Goal: Task Accomplishment & Management: Use online tool/utility

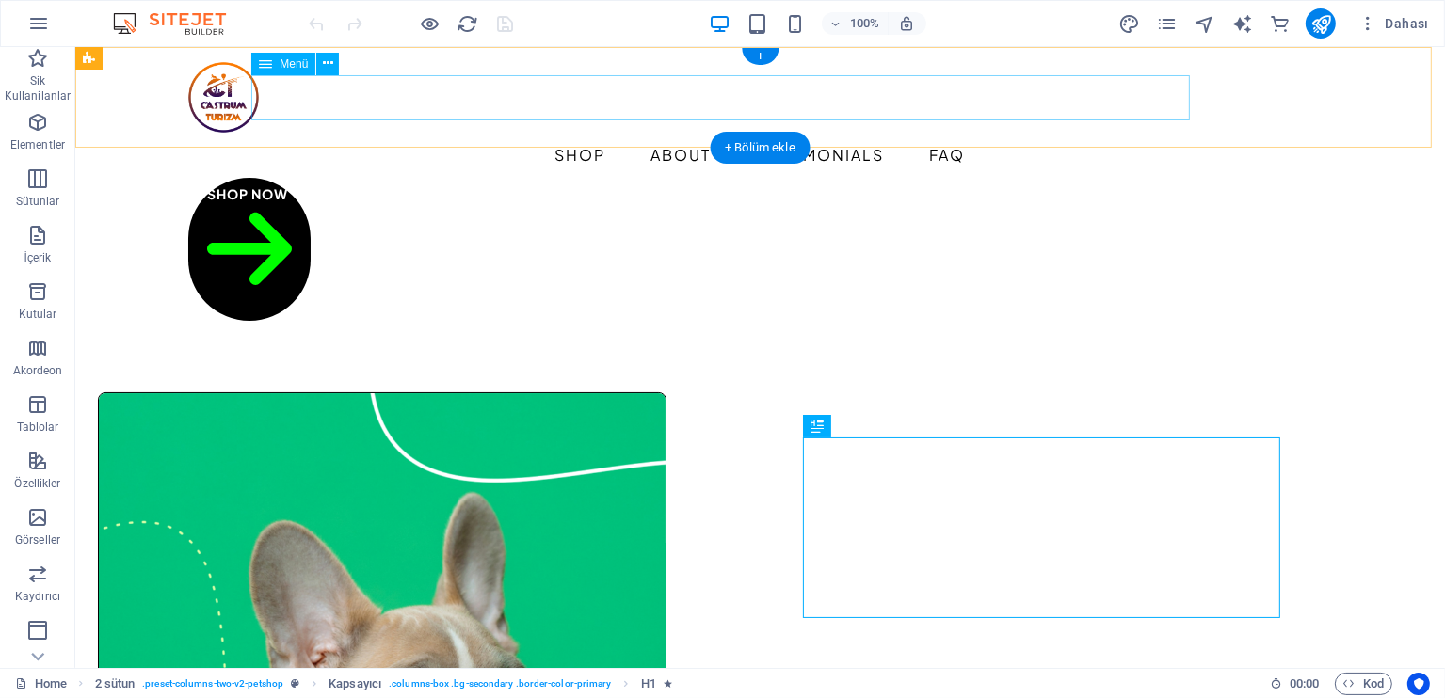
click at [485, 133] on nav "Shop About Testimonials FAQ" at bounding box center [759, 155] width 1145 height 45
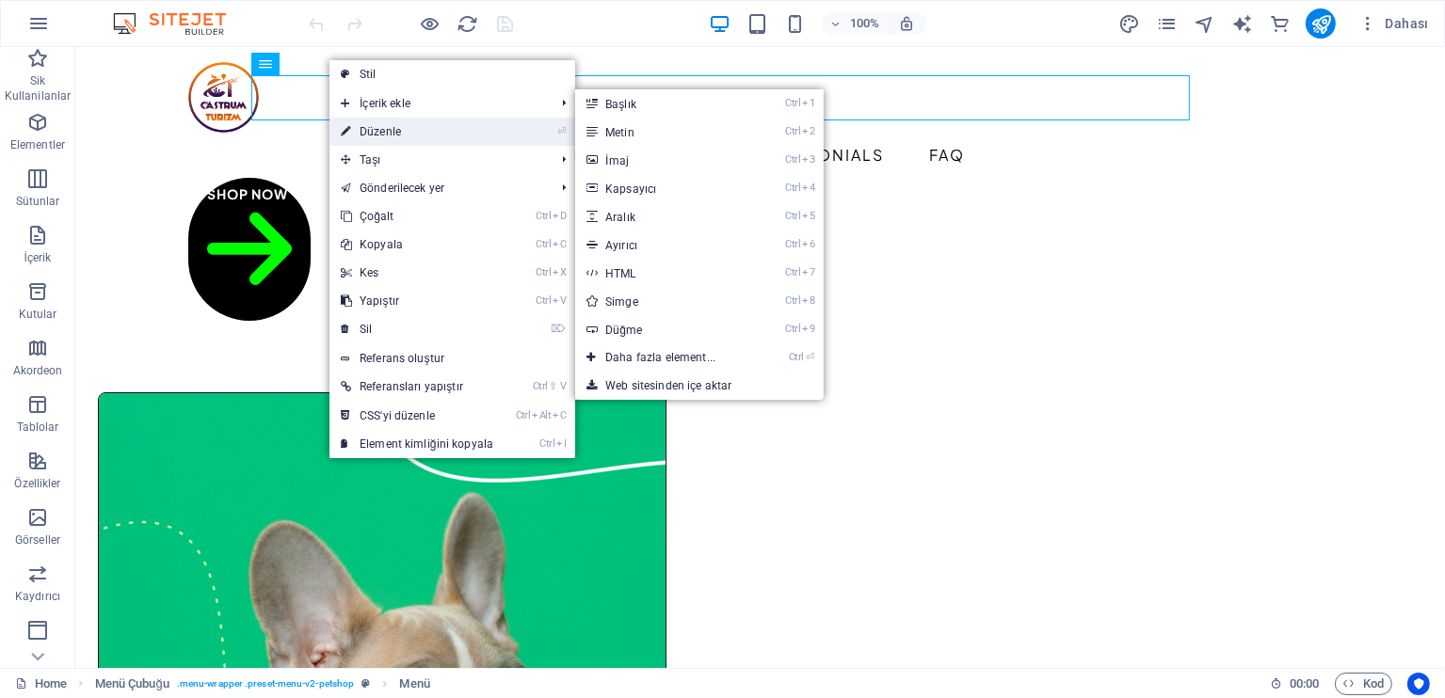
click at [391, 126] on link "⏎ Düzenle" at bounding box center [416, 132] width 175 height 28
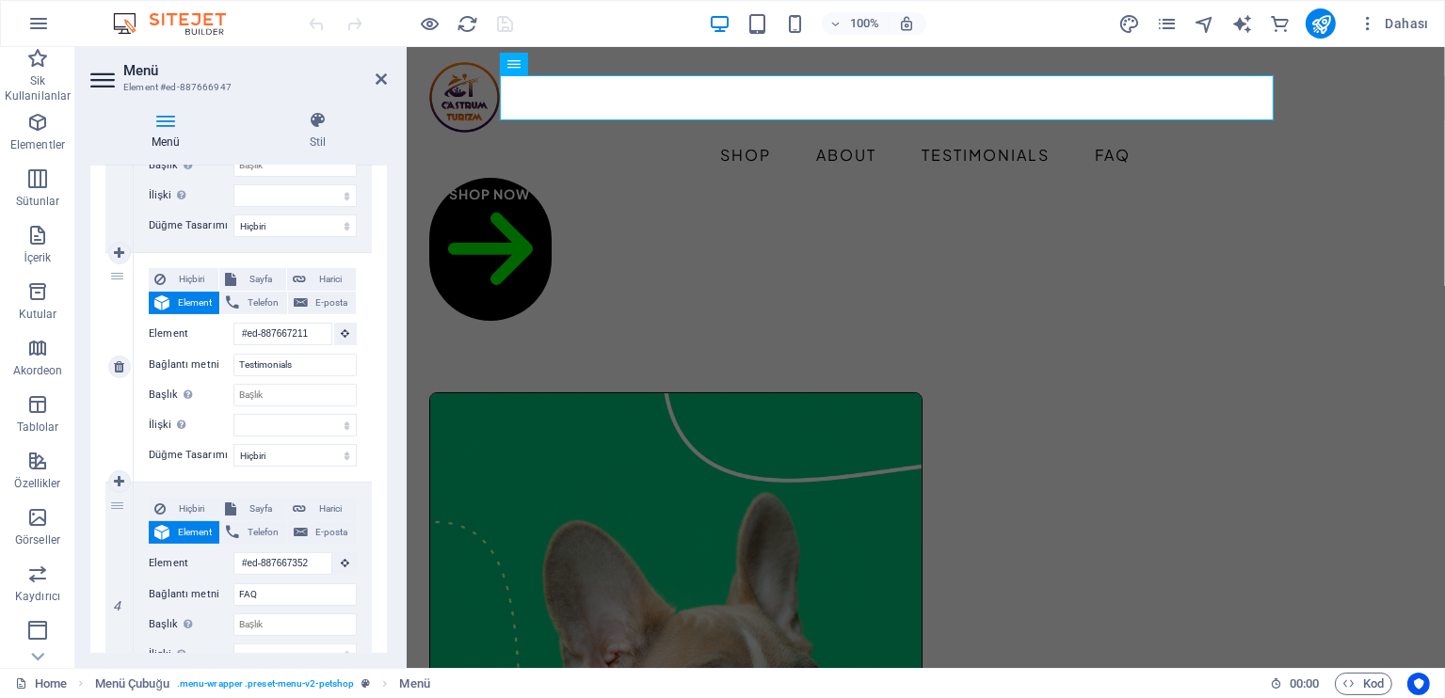
scroll to position [660, 0]
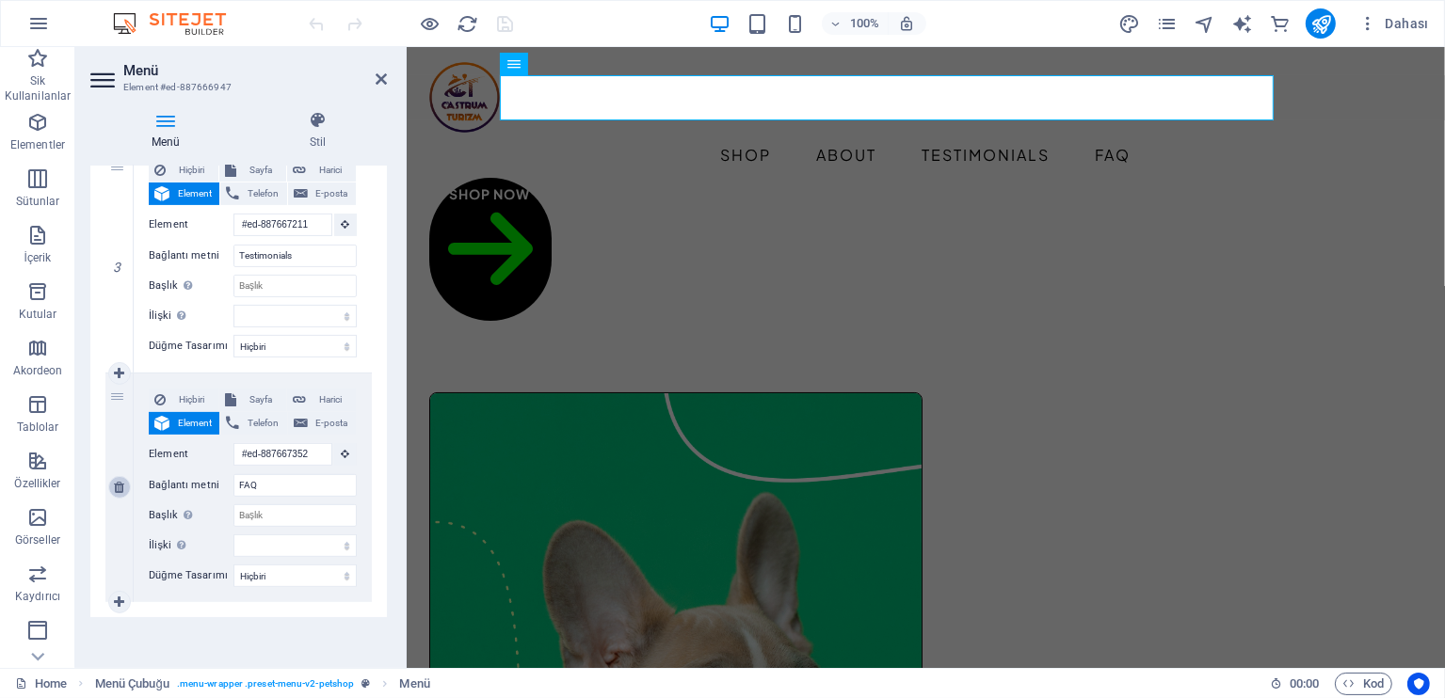
click at [112, 488] on link at bounding box center [119, 487] width 23 height 23
select select
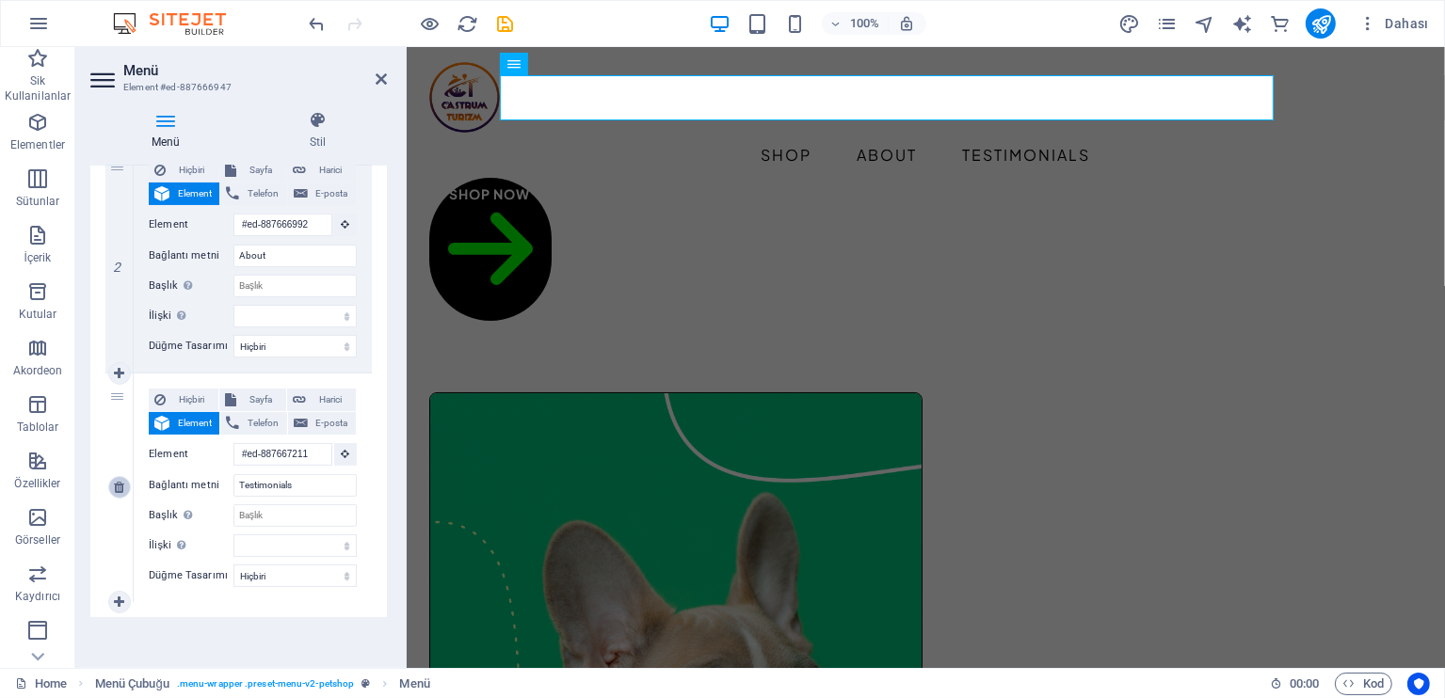
click at [123, 488] on icon at bounding box center [119, 487] width 10 height 13
select select
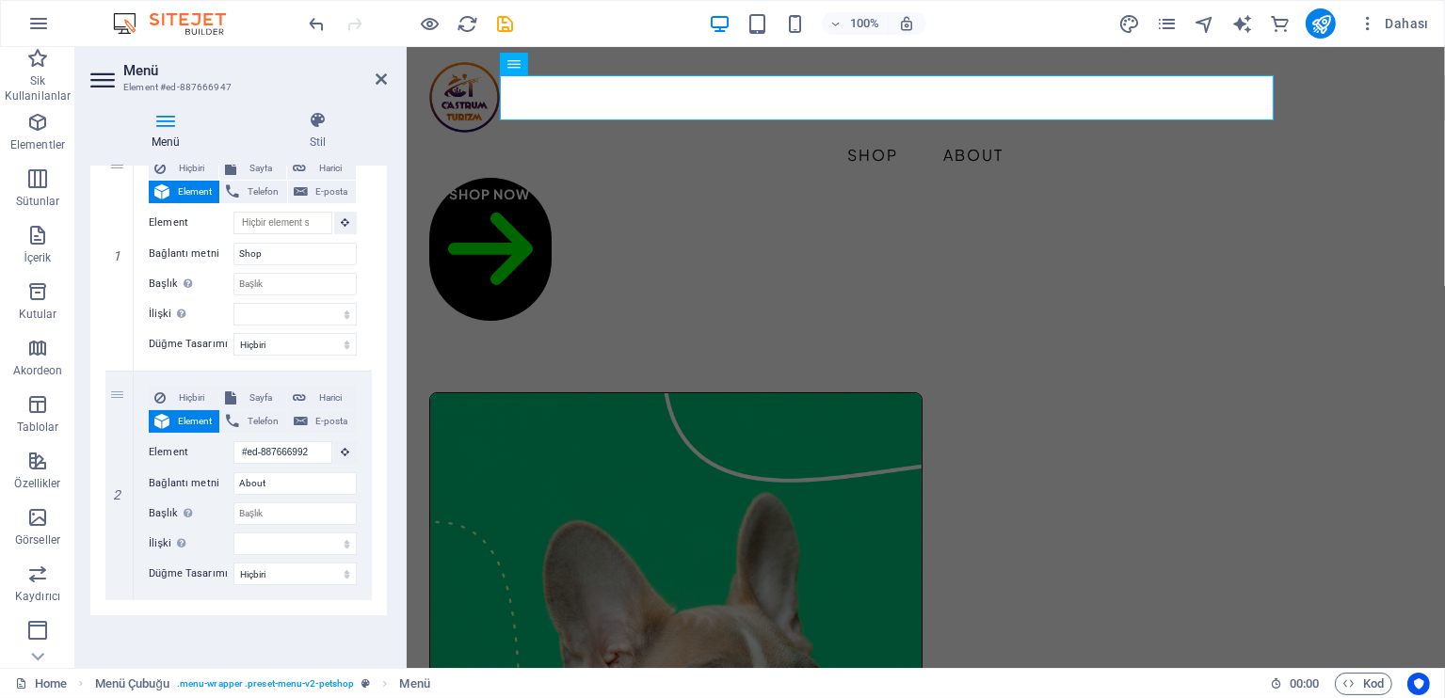
scroll to position [201, 0]
click at [0, 0] on icon at bounding box center [0, 0] width 0 height 0
select select
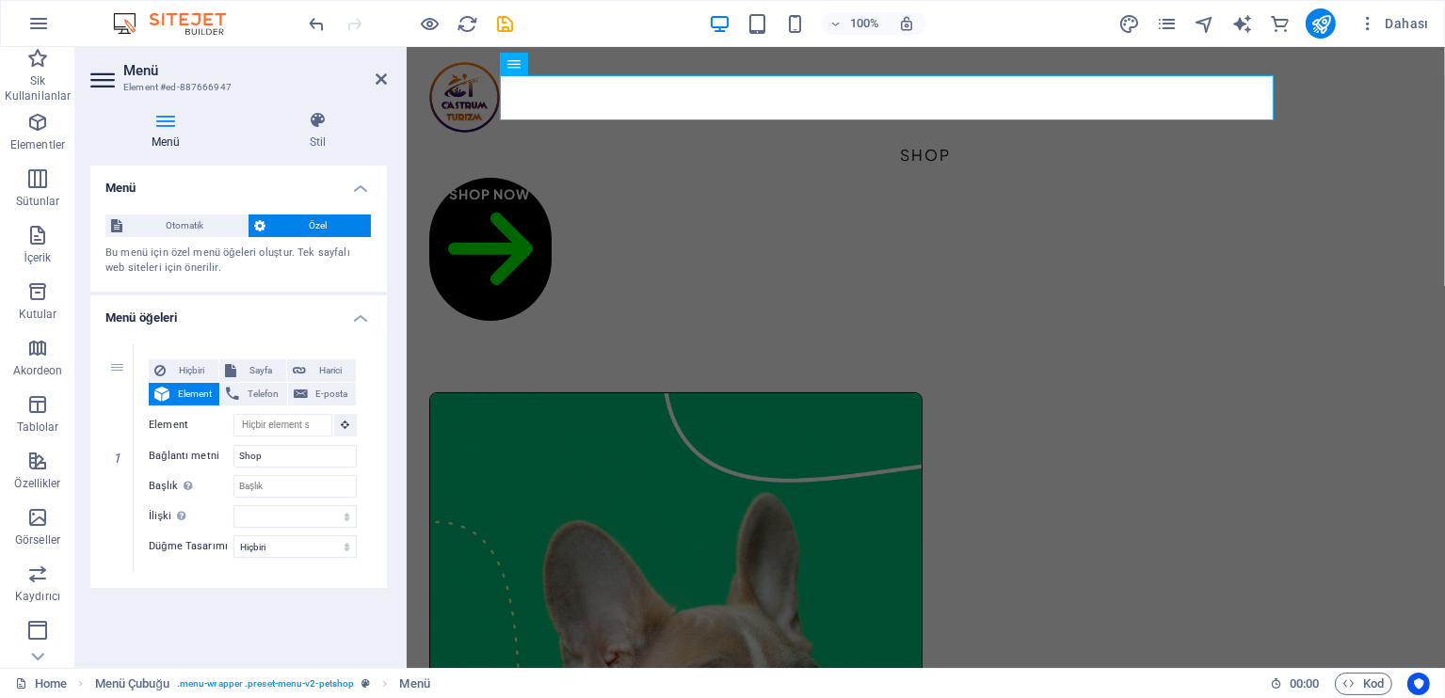
click at [123, 488] on div "1" at bounding box center [119, 459] width 28 height 229
click at [125, 456] on link at bounding box center [119, 458] width 23 height 23
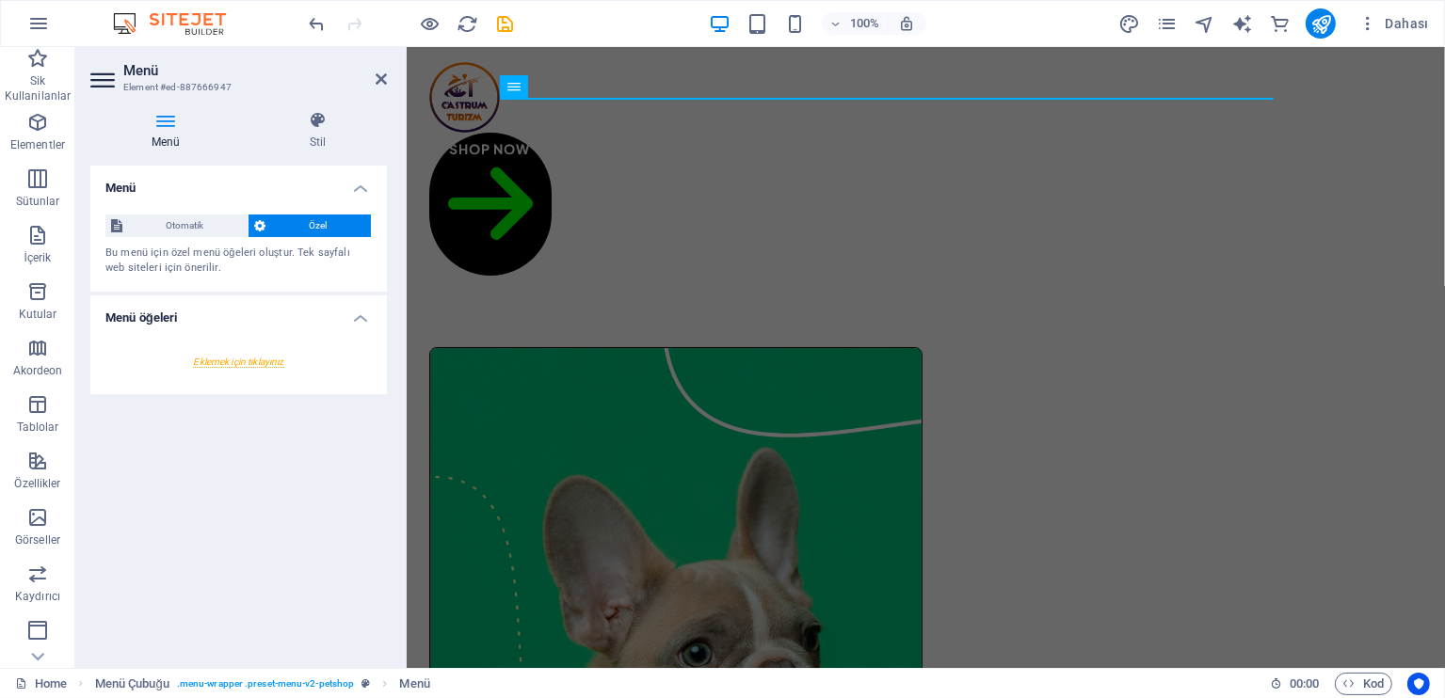
click at [256, 356] on div at bounding box center [238, 362] width 266 height 35
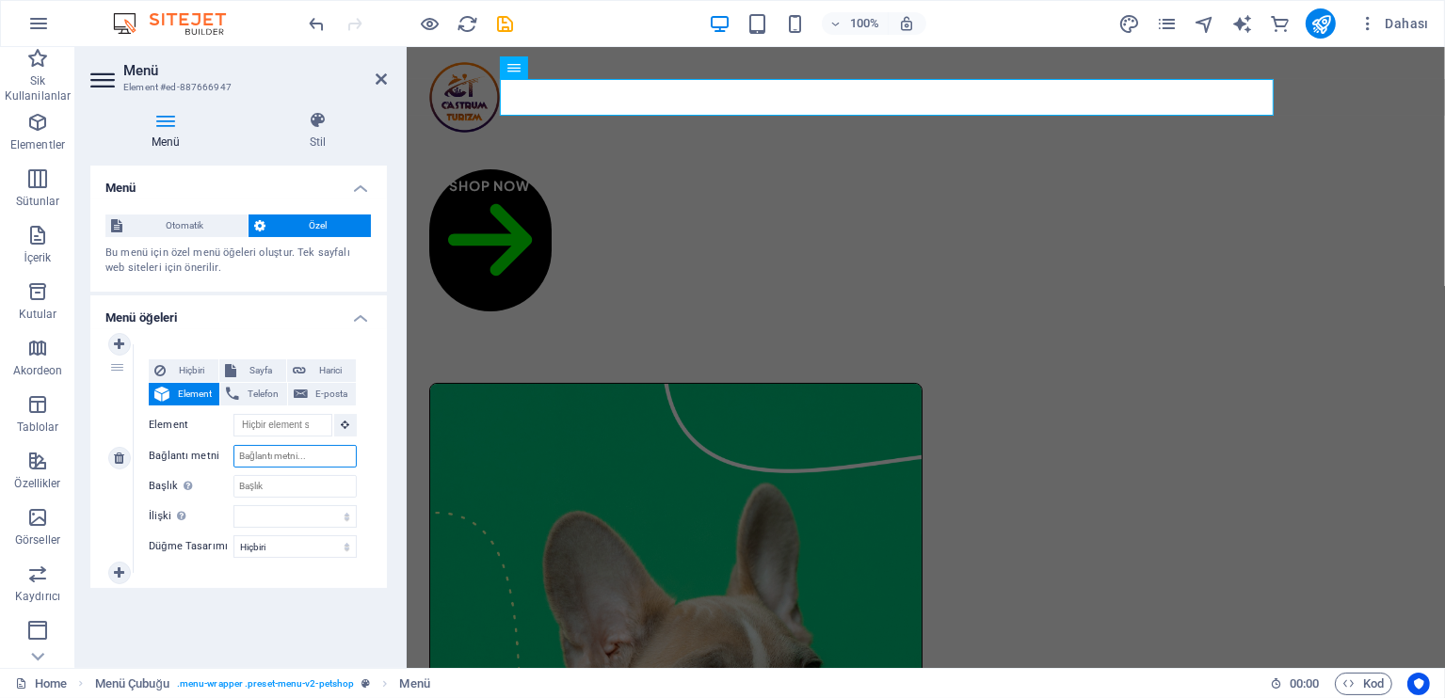
click at [278, 459] on input "Bağlantı metni" at bounding box center [294, 456] width 123 height 23
type input "Otel"
select select
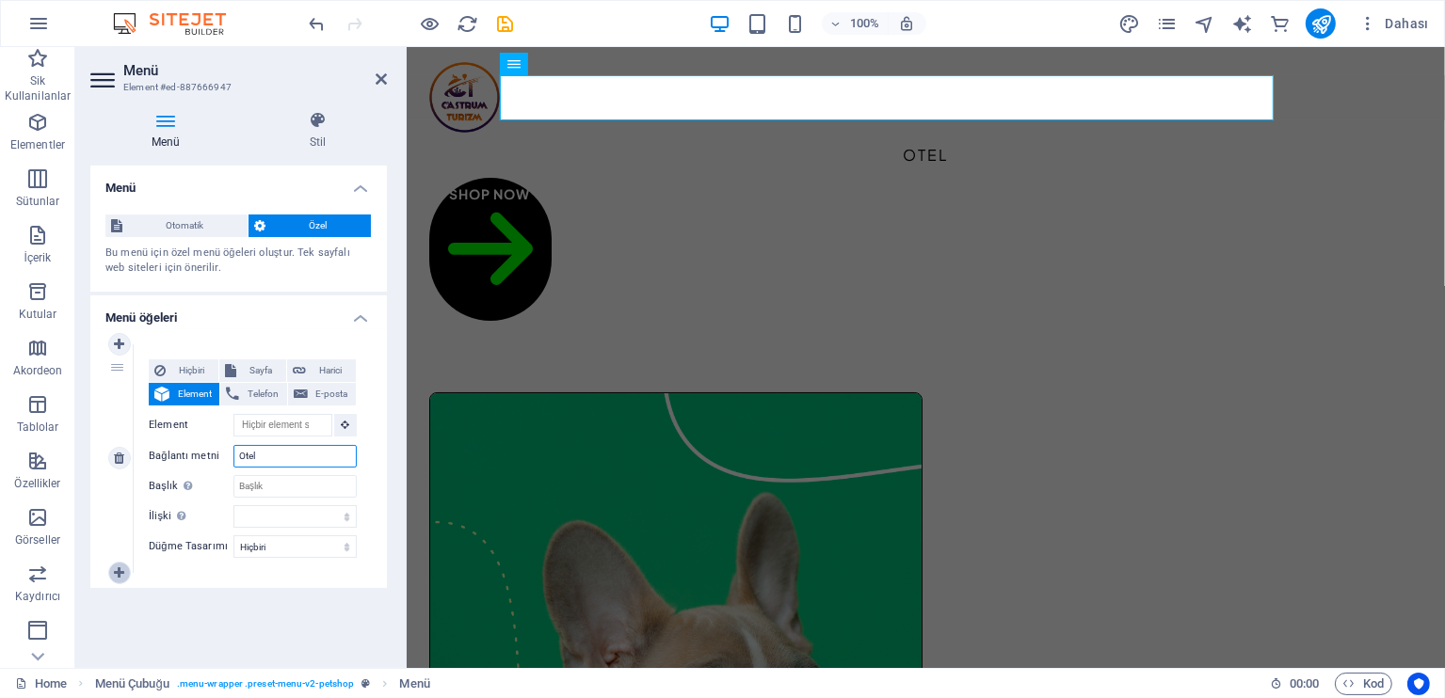
type input "Otel"
click at [120, 575] on icon at bounding box center [119, 573] width 10 height 13
select select
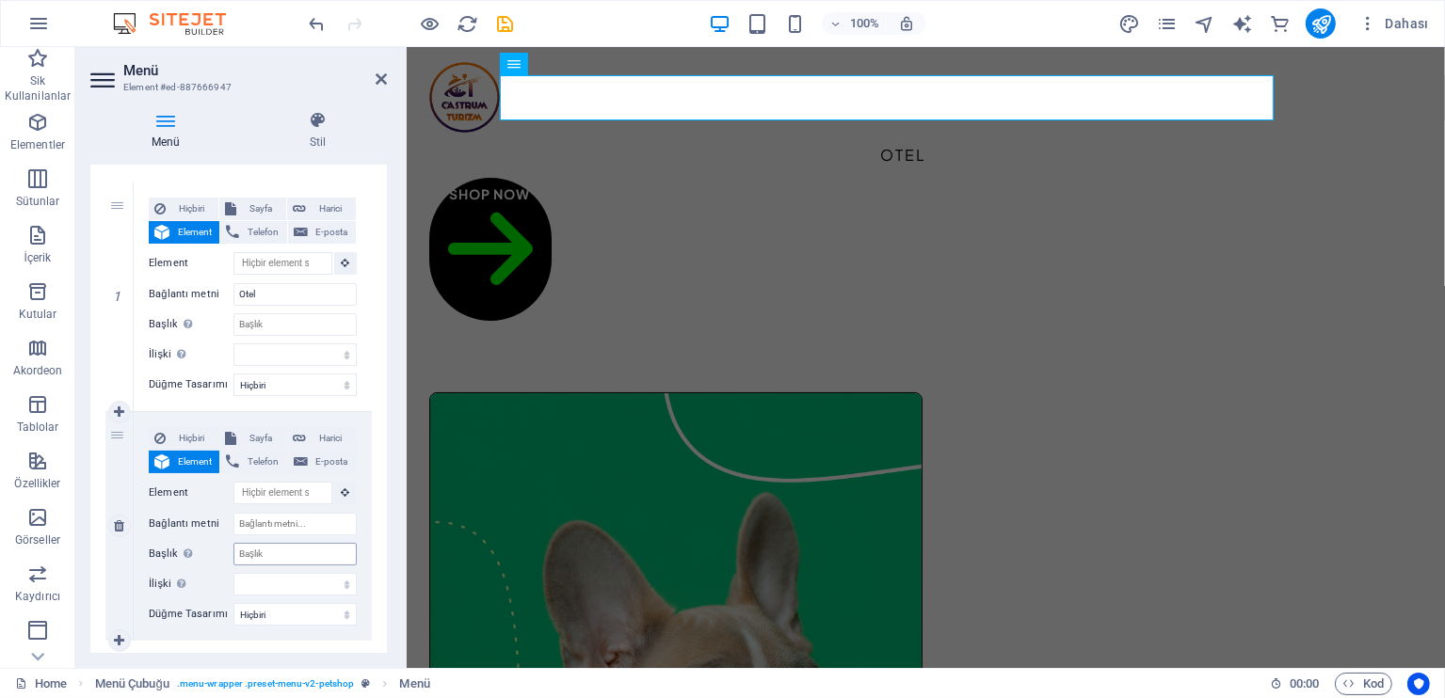
scroll to position [201, 0]
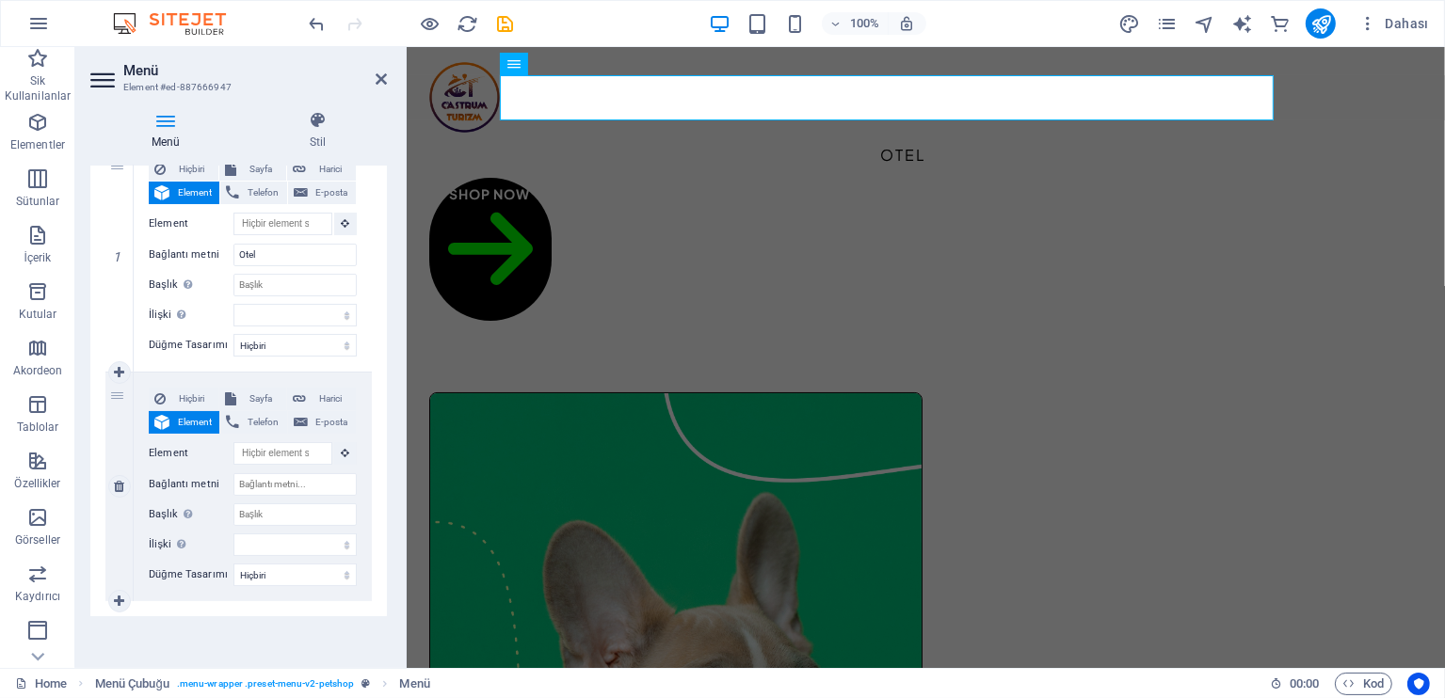
click at [266, 499] on div "Hiçbiri Sayfa Harici Element Telefon E-posta Sayfa Home Legal Notice Privacy Su…" at bounding box center [253, 472] width 208 height 168
click at [271, 479] on input "Bağlantı metni" at bounding box center [294, 484] width 123 height 23
type input "Tur"
select select
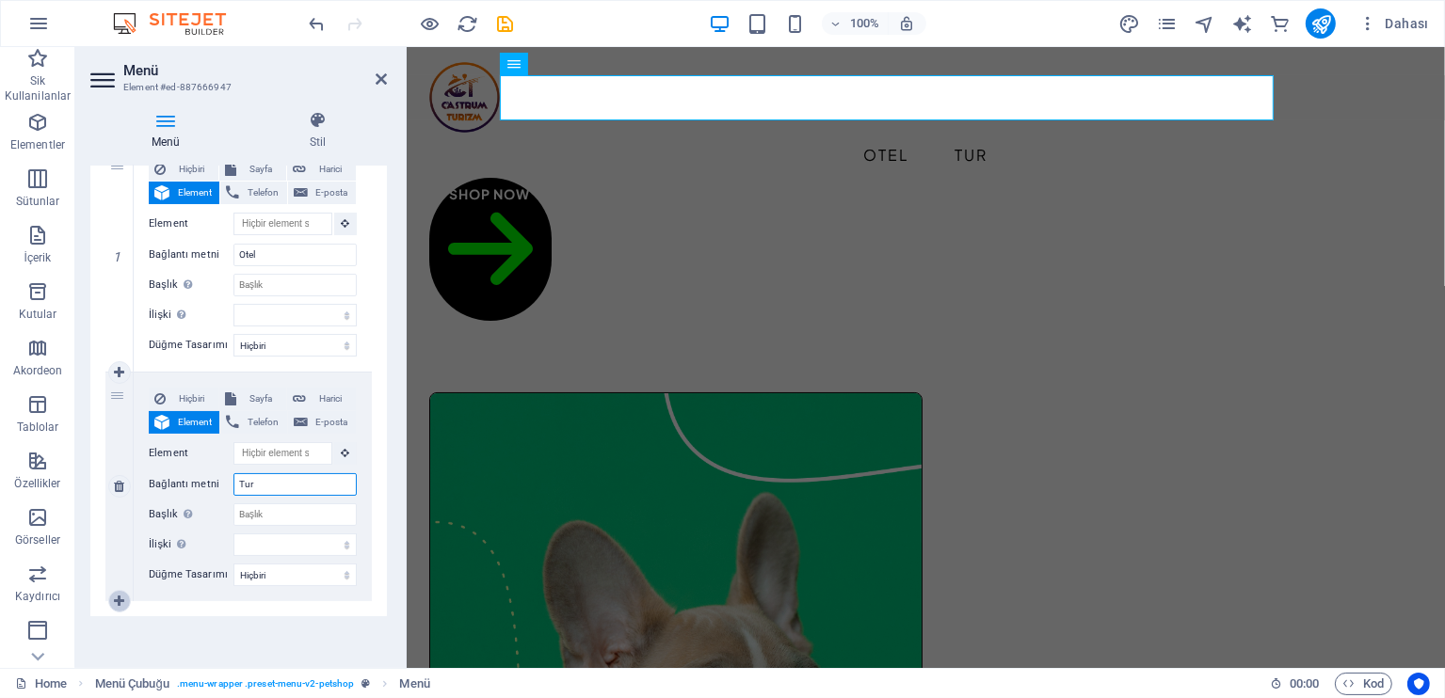
type input "Tur"
click at [122, 603] on icon at bounding box center [119, 601] width 10 height 13
select select
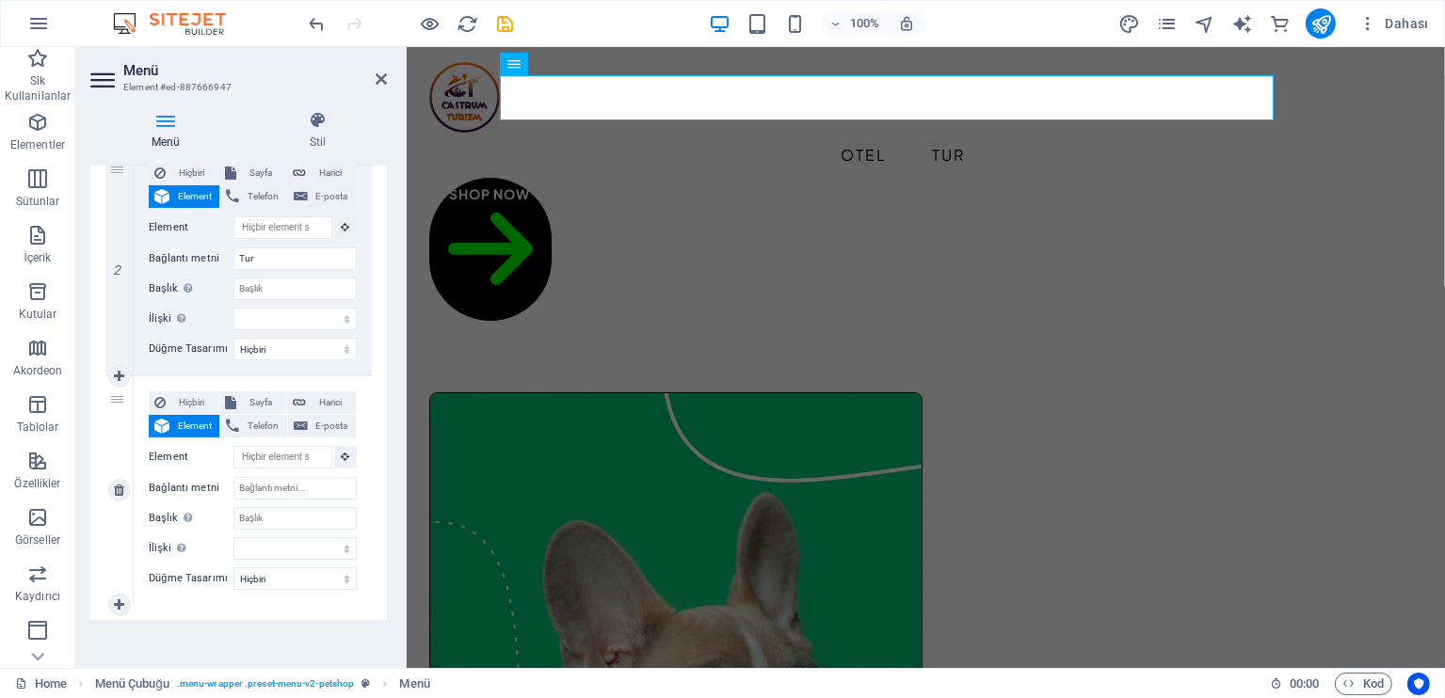
scroll to position [430, 0]
click at [282, 481] on input "Bağlantı metni" at bounding box center [294, 485] width 123 height 23
type input "Kapadokya"
select select
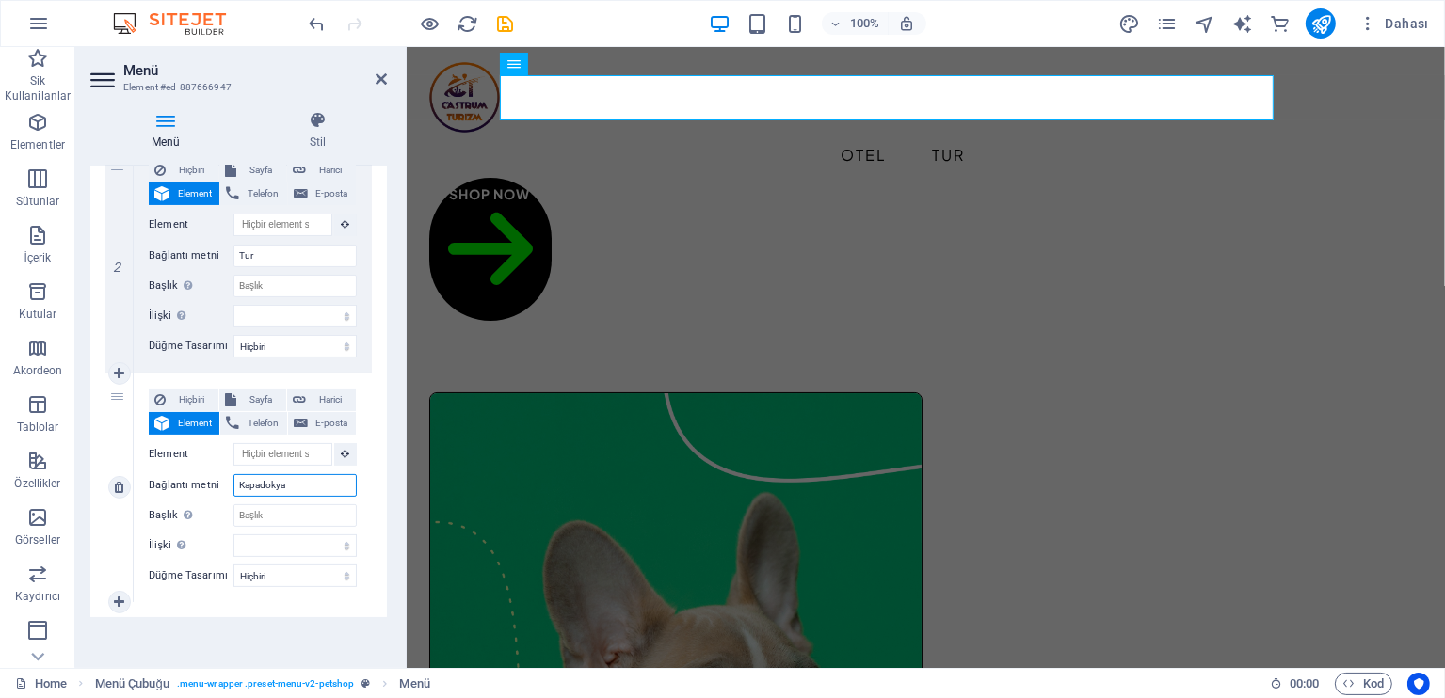
select select
type input "Kapadokya"
click at [118, 601] on icon at bounding box center [119, 602] width 10 height 13
select select
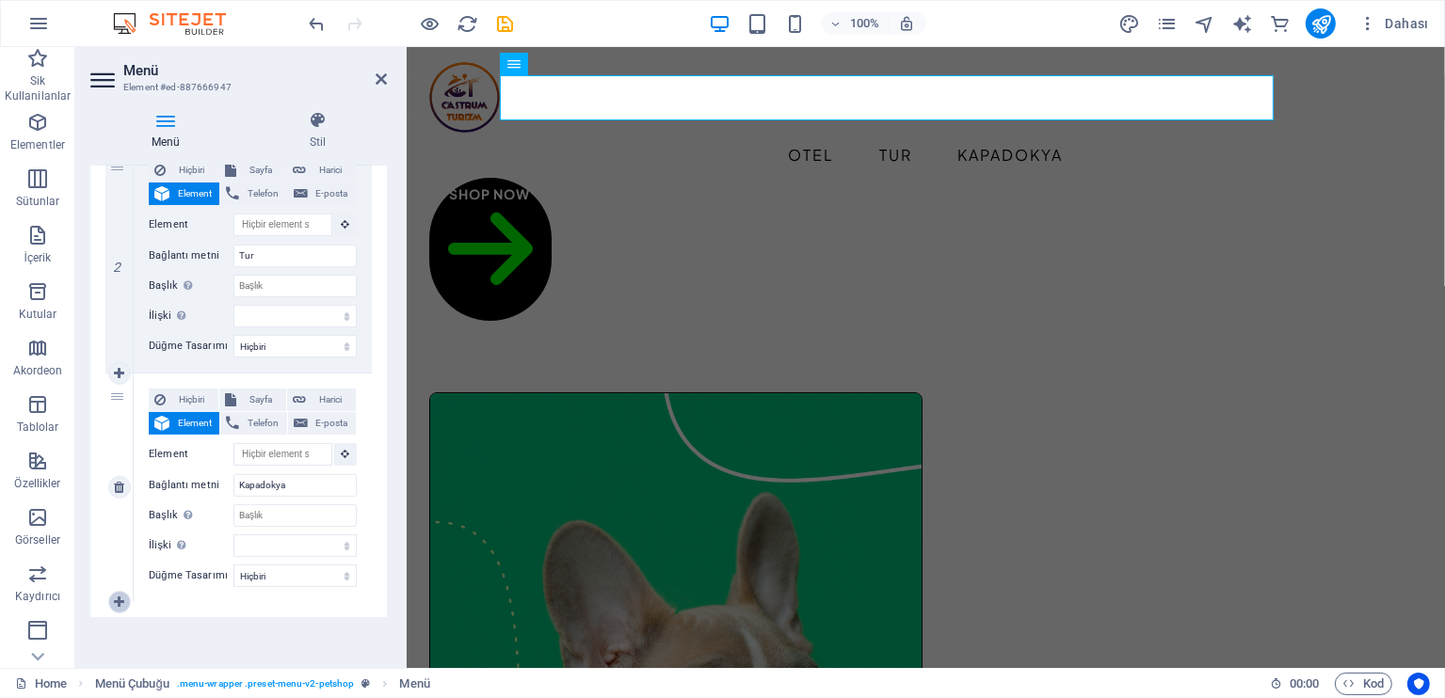
select select
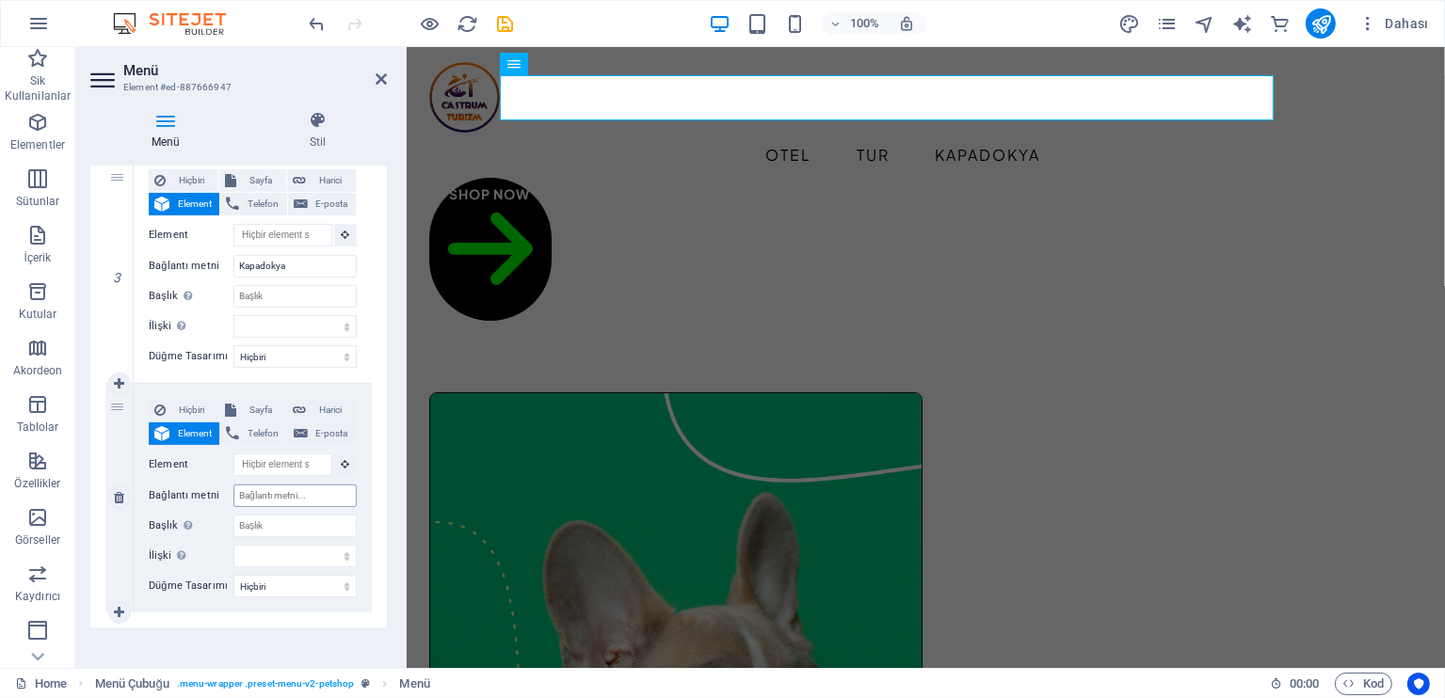
scroll to position [660, 0]
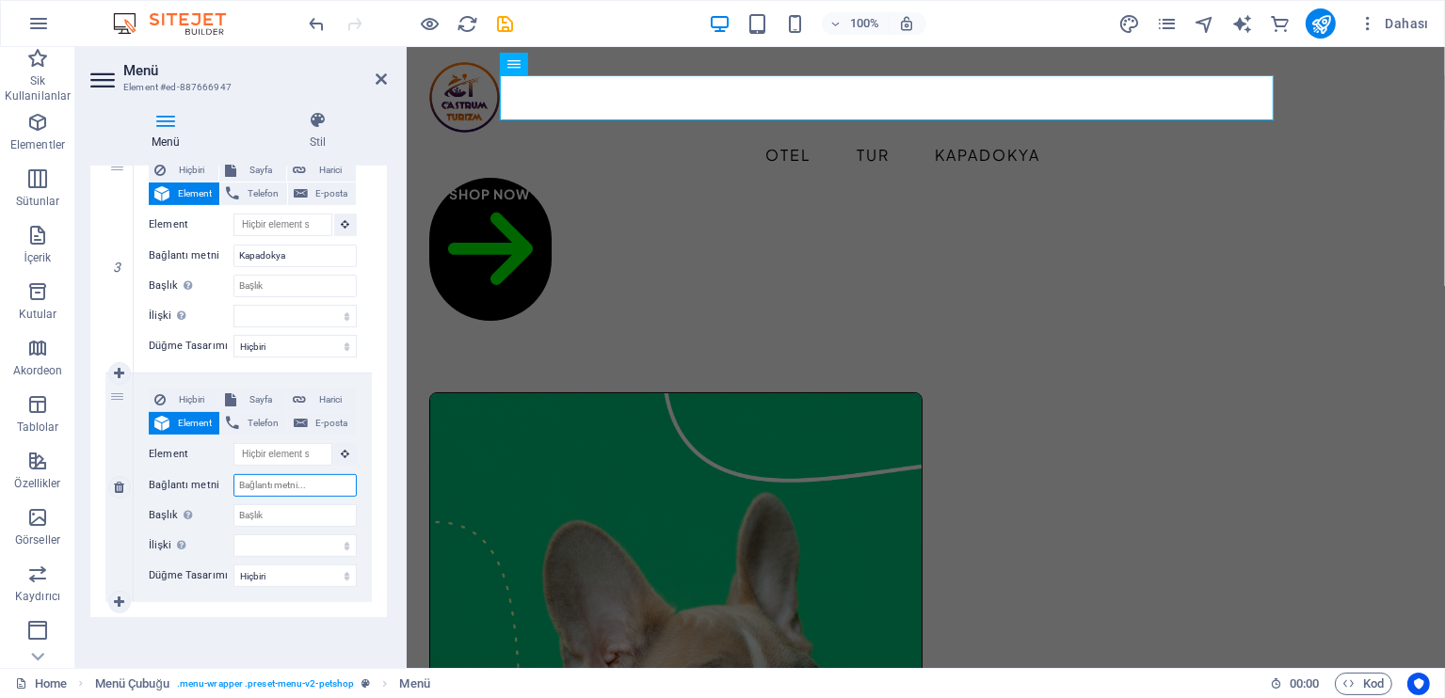
click at [283, 492] on input "Bağlantı metni" at bounding box center [294, 485] width 123 height 23
type input "[PERSON_NAME]"
select select
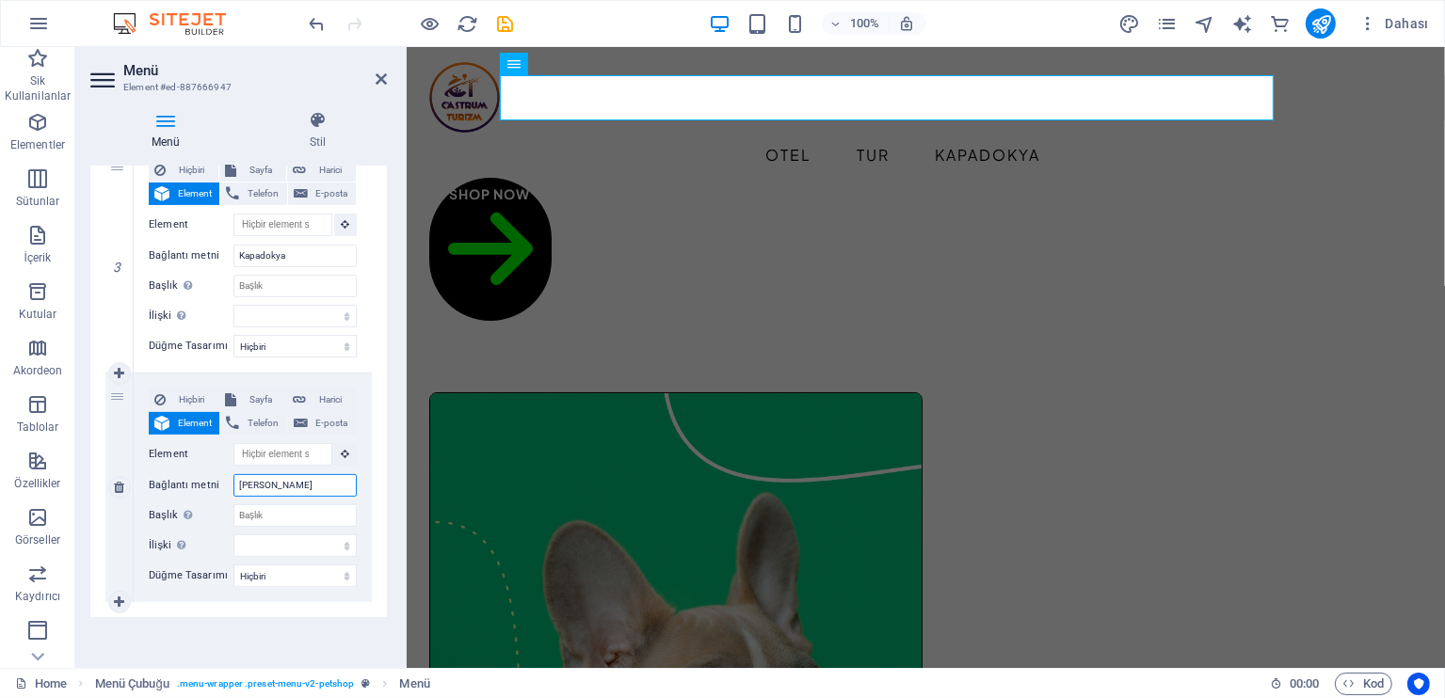
select select
type input "[PERSON_NAME]"
click at [120, 596] on icon at bounding box center [119, 602] width 10 height 13
select select
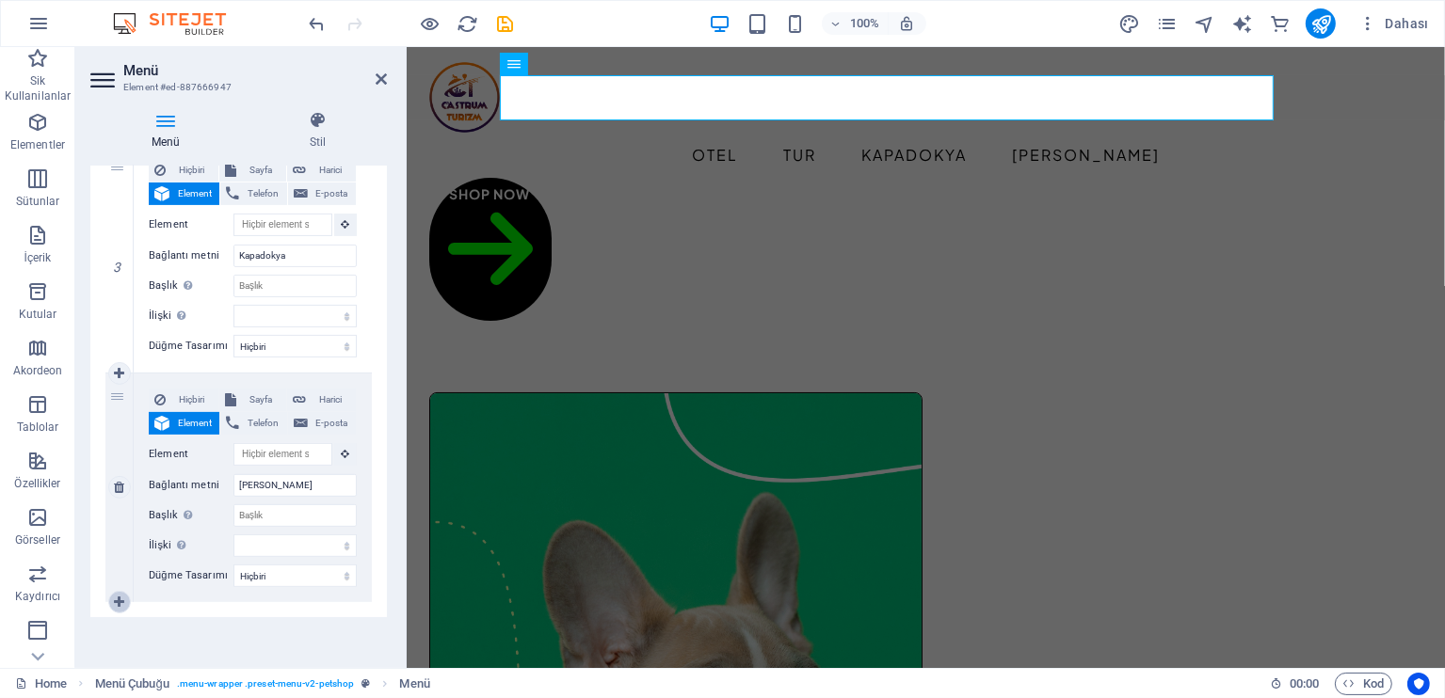
select select
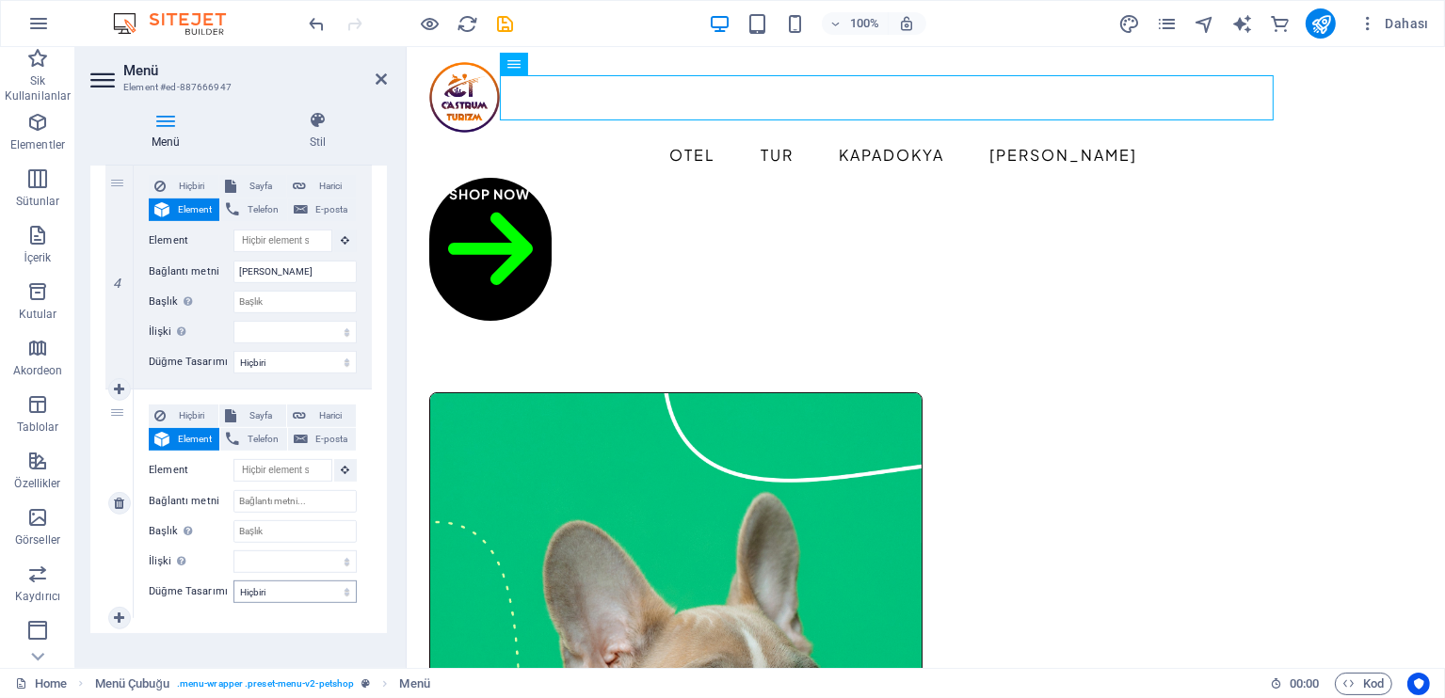
scroll to position [890, 0]
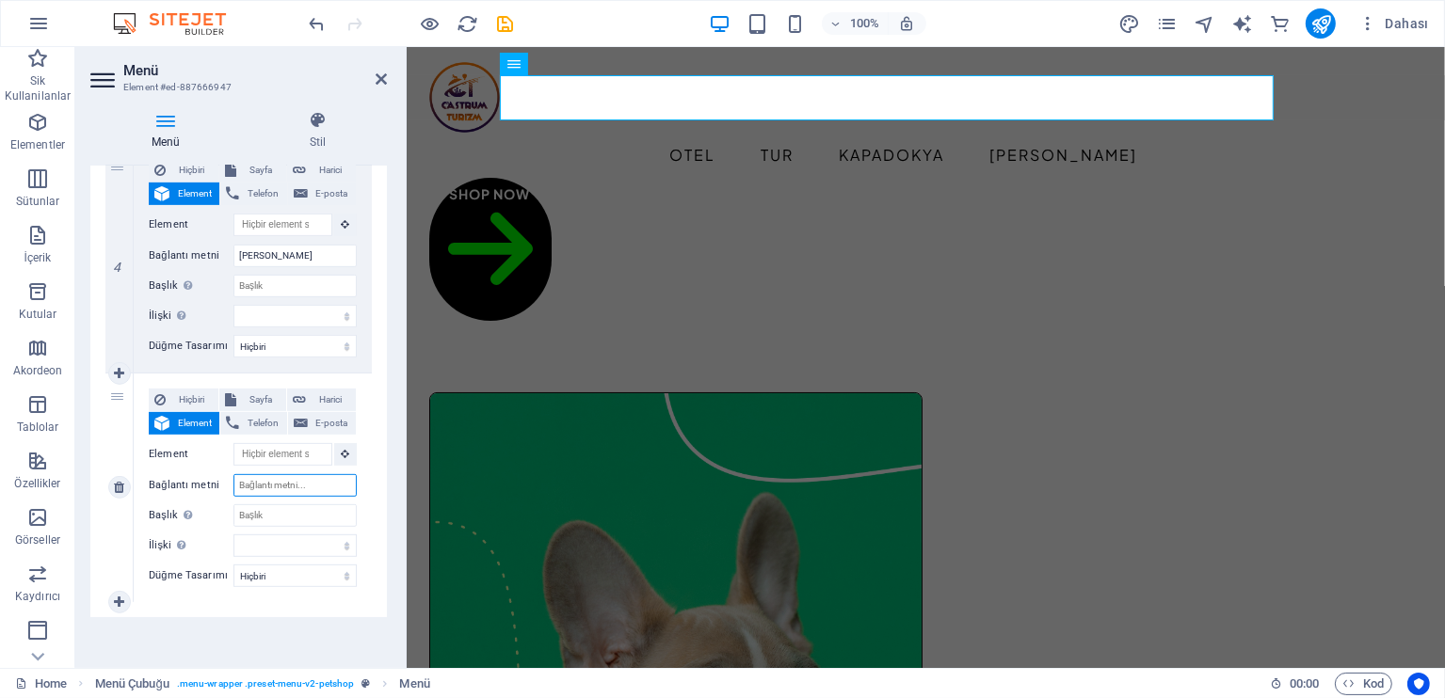
click at [280, 487] on input "Bağlantı metni" at bounding box center [294, 485] width 123 height 23
type input "Balayı"
select select
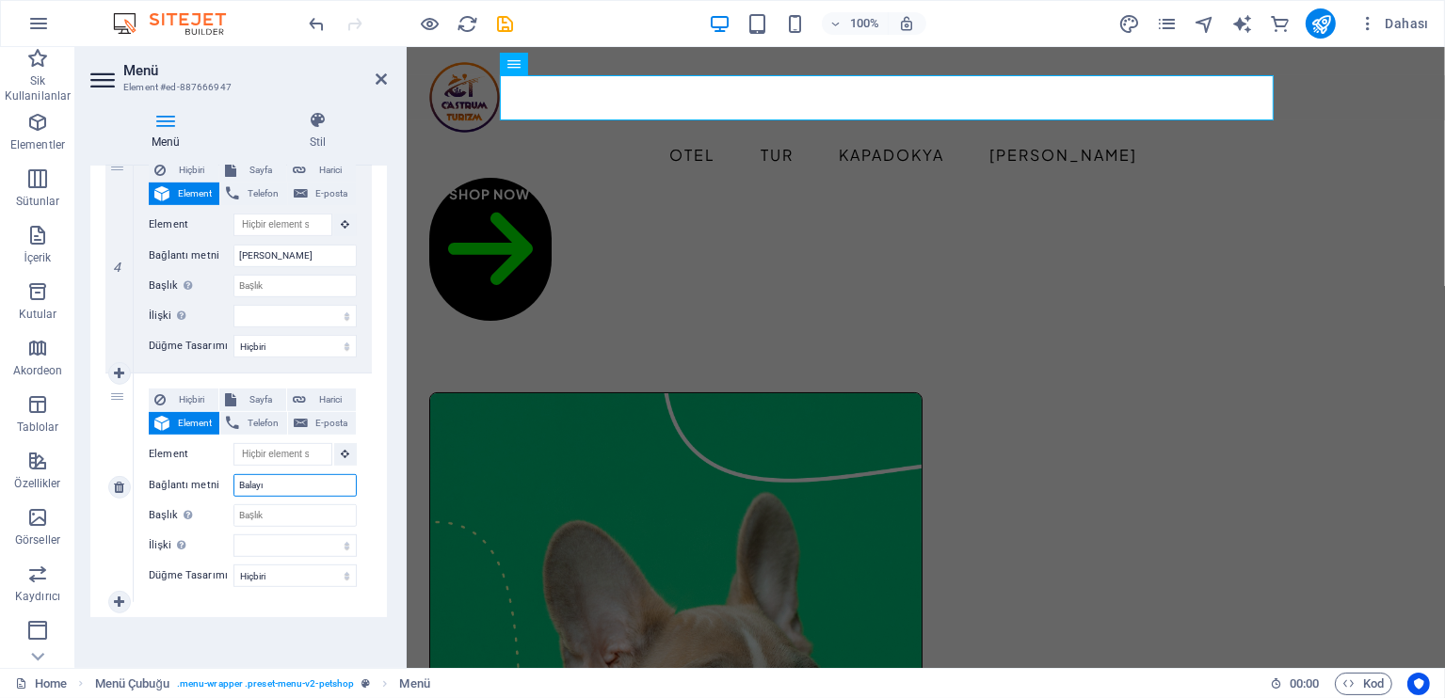
select select
type input "Balayı"
drag, startPoint x: 114, startPoint y: 401, endPoint x: 144, endPoint y: 190, distance: 213.0
click at [144, 188] on div "1 Hiçbiri Sayfa Harici Element Telefon E-posta Sayfa Home Legal Notice Privacy …" at bounding box center [238, 29] width 266 height 1148
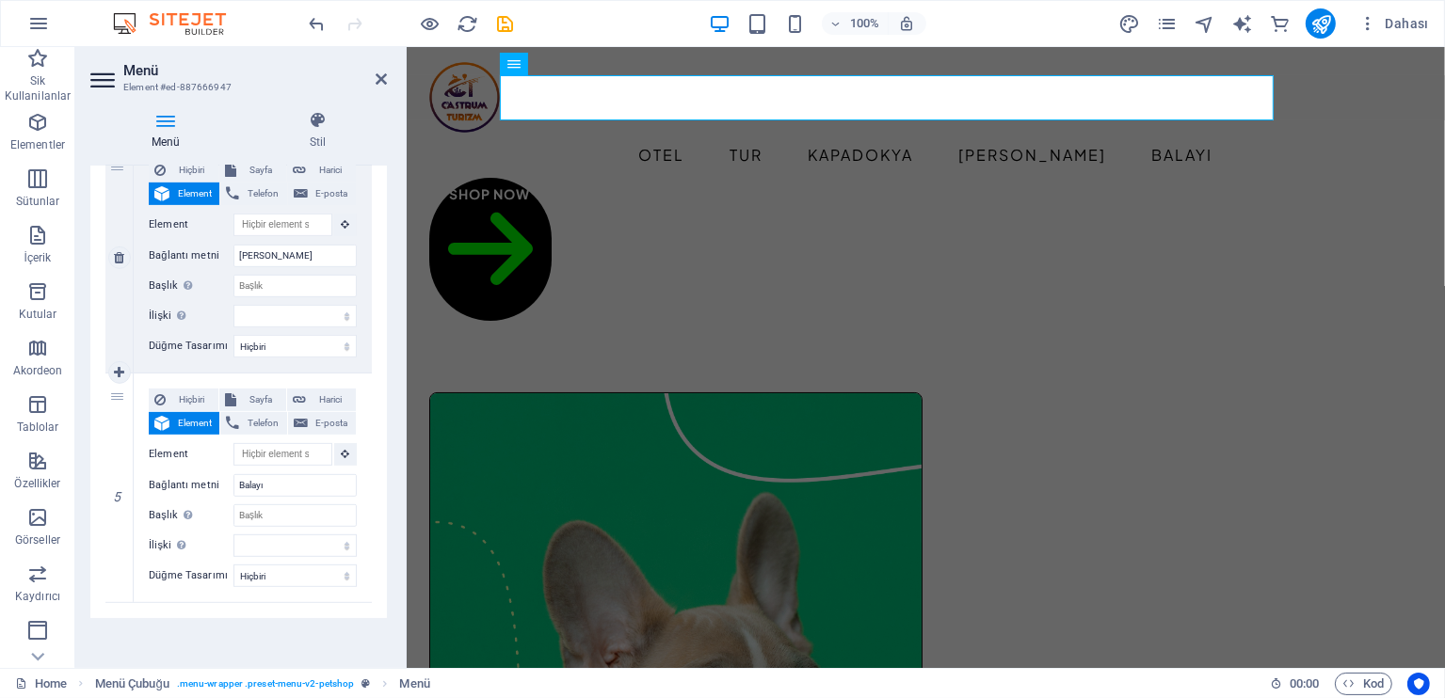
select select
type input "Balayı"
select select
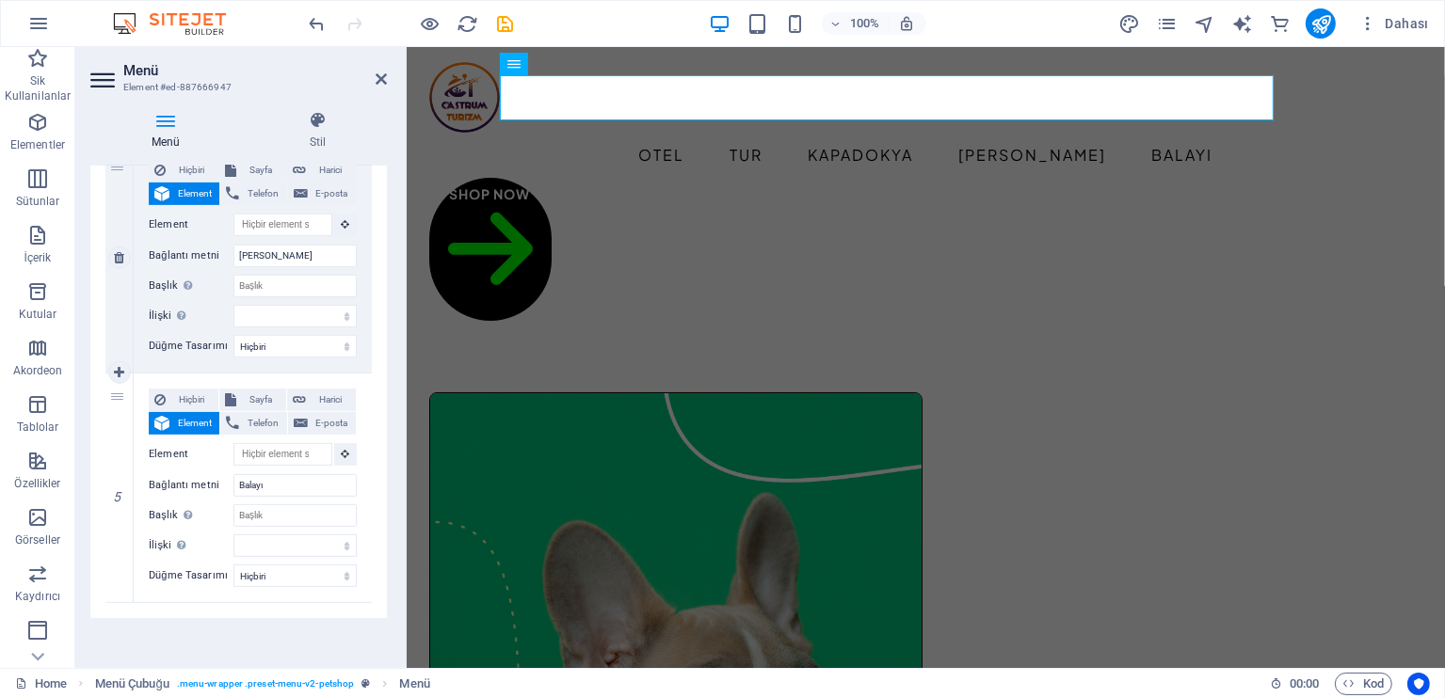
type input "[PERSON_NAME]"
select select
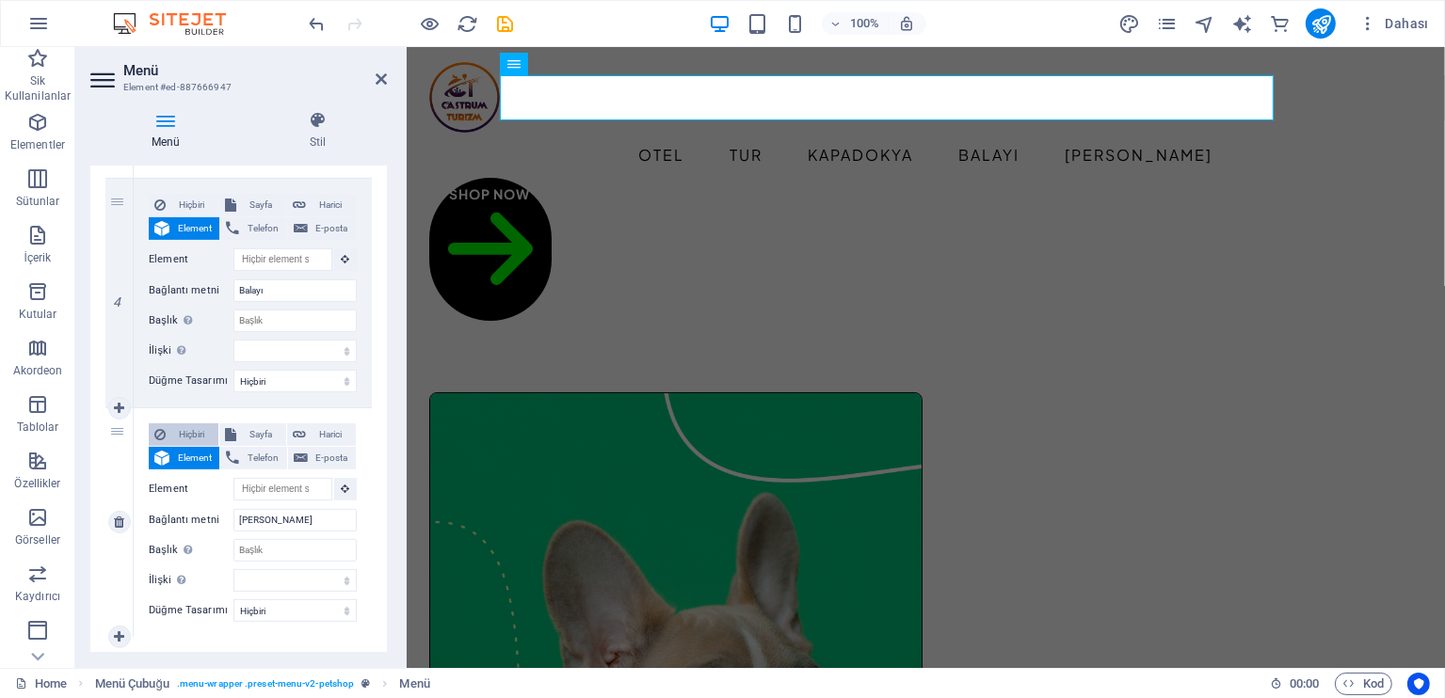
scroll to position [701, 0]
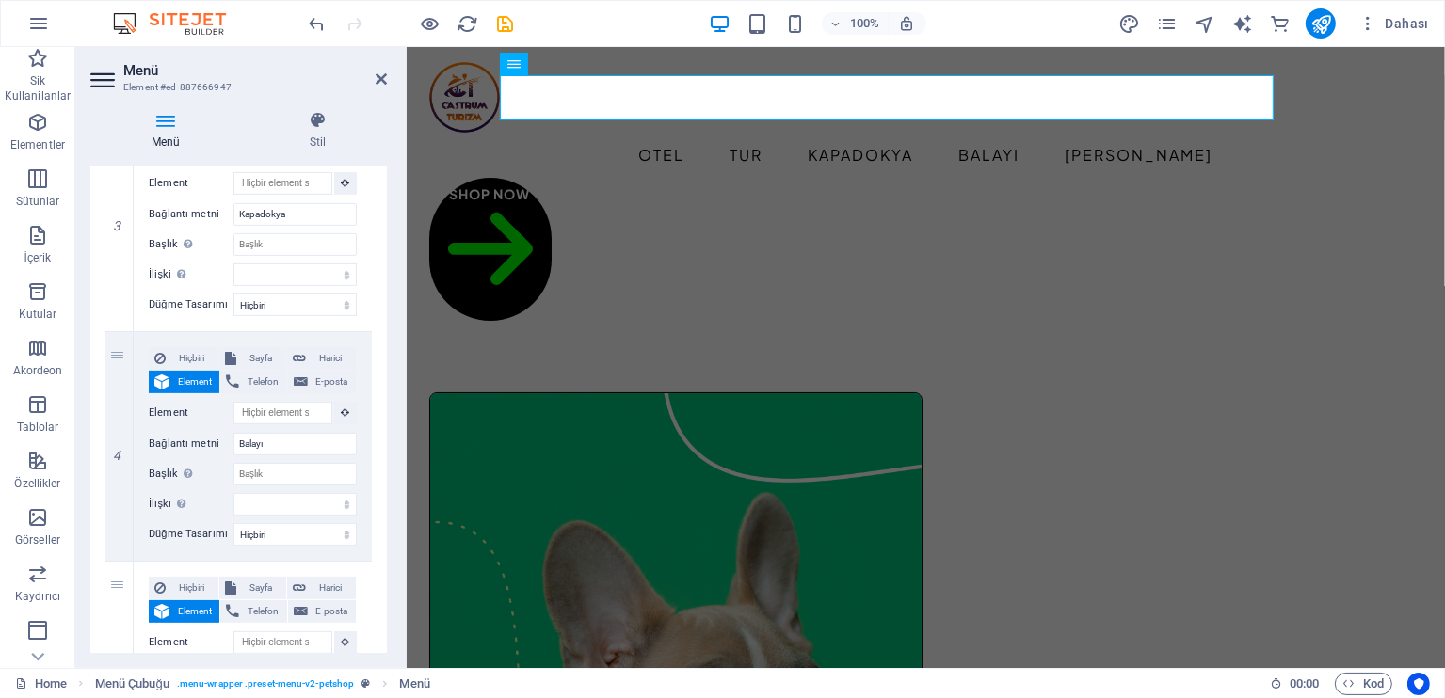
drag, startPoint x: 120, startPoint y: 361, endPoint x: 96, endPoint y: 176, distance: 186.9
click at [96, 176] on div "1 Hiçbiri Sayfa Harici Element Telefon E-posta Sayfa Home Legal Notice Privacy …" at bounding box center [238, 217] width 297 height 1179
select select
type input "Balayı"
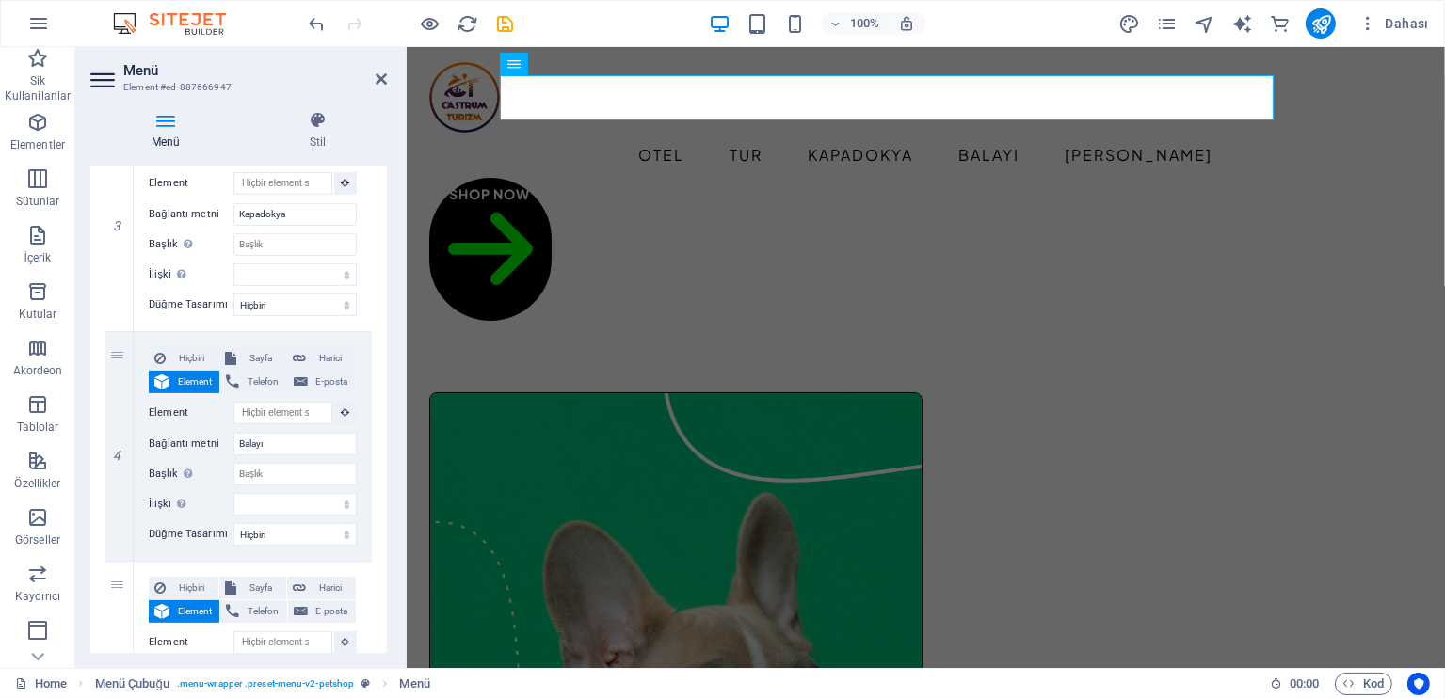
select select
type input "Kapadokya"
select select
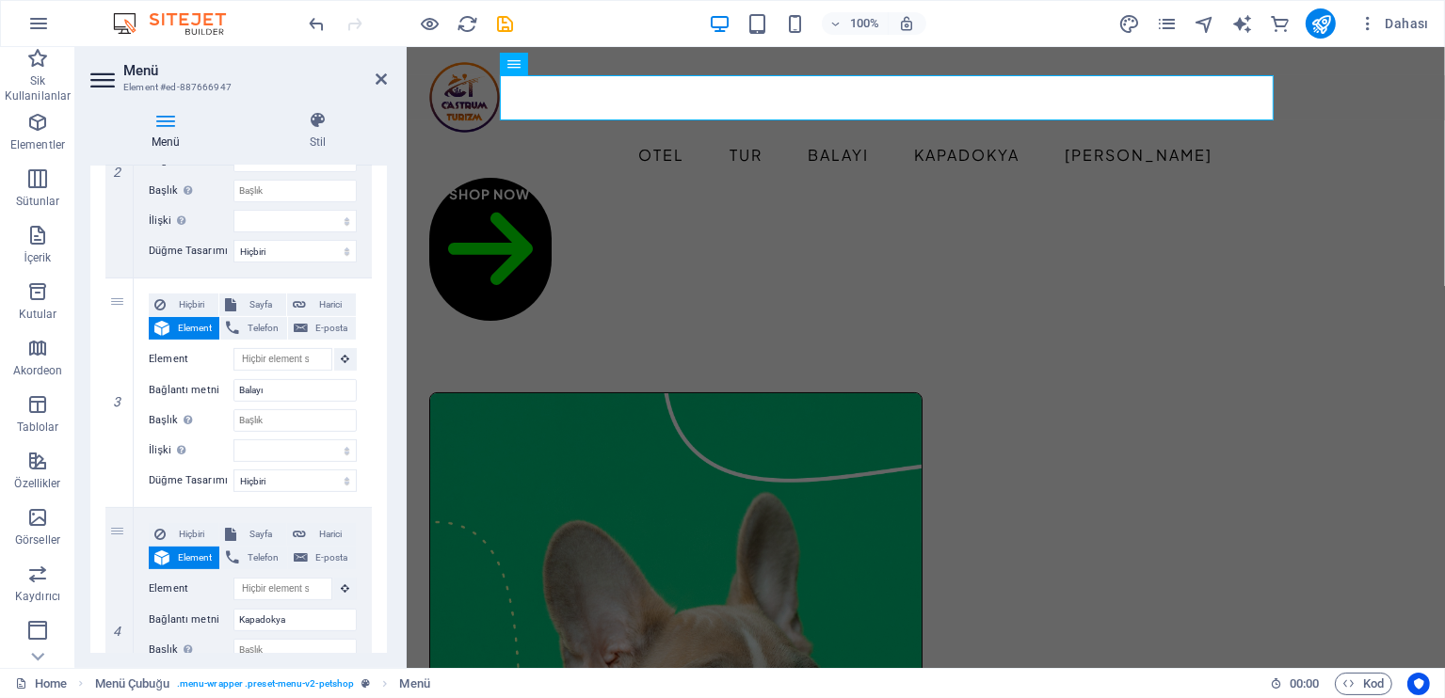
scroll to position [513, 0]
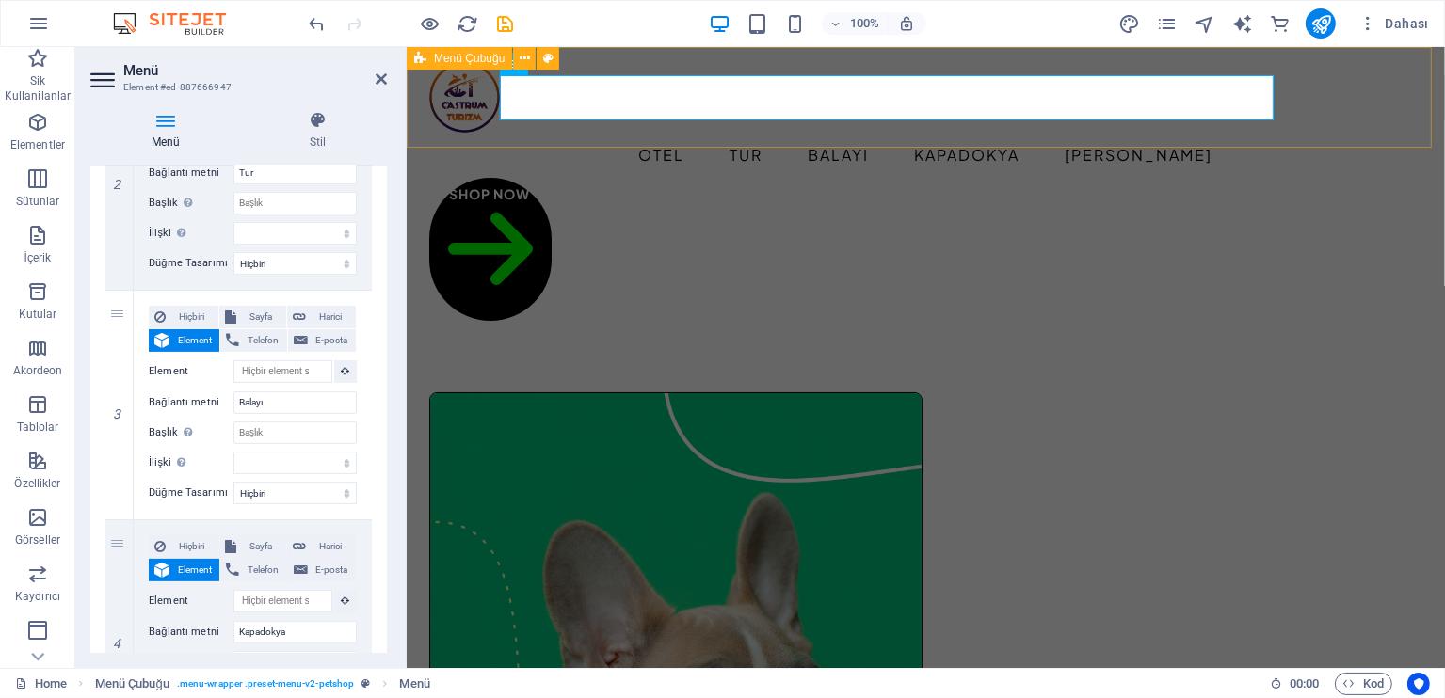
click at [1306, 134] on div "Otel Tur Balayı Kapadokya Özel Havuzlu Oda Shop Now" at bounding box center [925, 191] width 1038 height 289
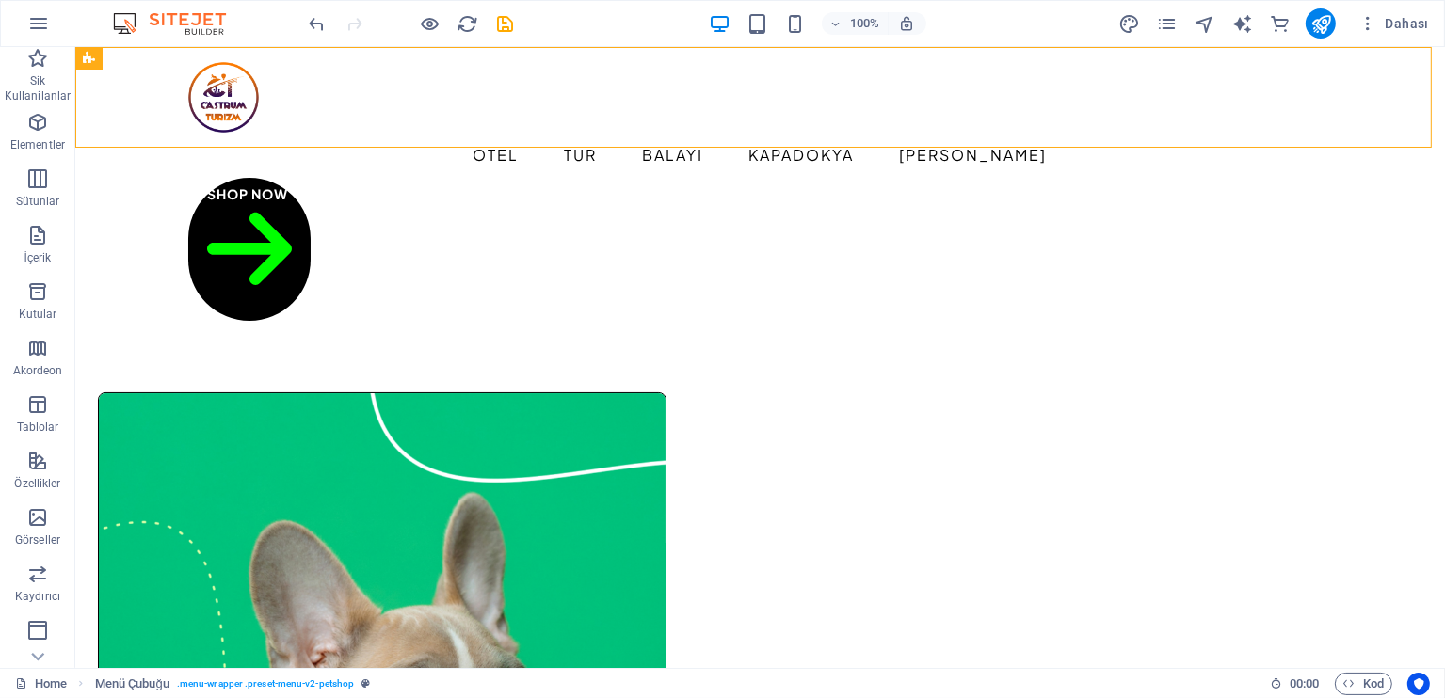
click at [0, 0] on div "Dahası" at bounding box center [0, 0] width 0 height 0
click at [1215, 178] on div "Shop Now" at bounding box center [759, 249] width 1145 height 143
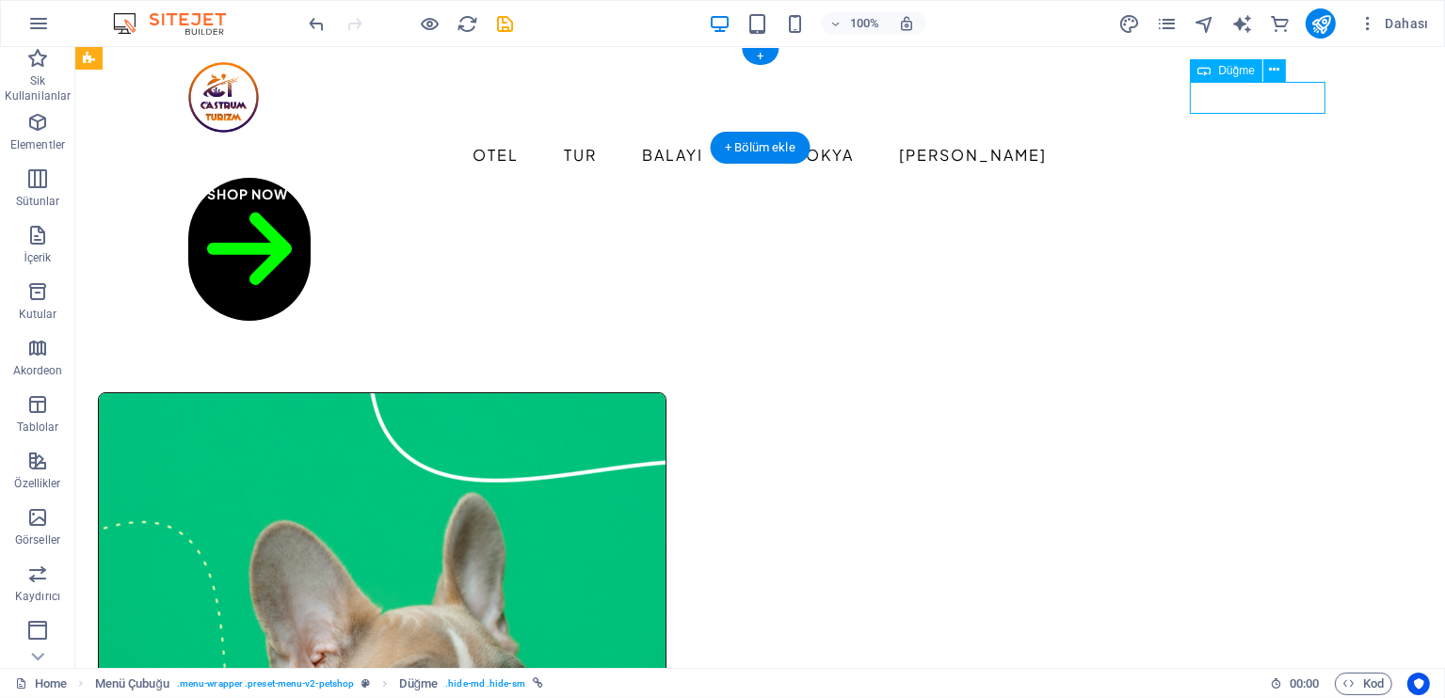
click at [1214, 178] on div "Shop Now" at bounding box center [759, 249] width 1145 height 143
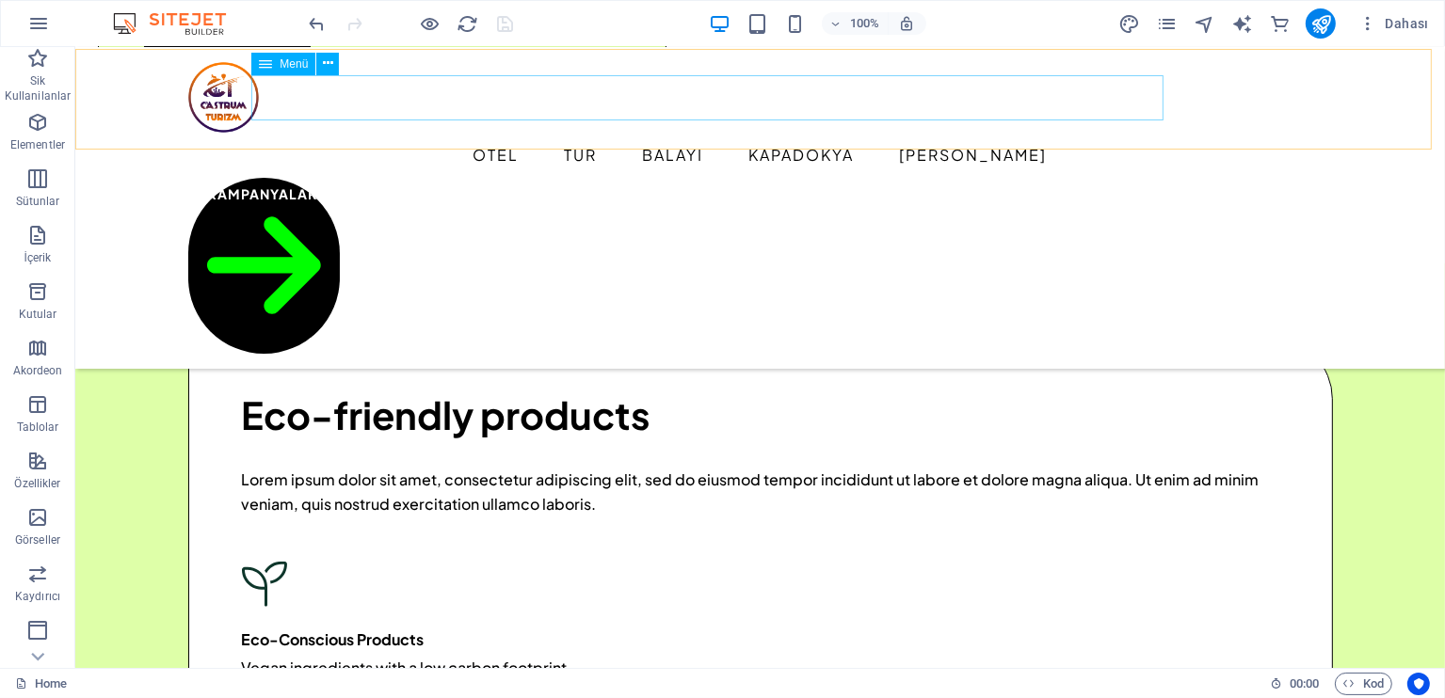
scroll to position [1380, 0]
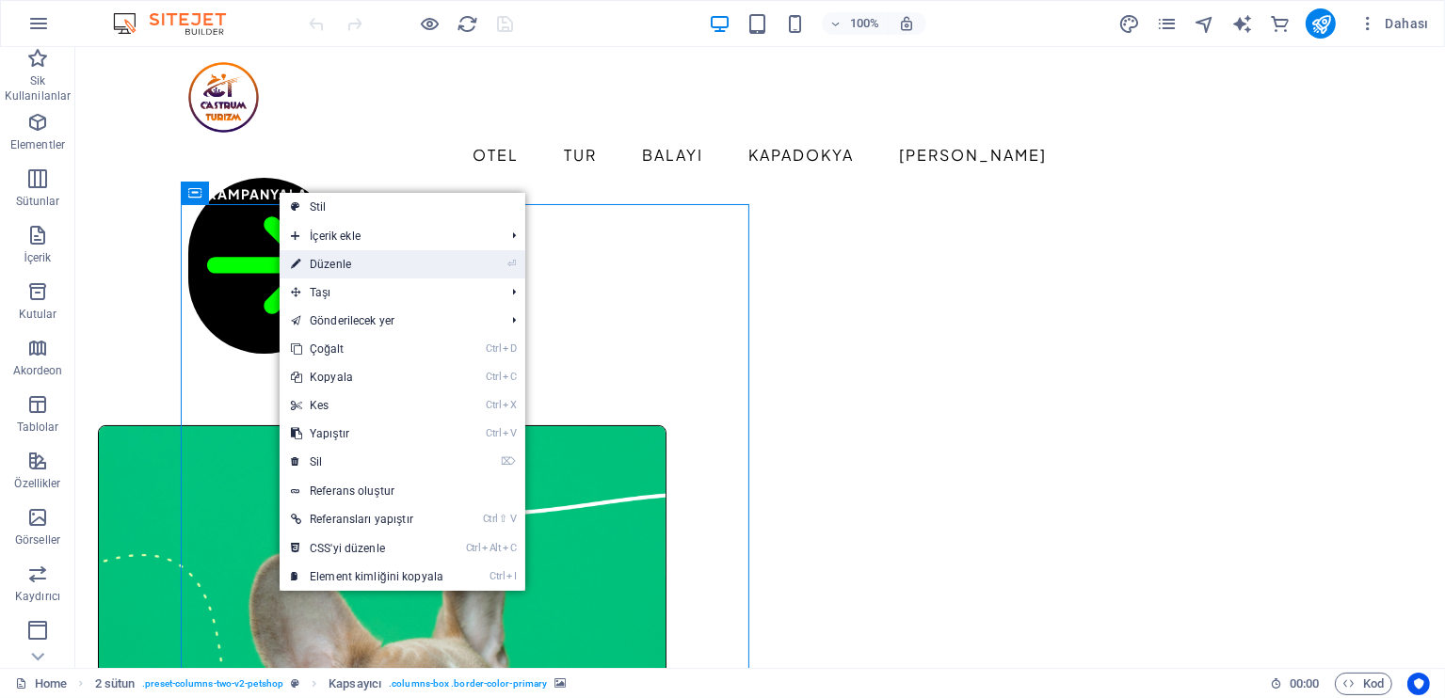
click at [344, 266] on link "⏎ Düzenle" at bounding box center [367, 264] width 175 height 28
select select "px"
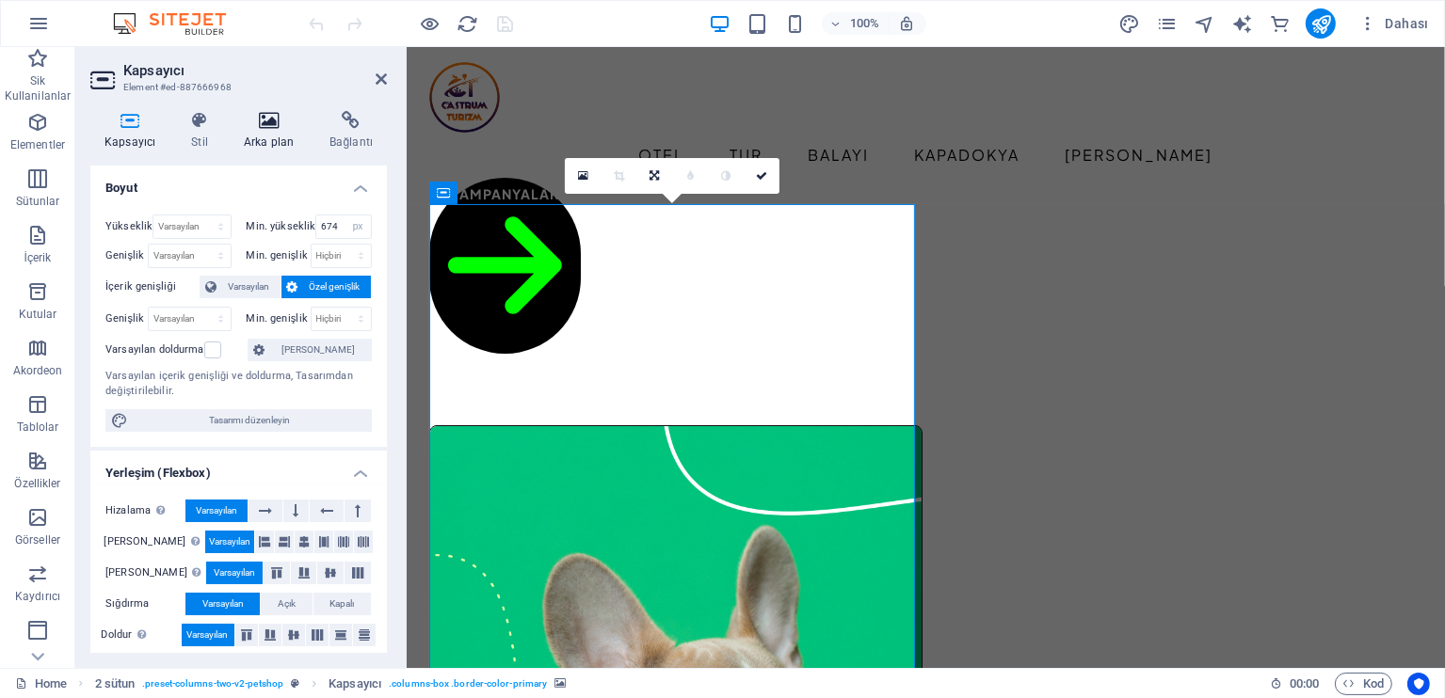
click at [277, 127] on icon at bounding box center [269, 120] width 78 height 19
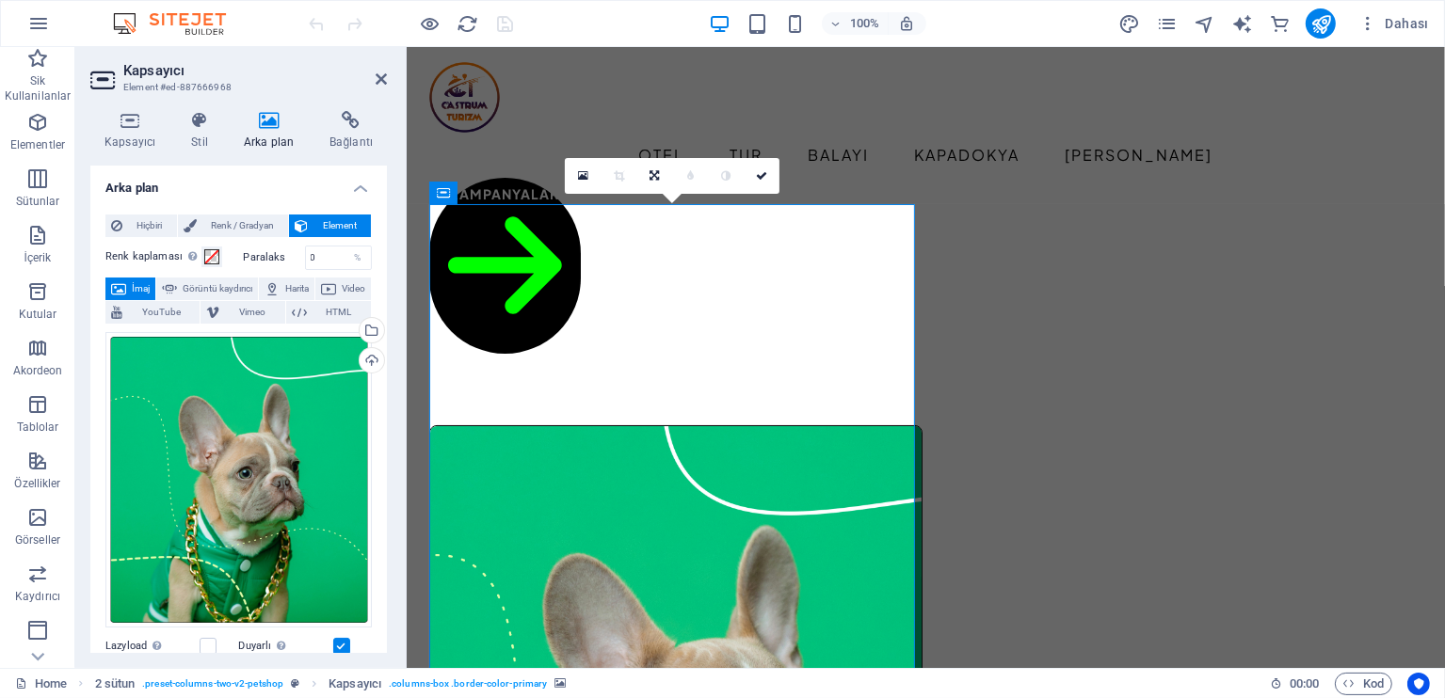
click at [150, 284] on span "İmaj" at bounding box center [141, 289] width 18 height 23
click at [369, 324] on div "Dosya yöneticisinden, stok fotoğraflardan dosyalar seçin veya dosya(lar) yükley…" at bounding box center [370, 332] width 28 height 28
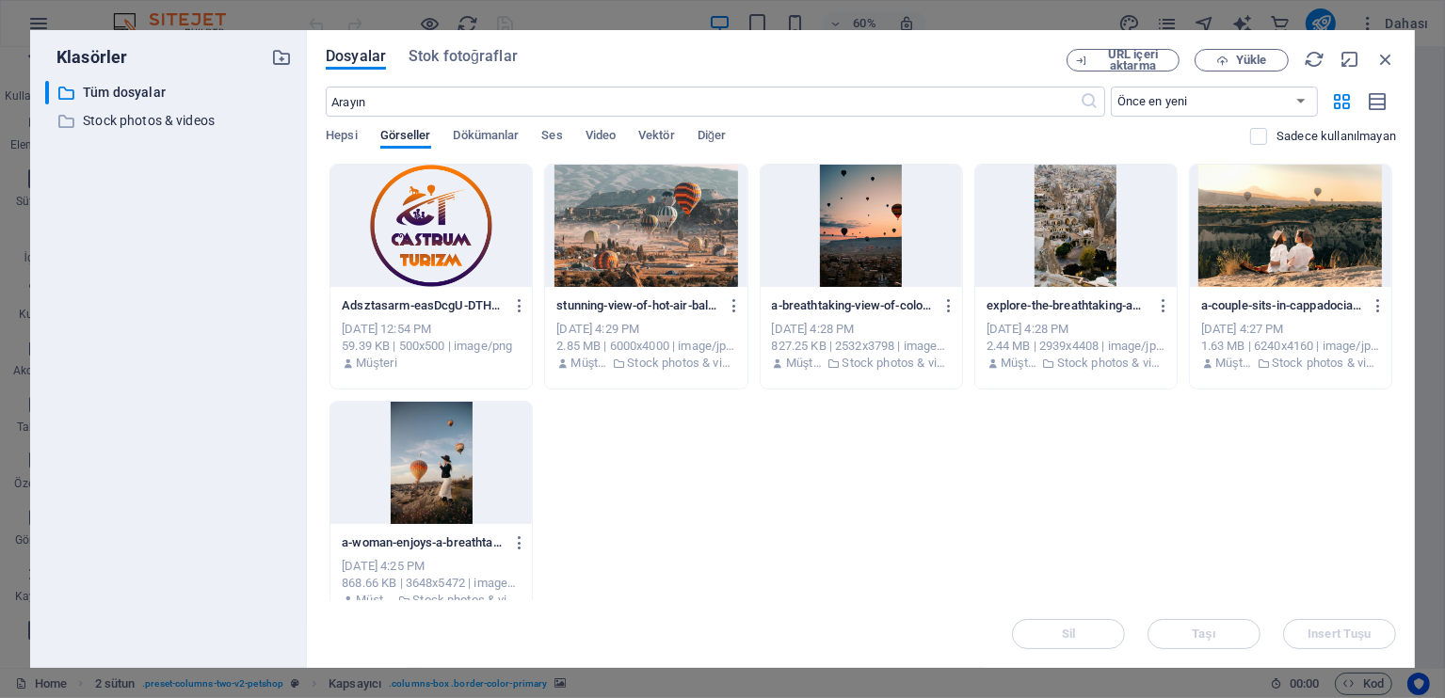
click at [1286, 225] on div at bounding box center [1290, 226] width 201 height 122
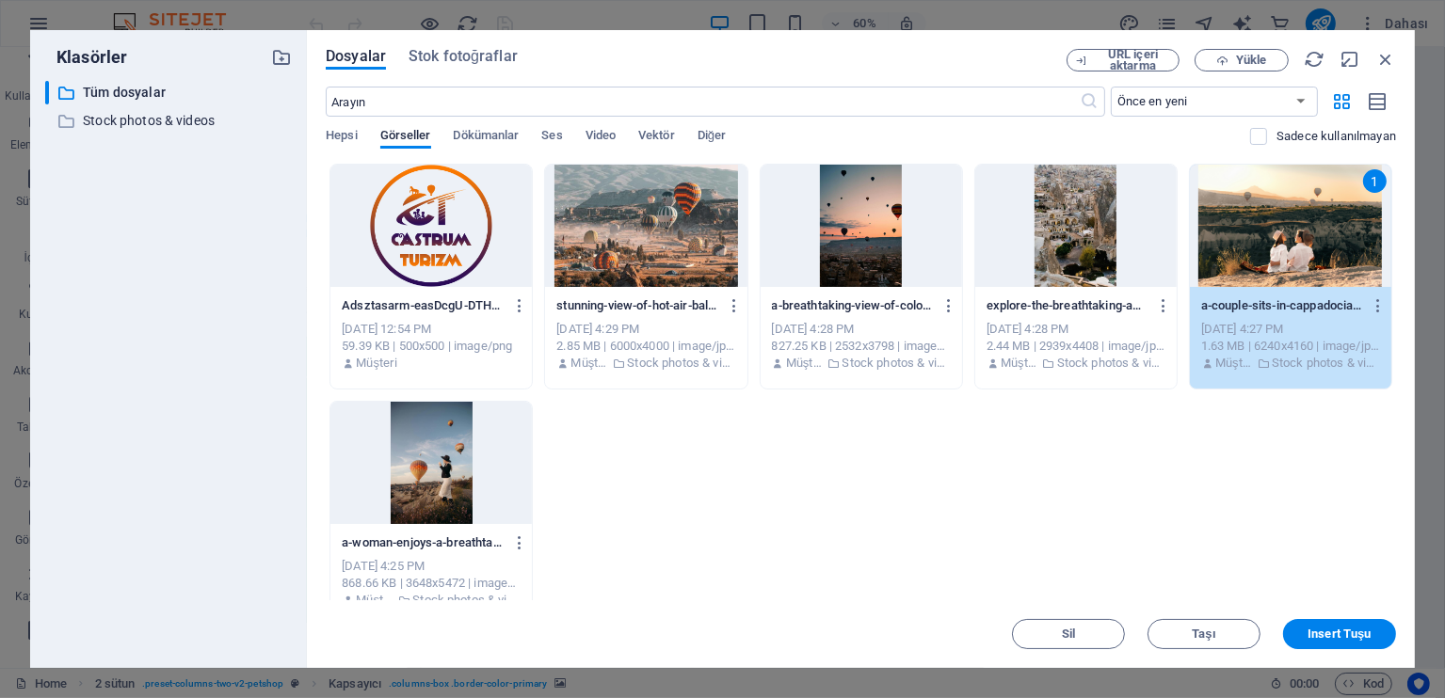
click at [1286, 225] on div "1" at bounding box center [1290, 226] width 201 height 122
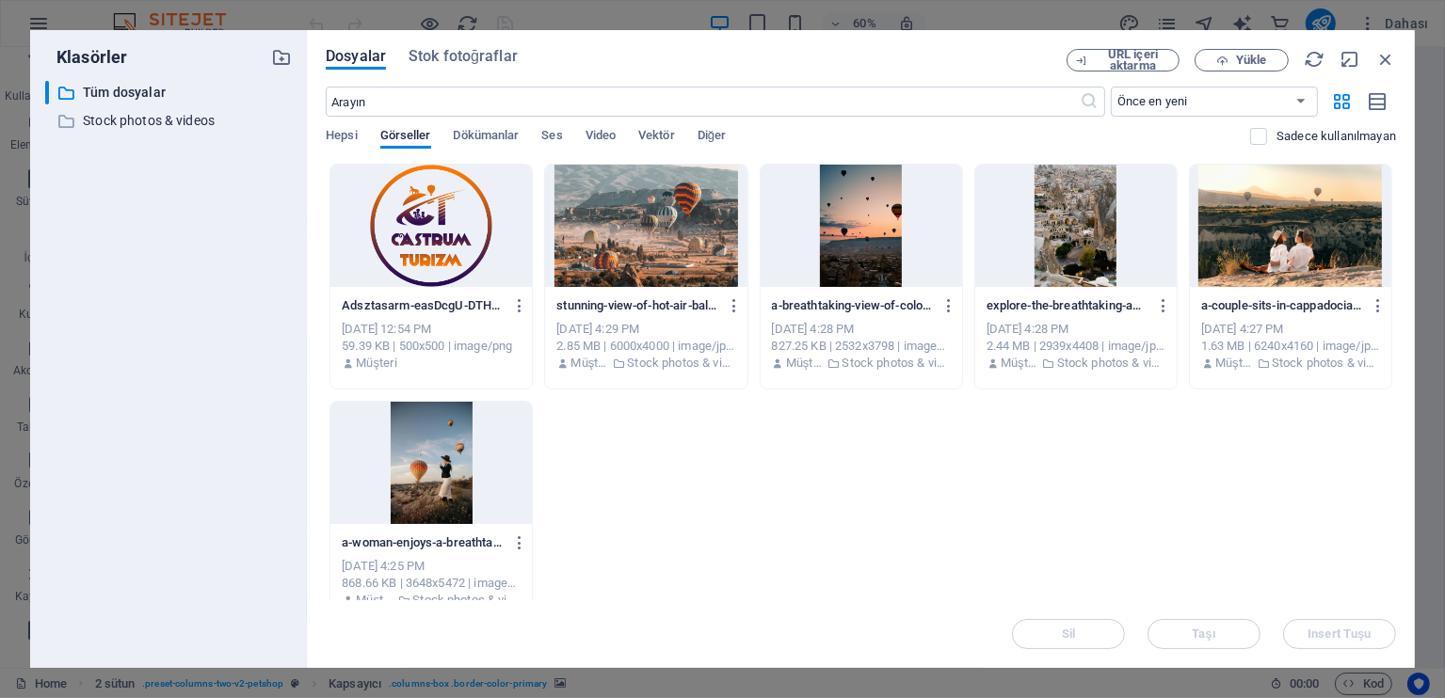
click at [1286, 225] on div at bounding box center [1290, 226] width 201 height 122
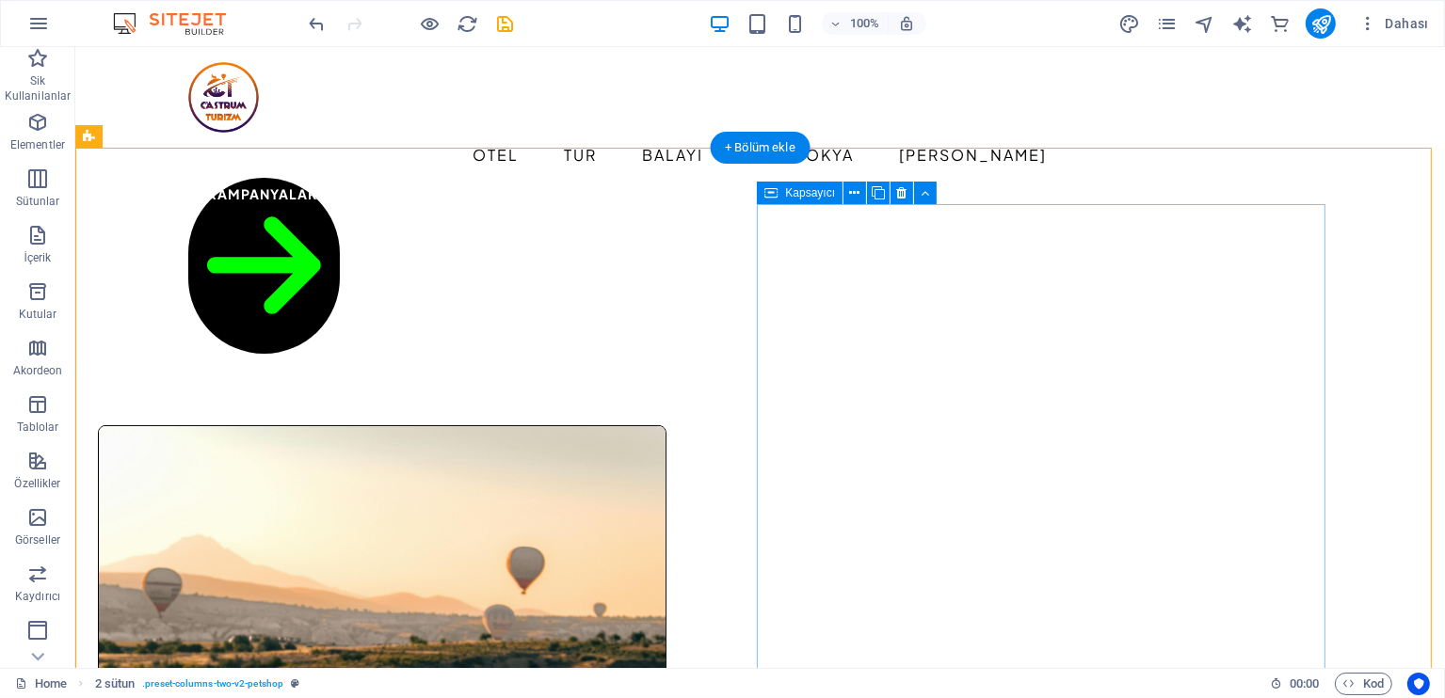
click at [0, 0] on icon at bounding box center [0, 0] width 0 height 0
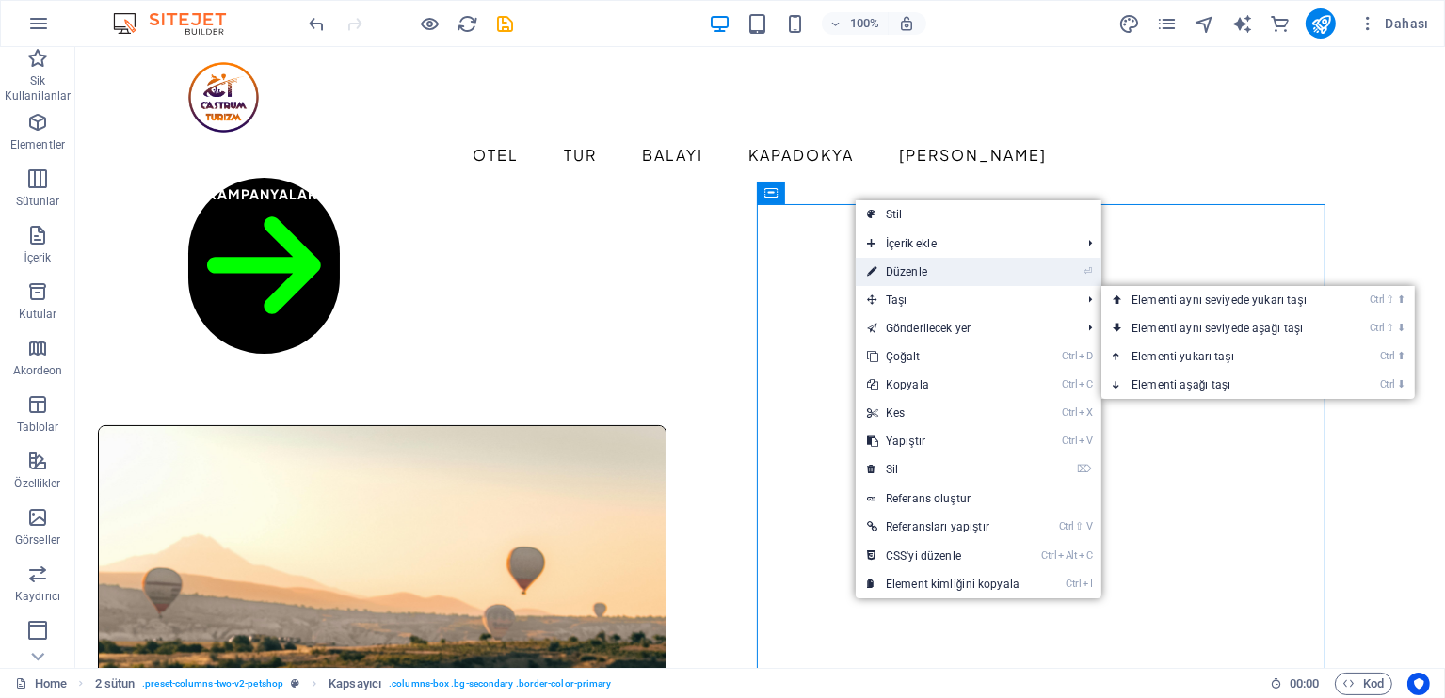
click at [917, 279] on link "⏎ Düzenle" at bounding box center [943, 272] width 175 height 28
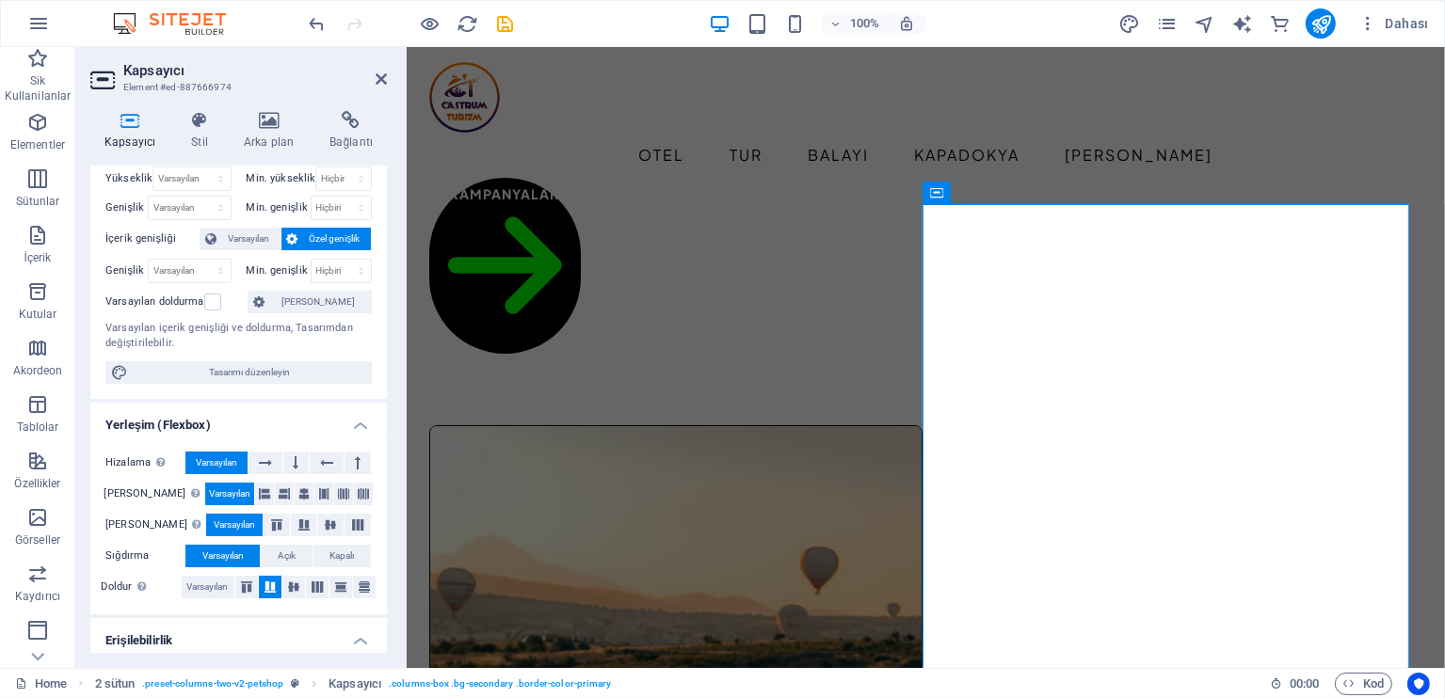
scroll to position [21, 0]
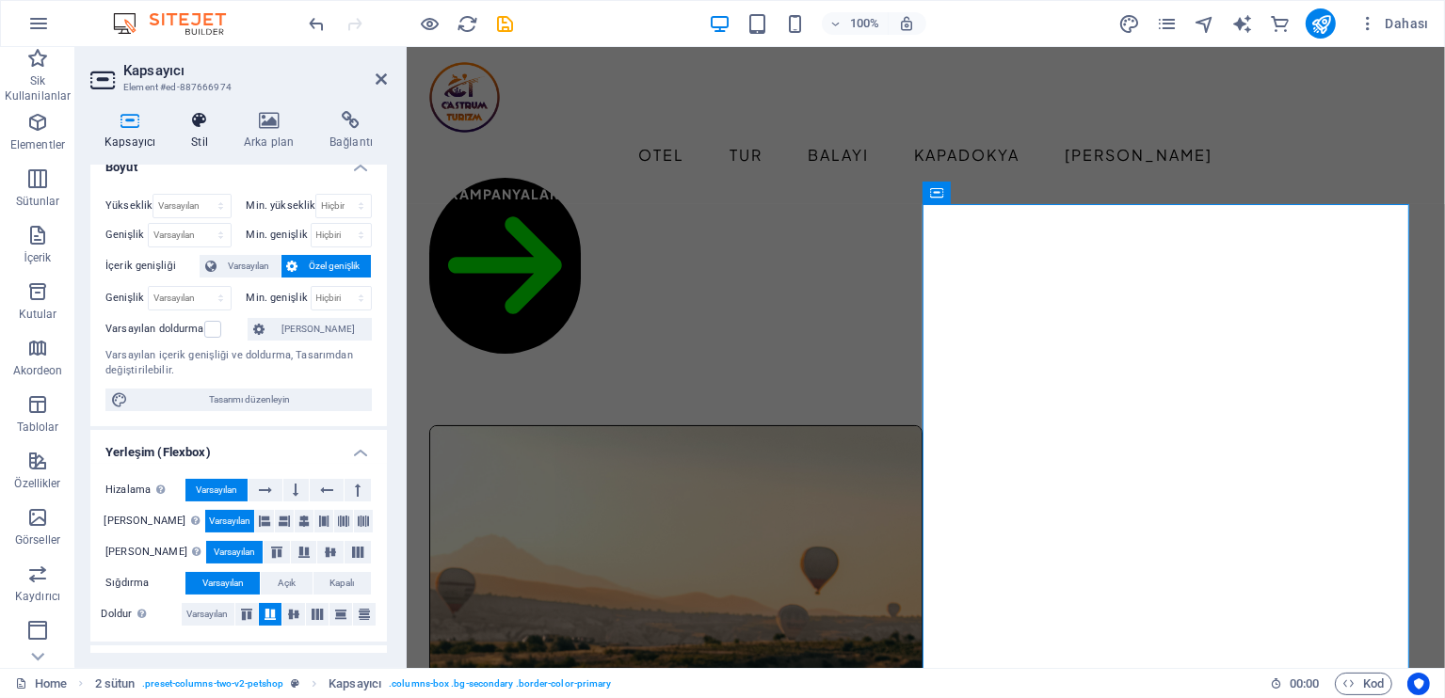
click at [200, 136] on h4 "Stil" at bounding box center [203, 131] width 53 height 40
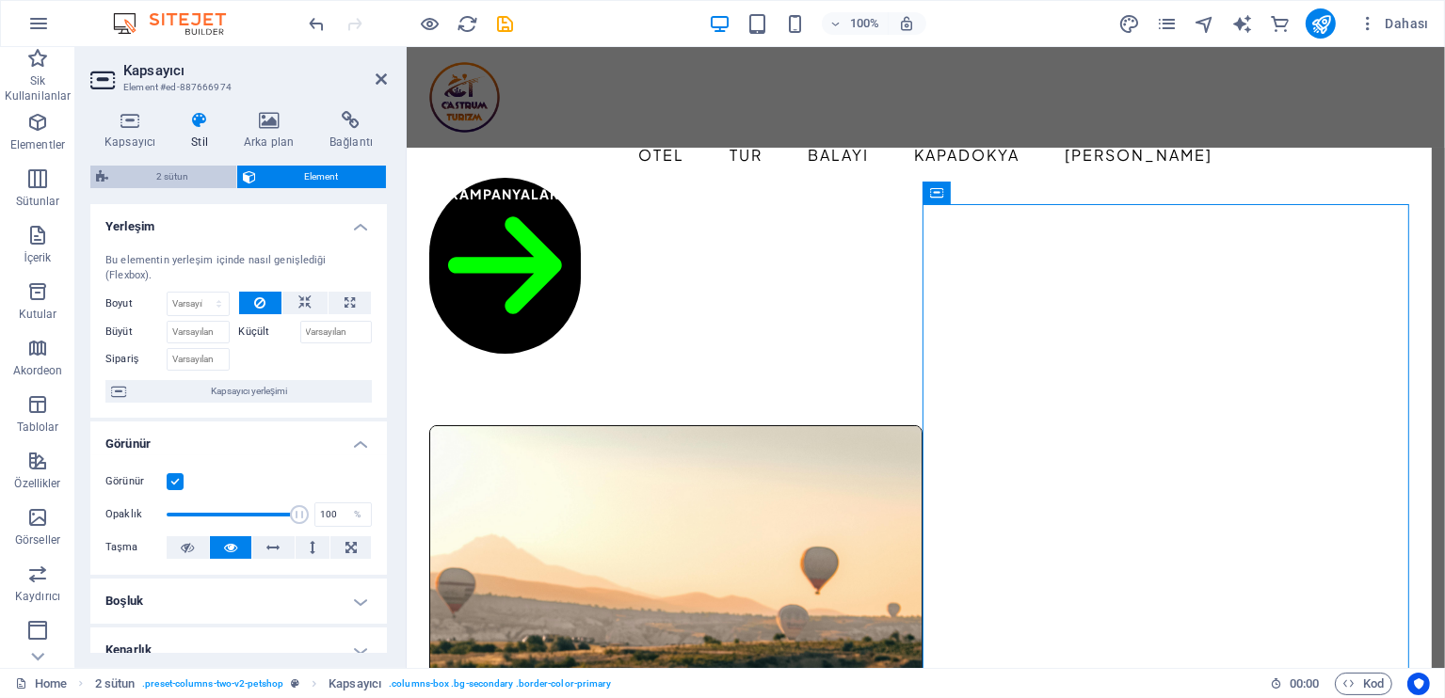
click at [199, 168] on span "2 sütun" at bounding box center [172, 177] width 117 height 23
select select "rem"
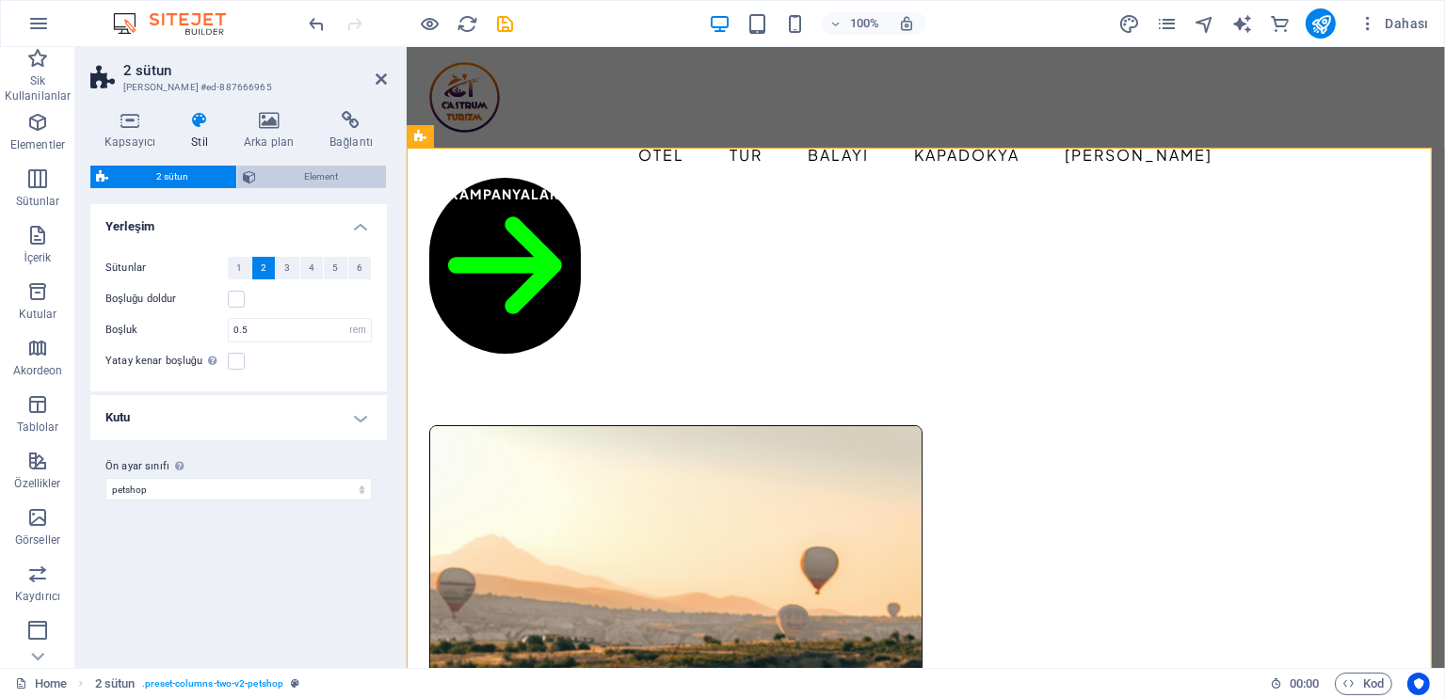
click at [302, 183] on span "Element" at bounding box center [321, 177] width 119 height 23
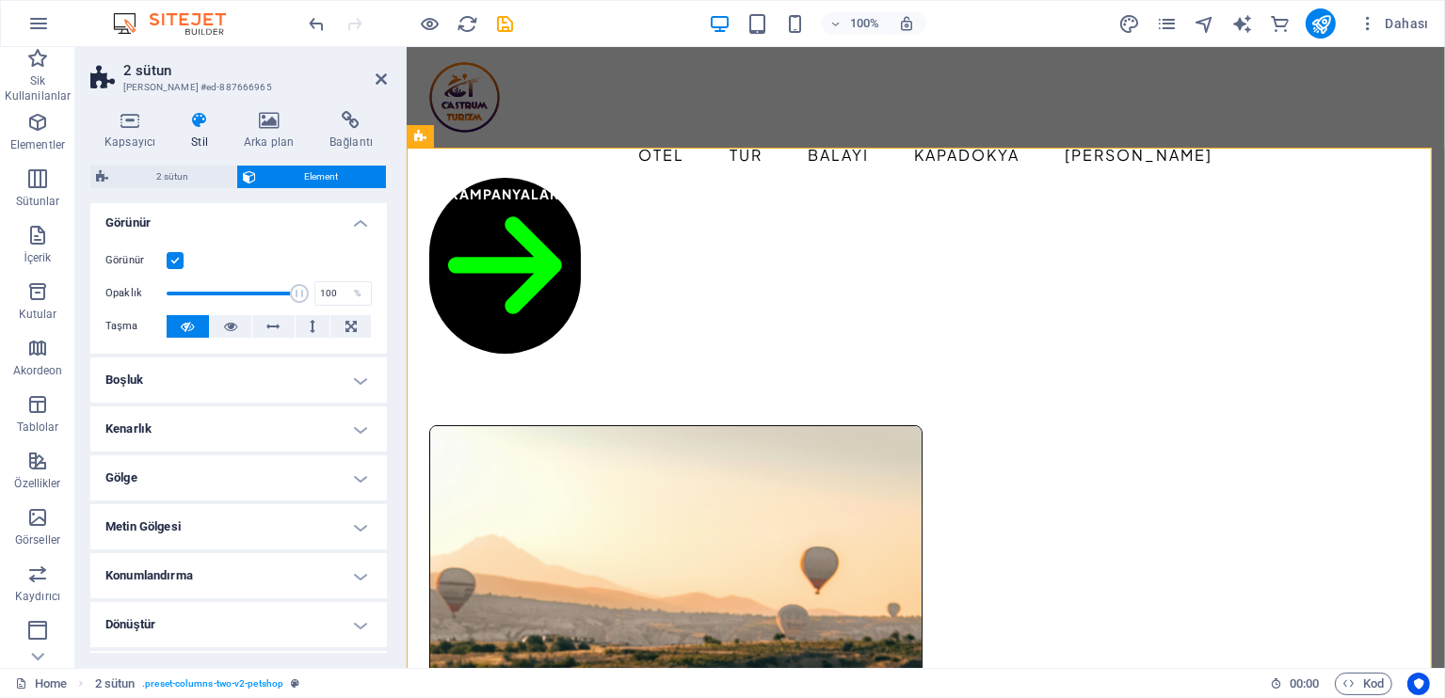
scroll to position [0, 0]
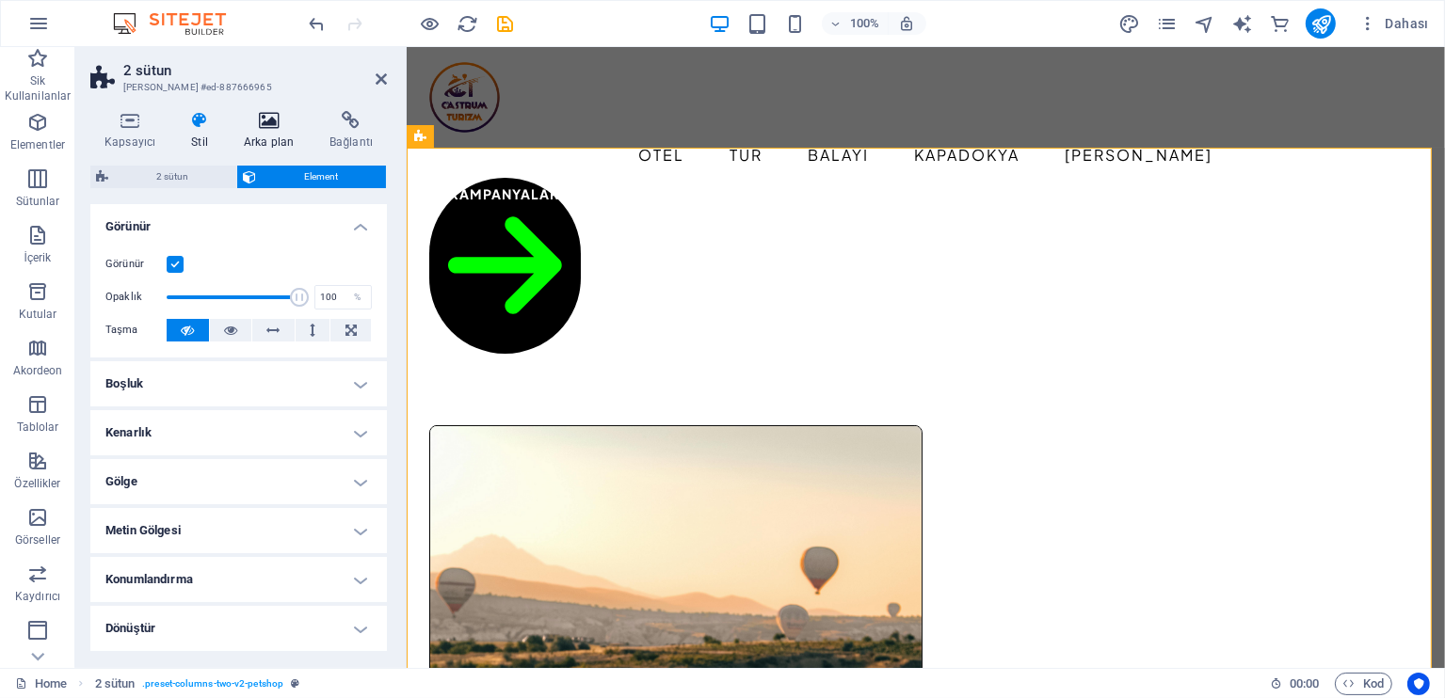
click at [271, 137] on h4 "Arka plan" at bounding box center [273, 131] width 86 height 40
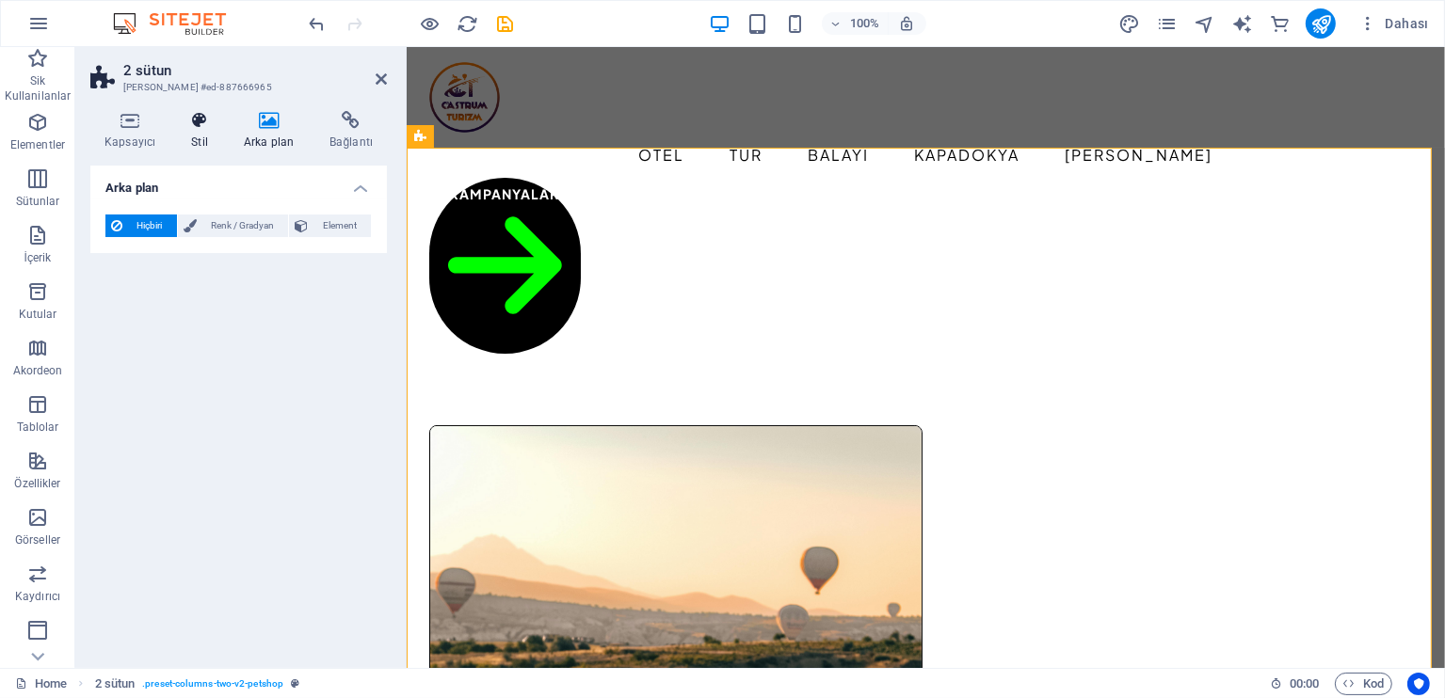
click at [208, 126] on icon at bounding box center [199, 120] width 45 height 19
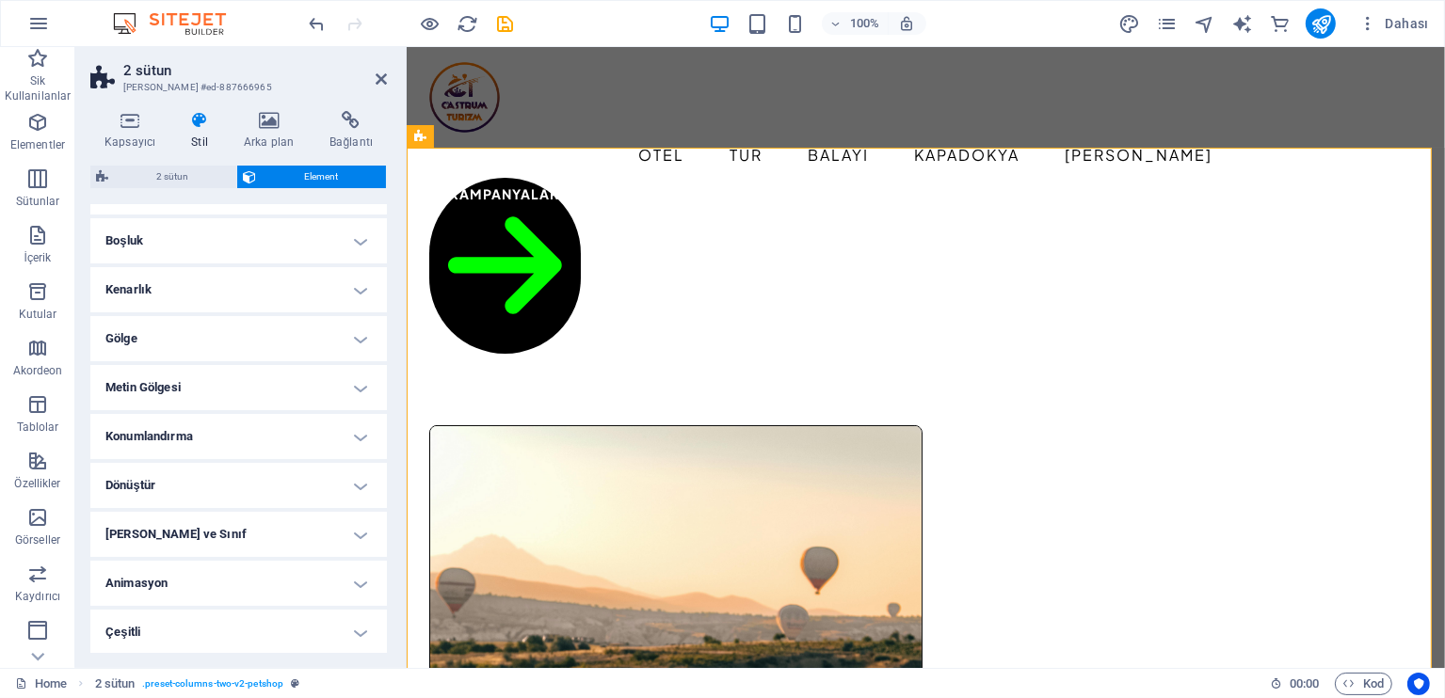
scroll to position [144, 0]
click at [120, 125] on icon at bounding box center [129, 120] width 79 height 19
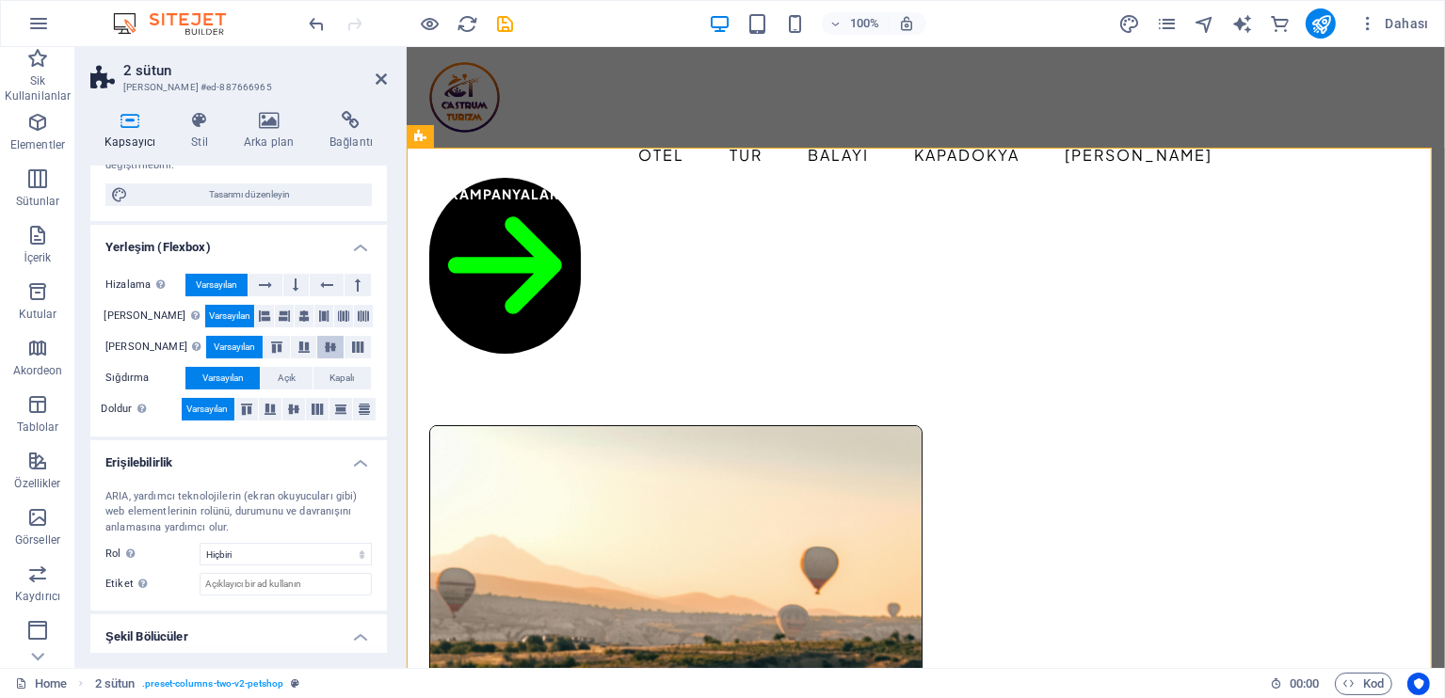
scroll to position [0, 0]
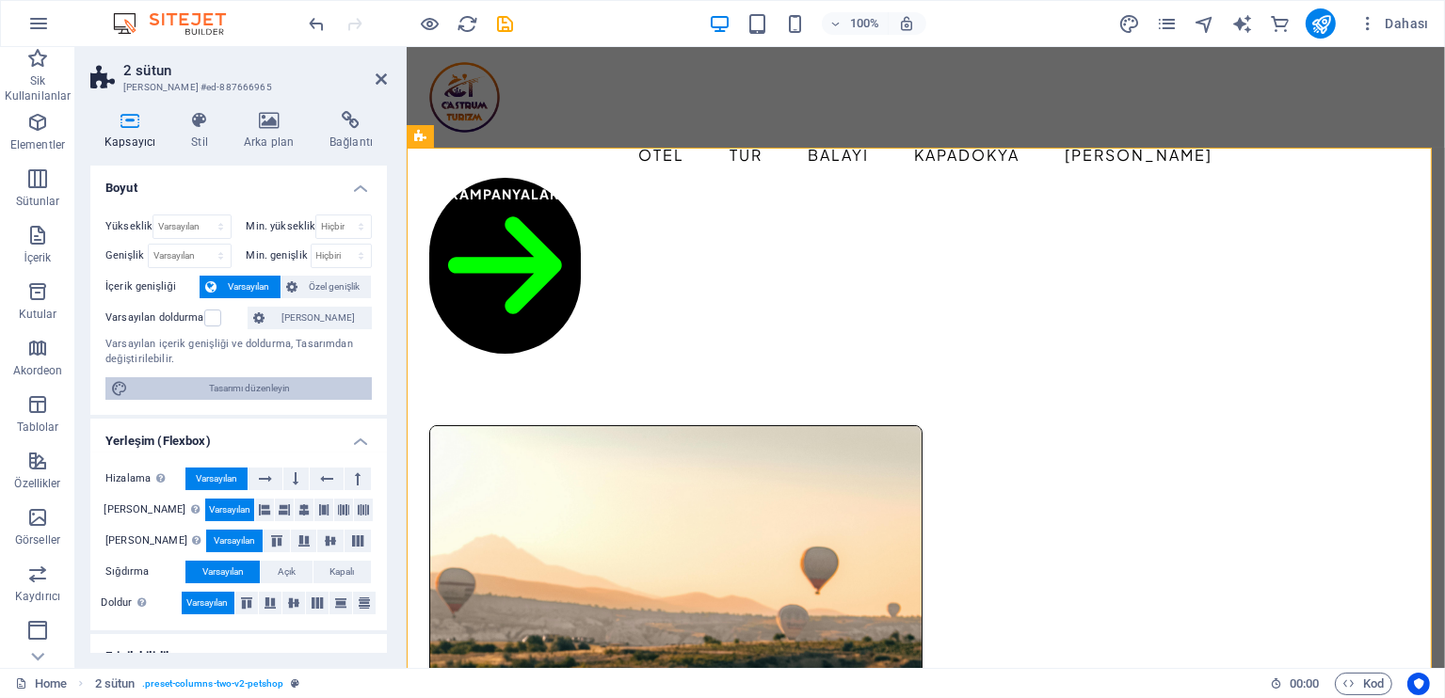
click at [217, 398] on span "Tasarımı düzenleyin" at bounding box center [250, 388] width 233 height 23
select select "rem"
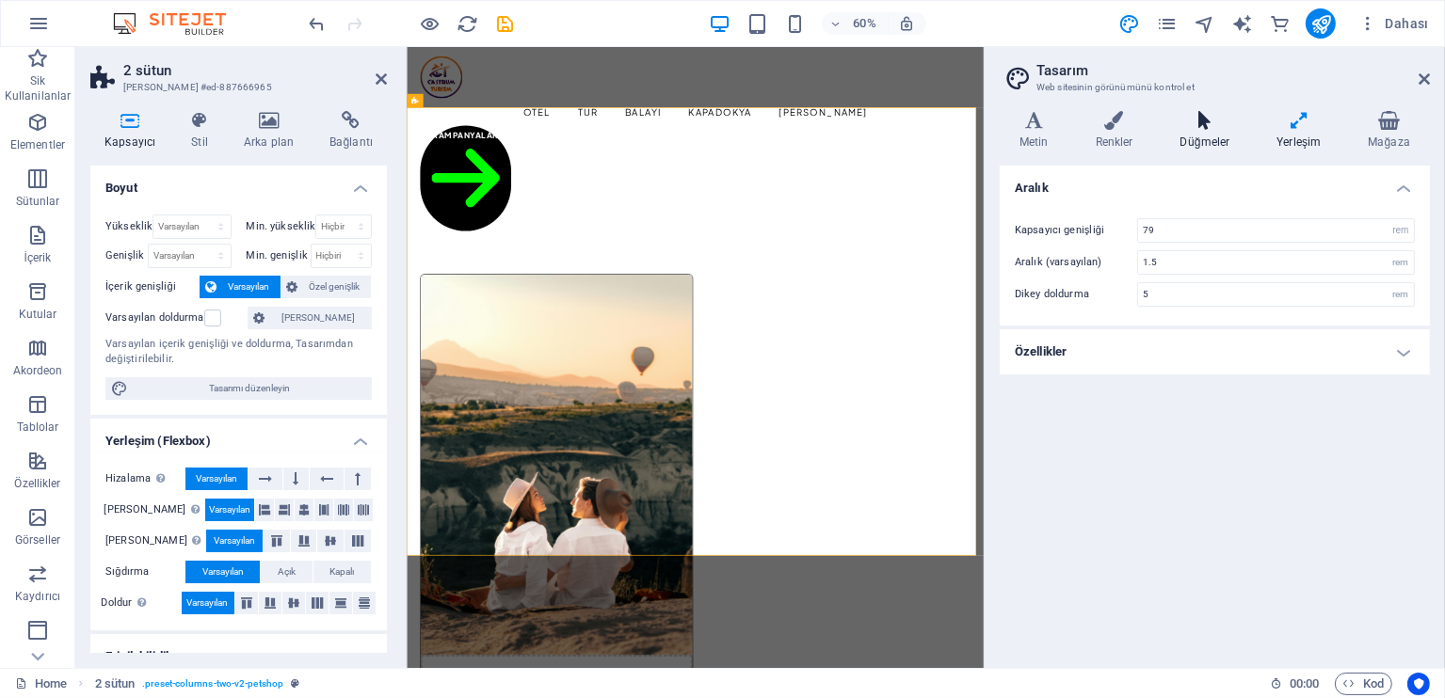
click at [1215, 126] on icon at bounding box center [1205, 120] width 89 height 19
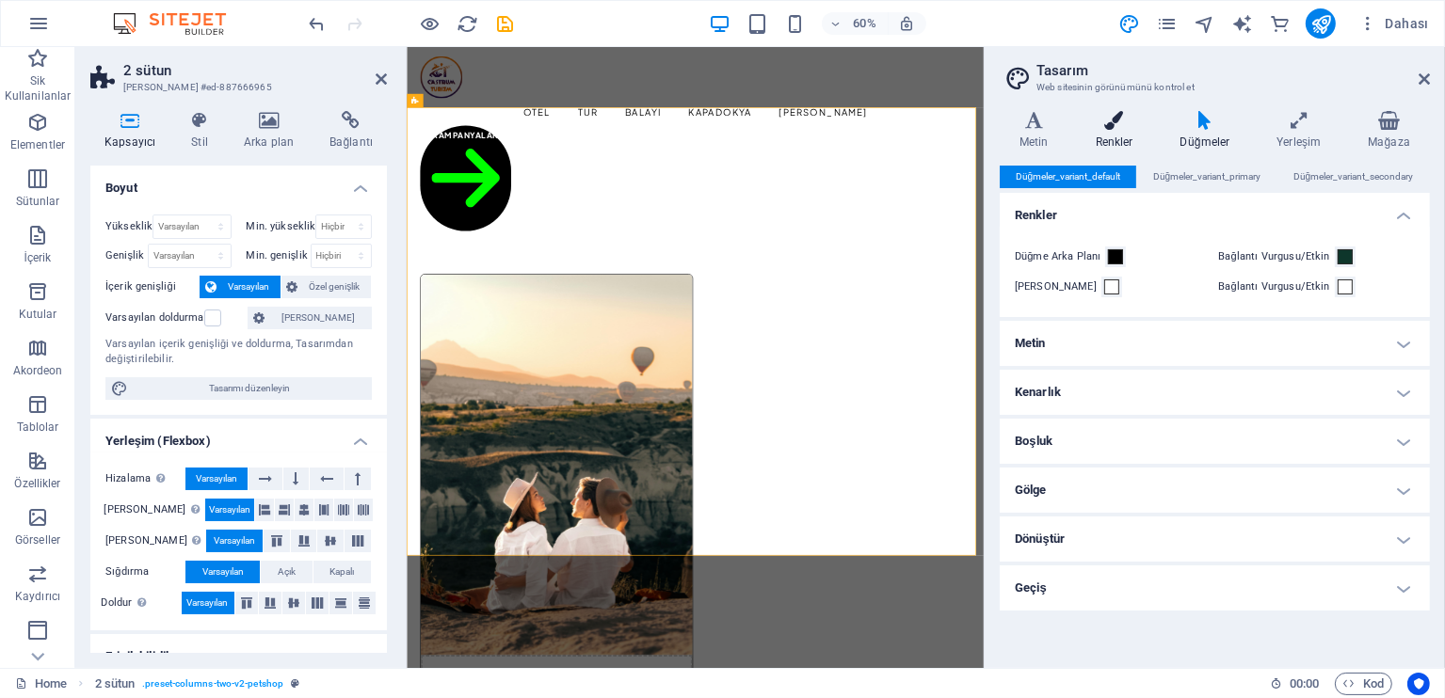
click at [1132, 136] on h4 "Renkler" at bounding box center [1118, 131] width 85 height 40
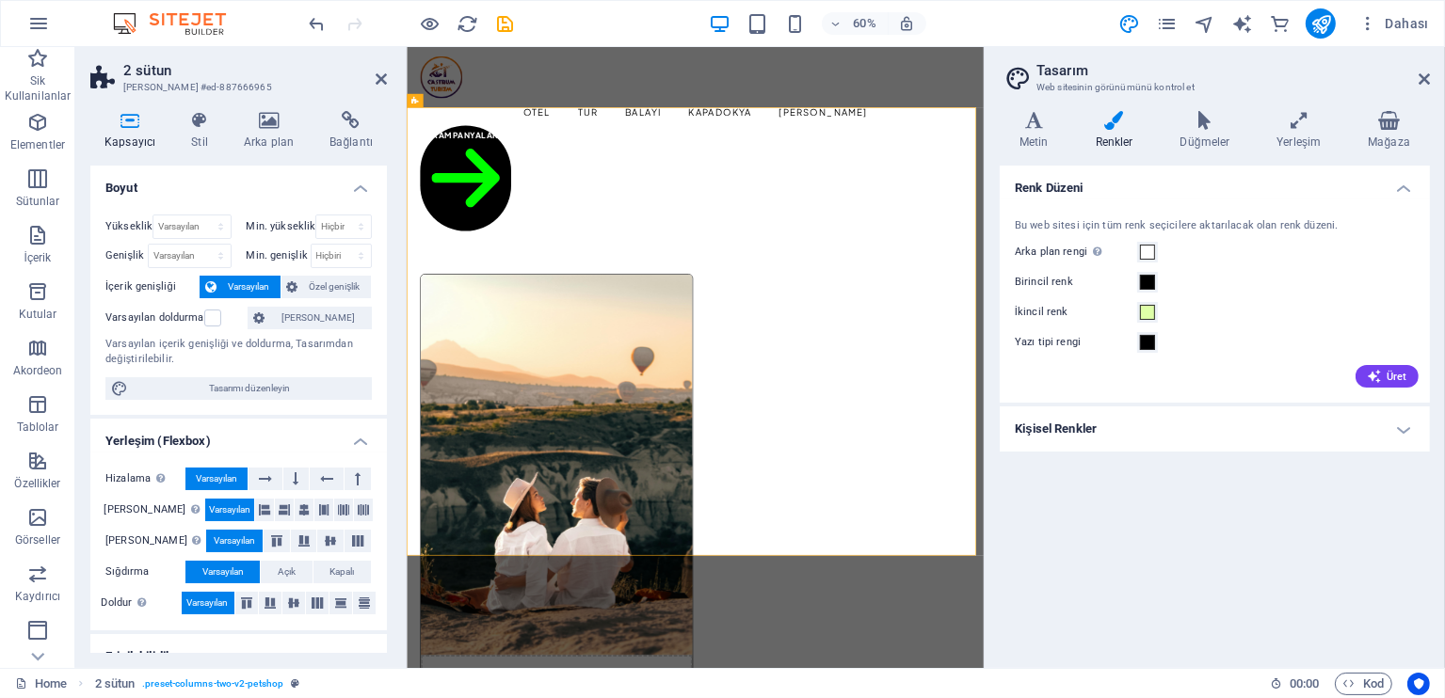
click at [1138, 420] on h4 "Kişisel Renkler" at bounding box center [1215, 429] width 430 height 45
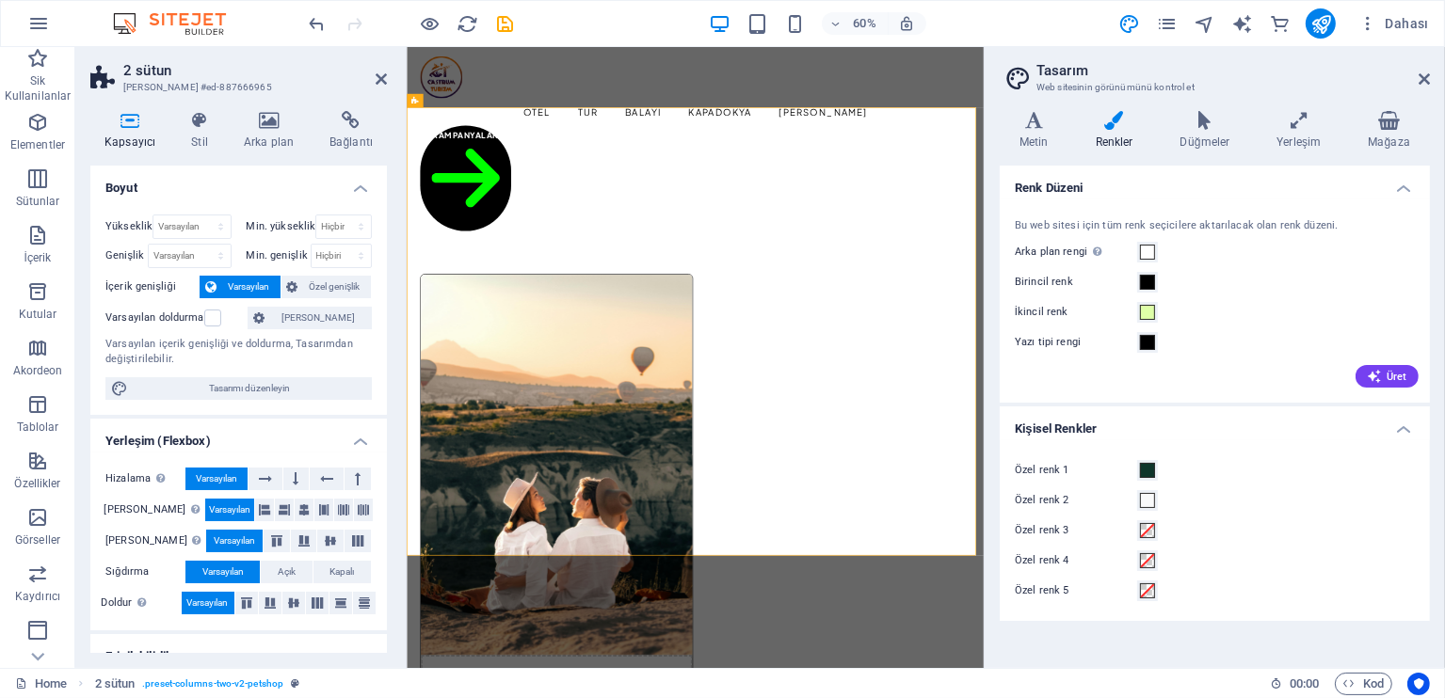
click at [1138, 420] on h4 "Kişisel Renkler" at bounding box center [1215, 424] width 430 height 34
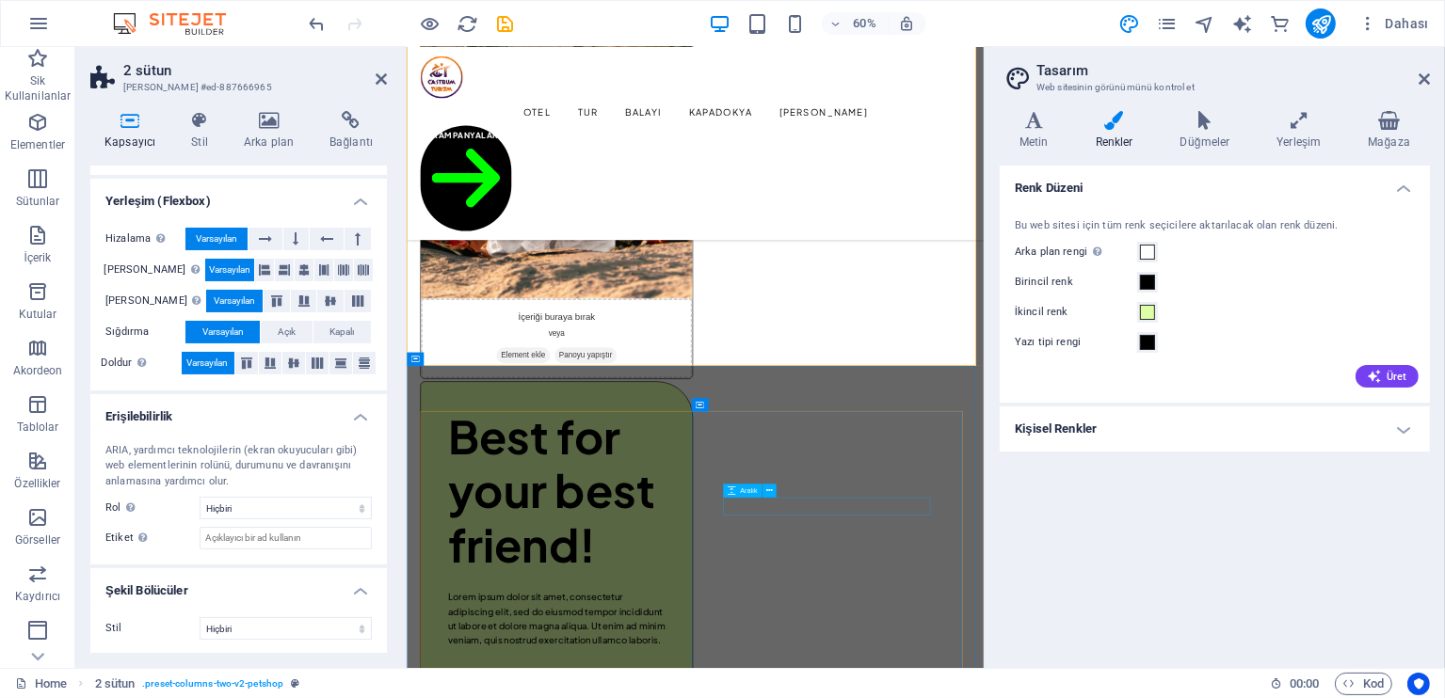
scroll to position [377, 0]
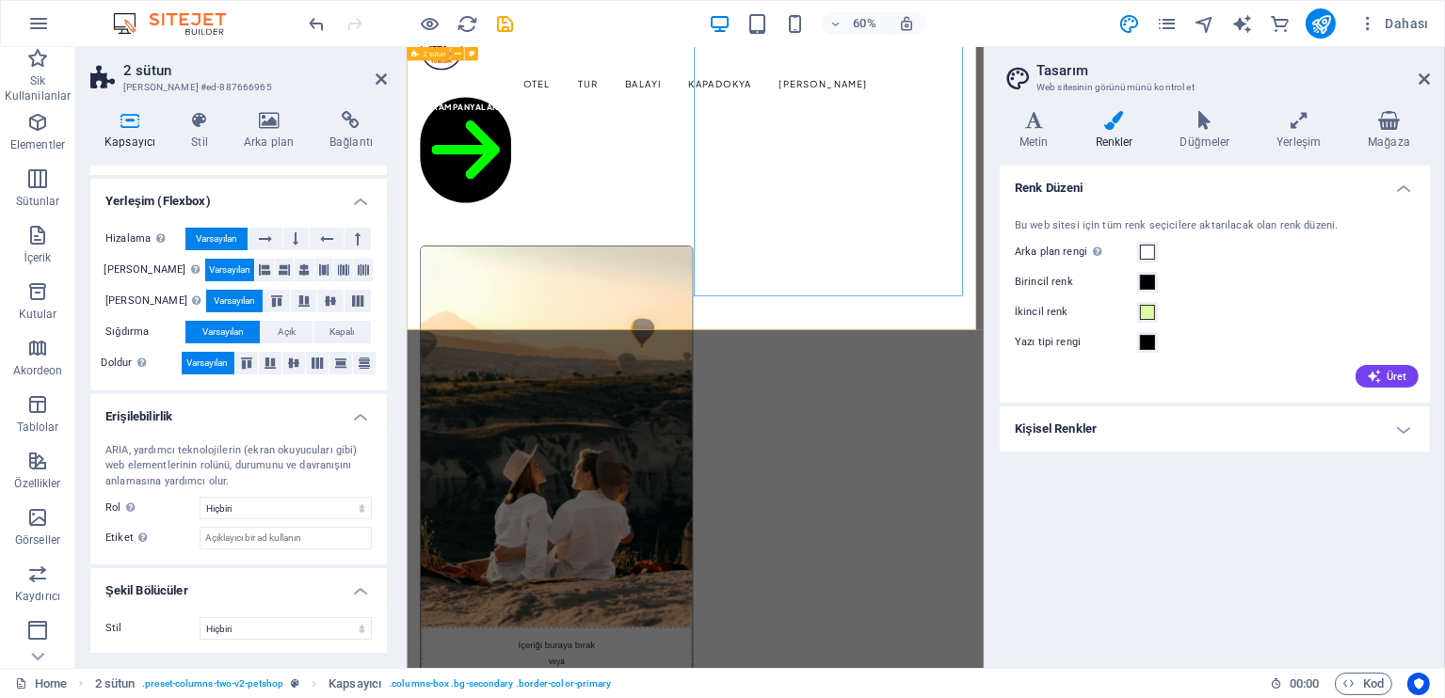
scroll to position [0, 0]
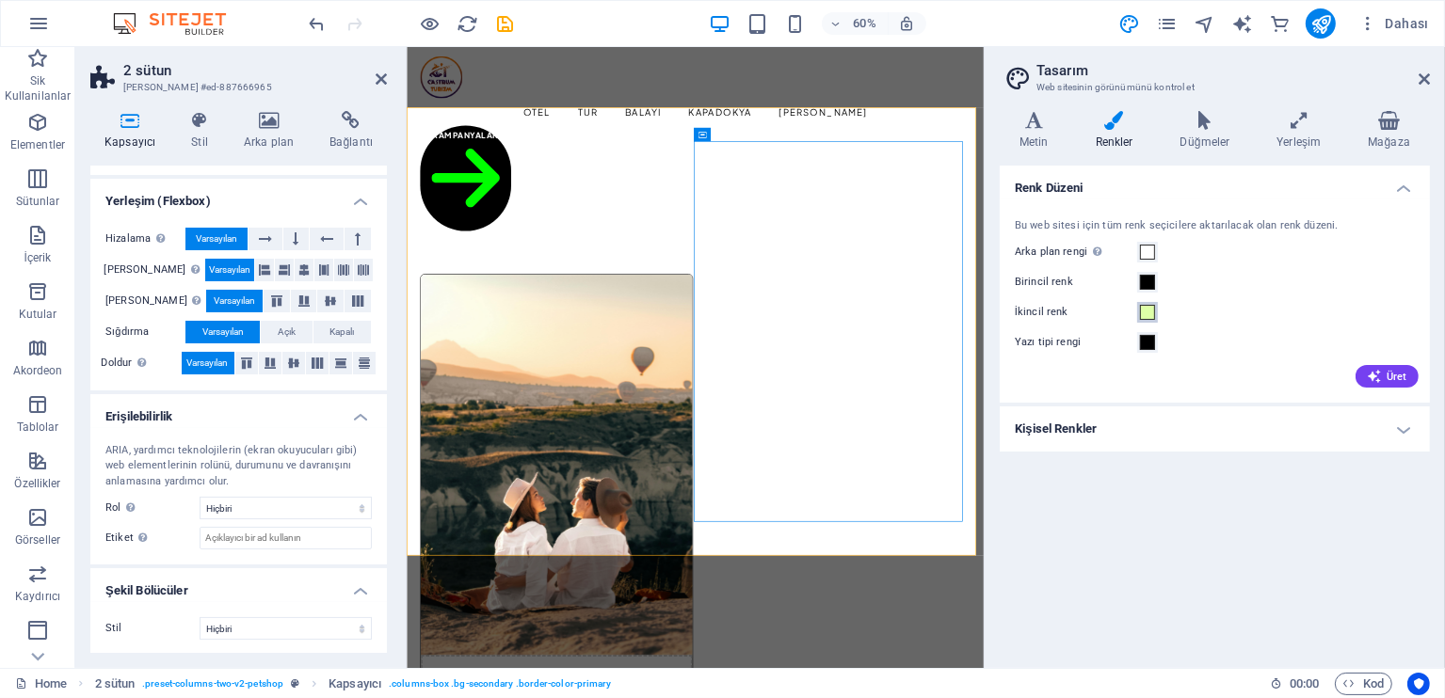
click at [1150, 318] on span at bounding box center [1147, 312] width 15 height 15
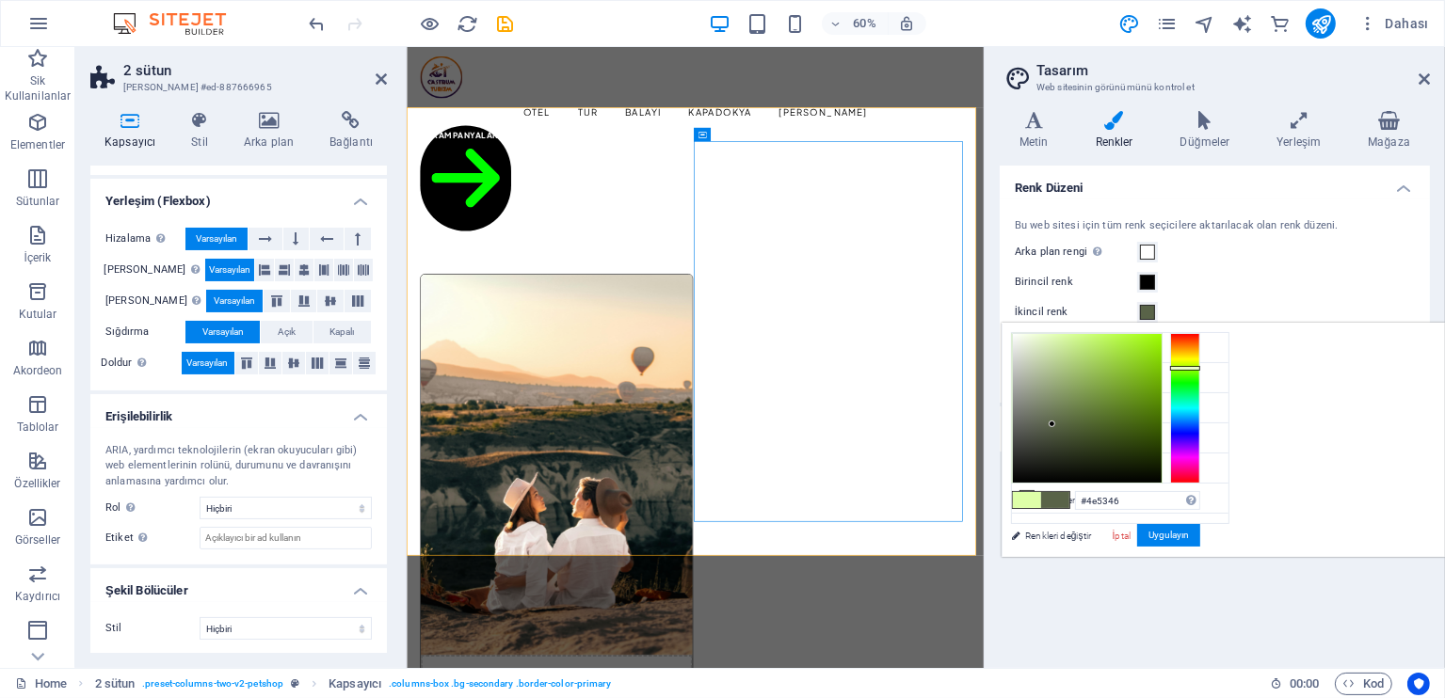
drag, startPoint x: 1356, startPoint y: 397, endPoint x: 1271, endPoint y: 433, distance: 92.0
click at [1162, 433] on div at bounding box center [1087, 408] width 149 height 149
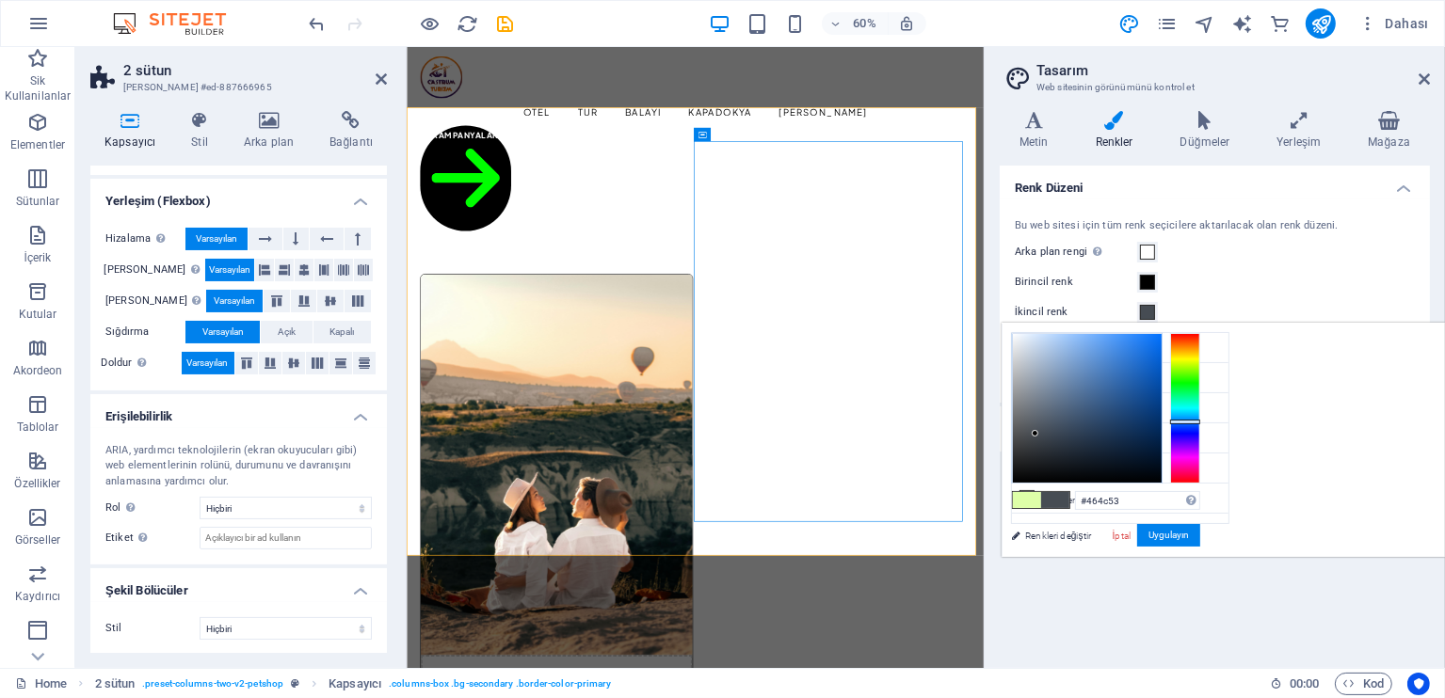
drag, startPoint x: 1422, startPoint y: 405, endPoint x: 1419, endPoint y: 421, distance: 16.4
click at [1200, 421] on div at bounding box center [1185, 408] width 30 height 151
drag, startPoint x: 1356, startPoint y: 412, endPoint x: 1389, endPoint y: 347, distance: 72.8
click at [1162, 347] on div at bounding box center [1087, 408] width 149 height 149
click at [1200, 547] on div "[PERSON_NAME]" at bounding box center [1155, 536] width 89 height 24
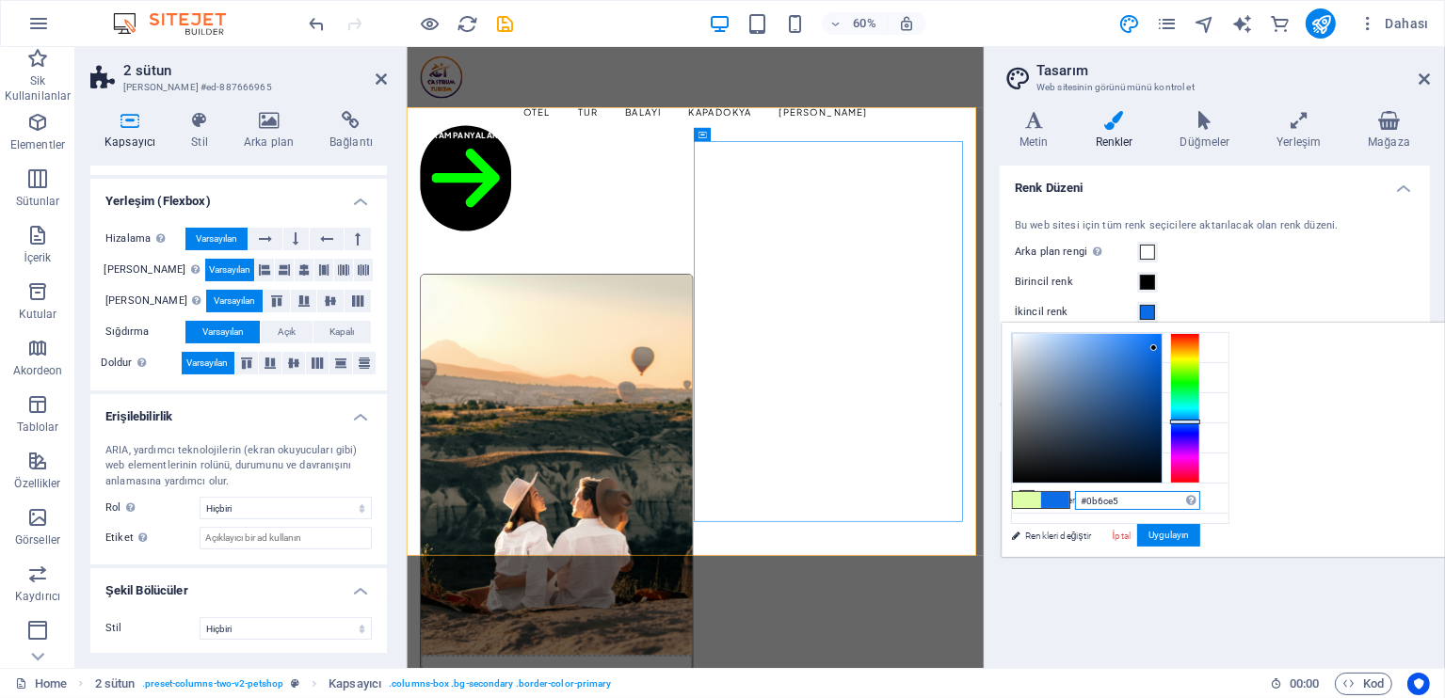
click at [1200, 494] on input "#0b6ce5" at bounding box center [1137, 500] width 125 height 19
paste input "ff7c00"
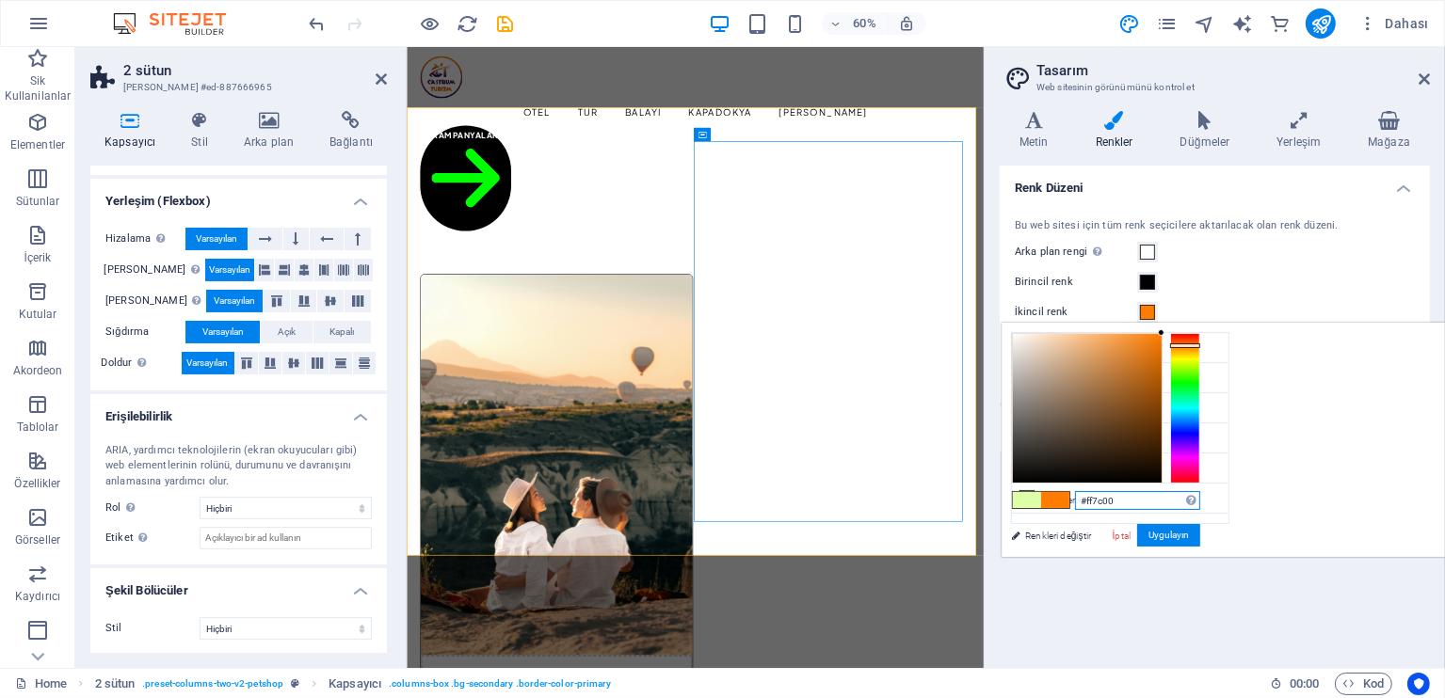
type input "#ff7c00"
click at [1210, 533] on div "#ff7c00 Desteklenen biçimler #0852ed rgb(8, 82, 237) rgba(8, 82, 237, %90) hsv(…" at bounding box center [1106, 577] width 208 height 506
click at [1210, 277] on div "Birincil renk" at bounding box center [1215, 282] width 400 height 23
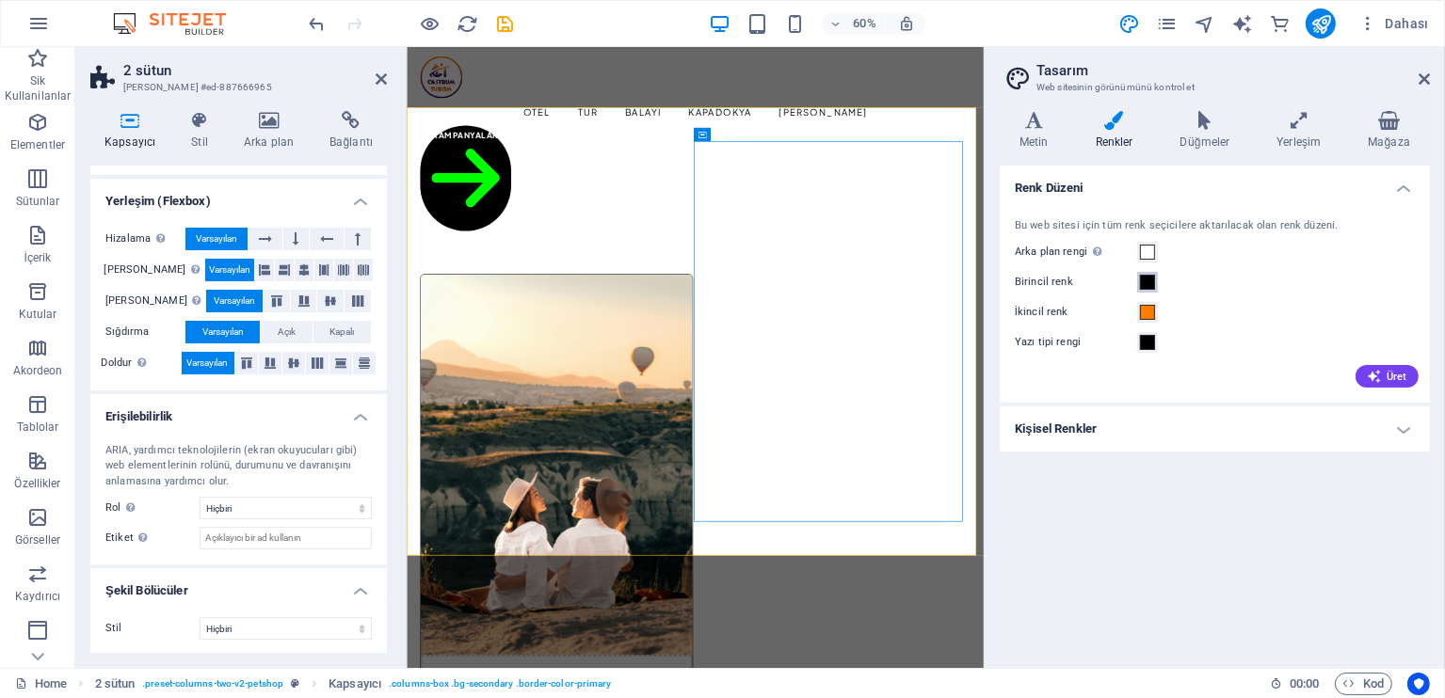
click at [1146, 281] on span at bounding box center [1147, 282] width 15 height 15
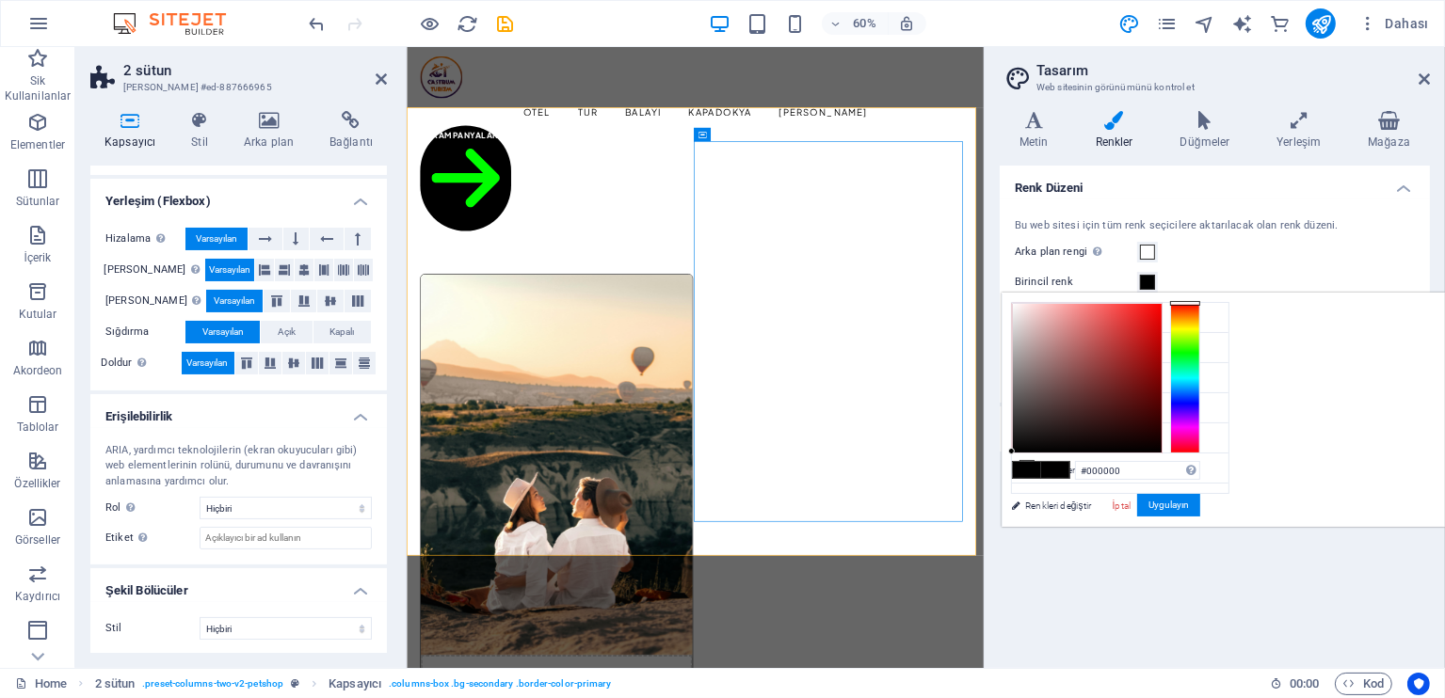
click at [1210, 482] on div "#000000 Desteklenen biçimler #0852ed rgb(8, 82, 237) rgba(8, 82, 237, %90) hsv(…" at bounding box center [1106, 547] width 208 height 506
click at [1200, 477] on input "#000000" at bounding box center [1137, 470] width 125 height 19
paste input "290a59"
type input "#290a59"
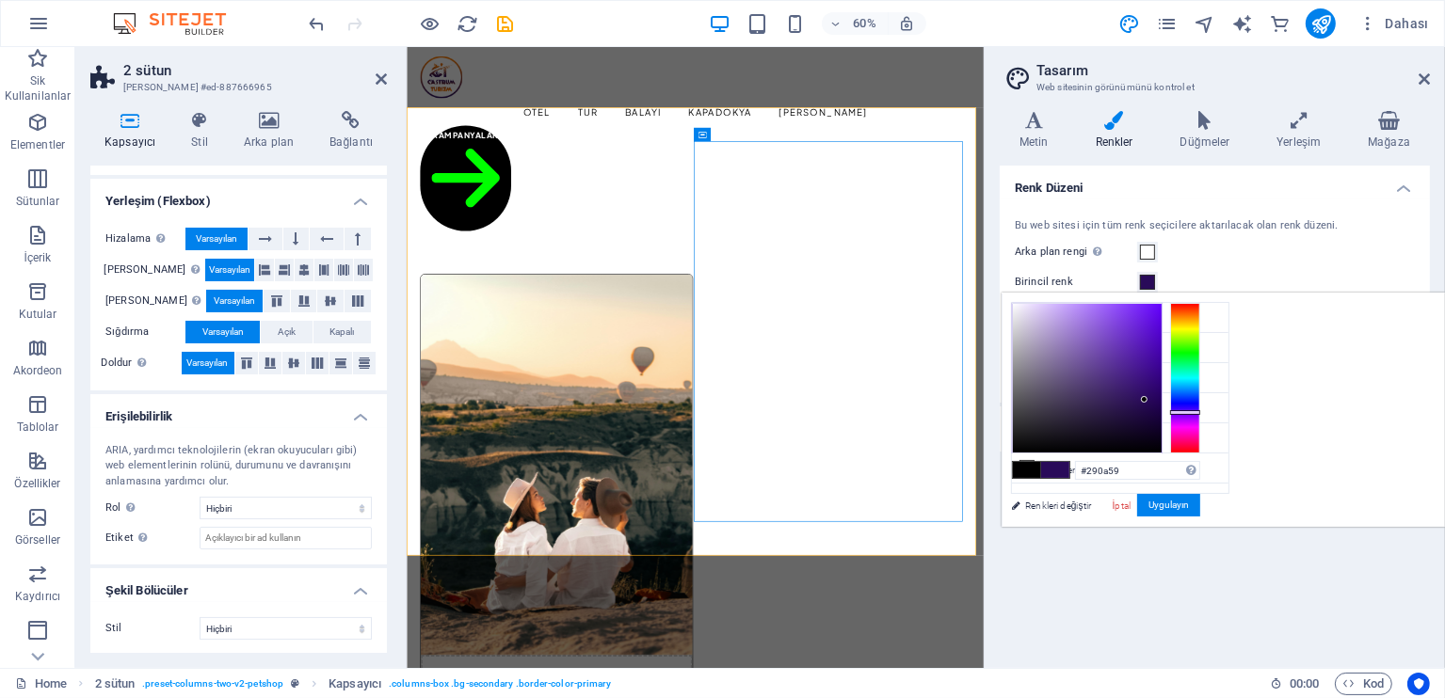
click at [1210, 507] on div "#290a59 Desteklenen biçimler #0852ed rgb(8, 82, 237) rgba(8, 82, 237, %90) hsv(…" at bounding box center [1106, 547] width 208 height 506
click at [1200, 505] on button "Uygulayın" at bounding box center [1168, 505] width 63 height 23
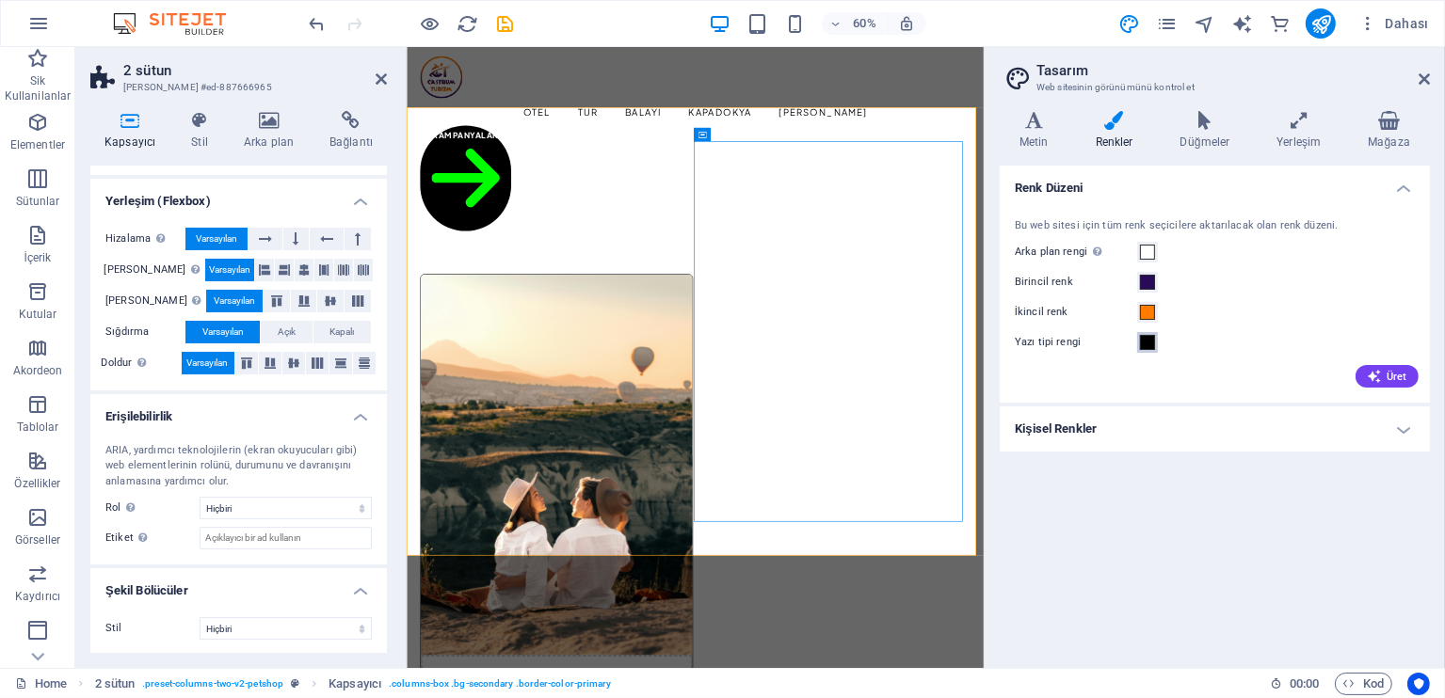
click at [1142, 345] on span at bounding box center [1147, 342] width 15 height 15
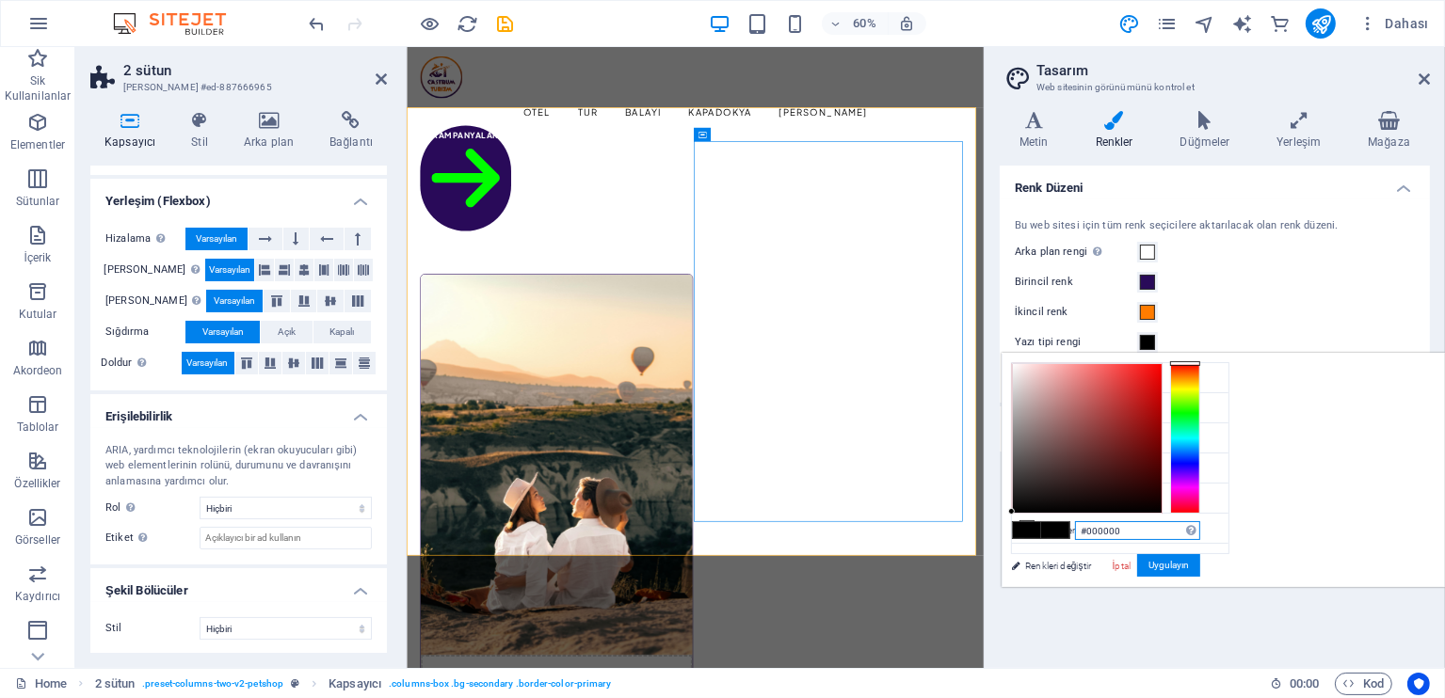
click at [1200, 538] on input "#000000" at bounding box center [1137, 530] width 125 height 19
paste input "290a59"
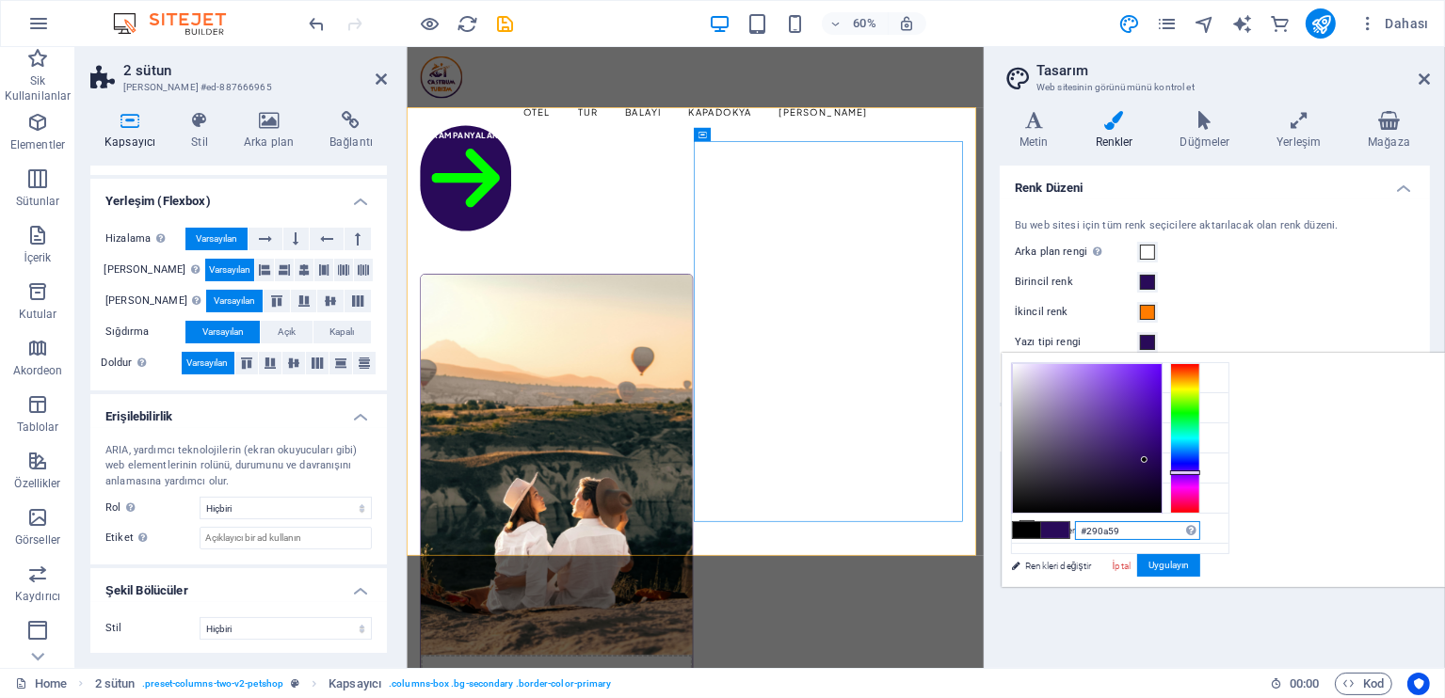
type input "#290a59"
click at [1210, 555] on div "#290a59 Desteklenen biçimler #0852ed rgb(8, 82, 237) rgba(8, 82, 237, %90) hsv(…" at bounding box center [1106, 607] width 208 height 506
click at [1200, 572] on button "Uygulayın" at bounding box center [1168, 565] width 63 height 23
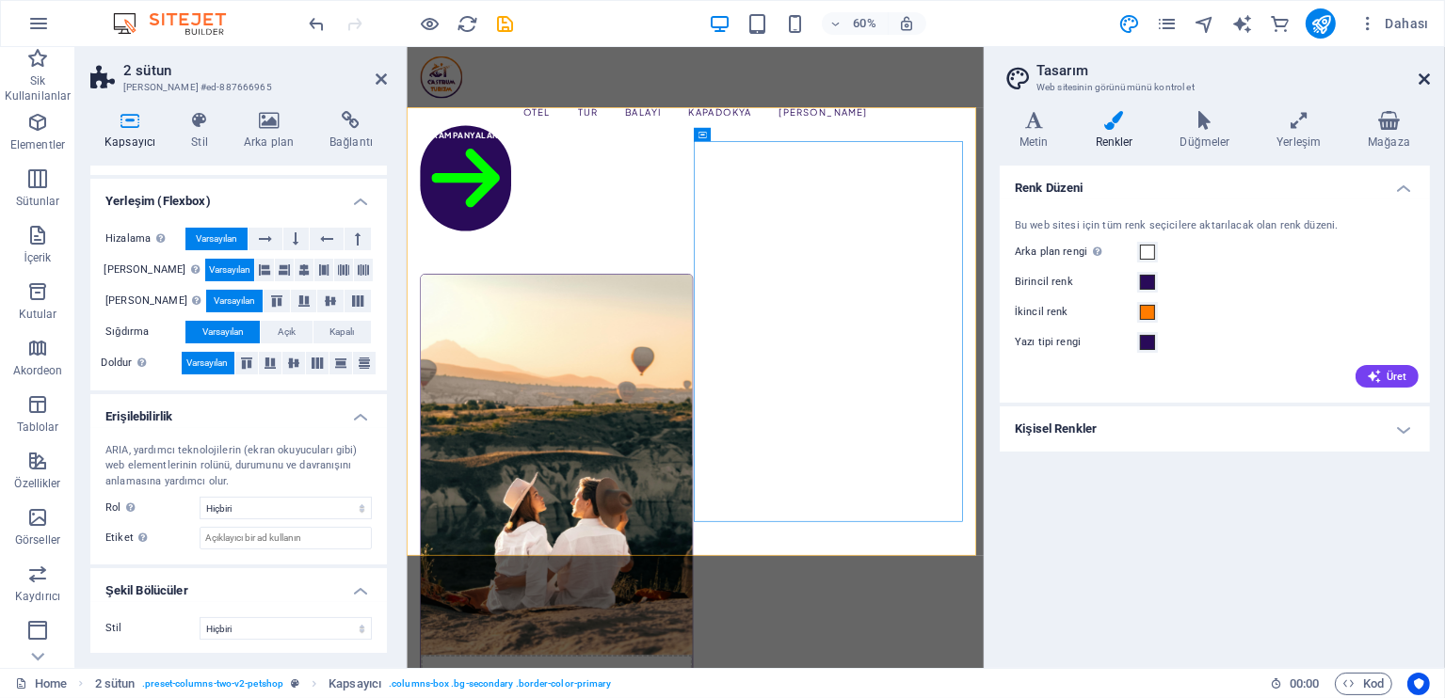
click at [1429, 75] on icon at bounding box center [1424, 79] width 11 height 15
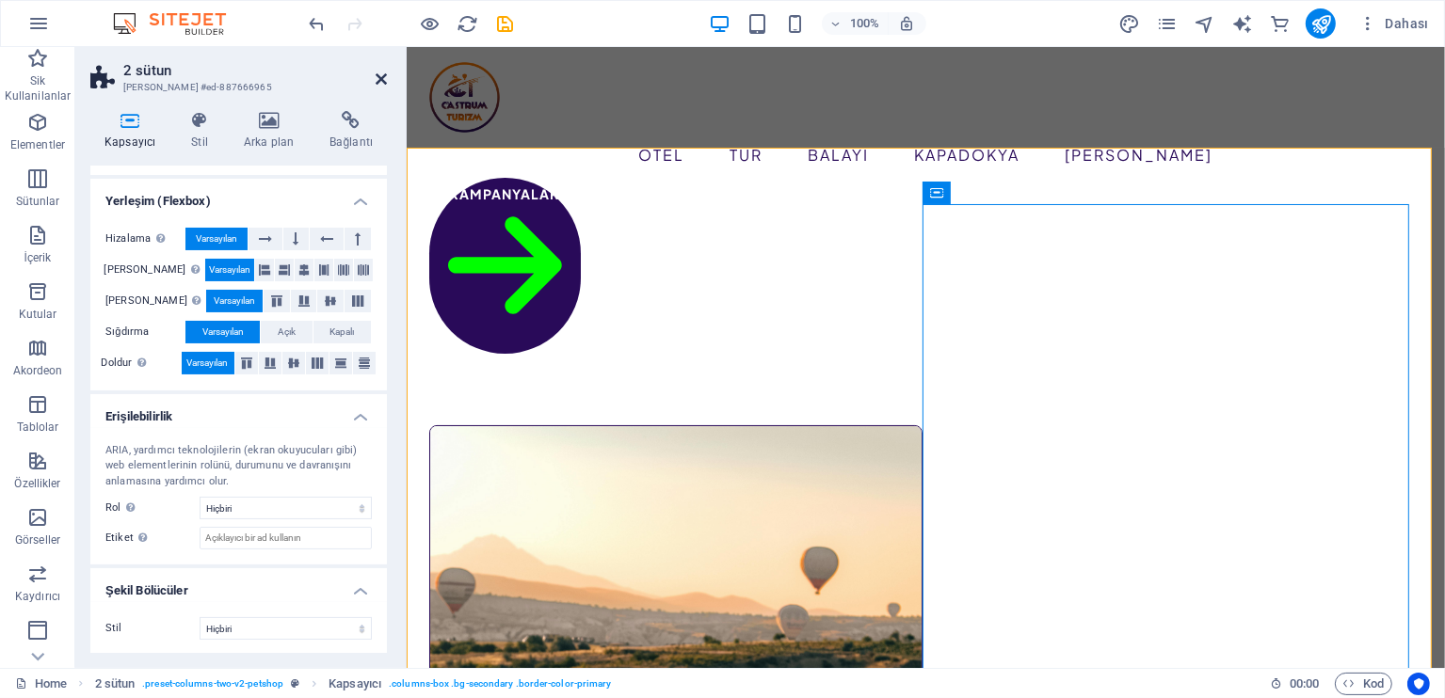
click at [381, 72] on icon at bounding box center [381, 79] width 11 height 15
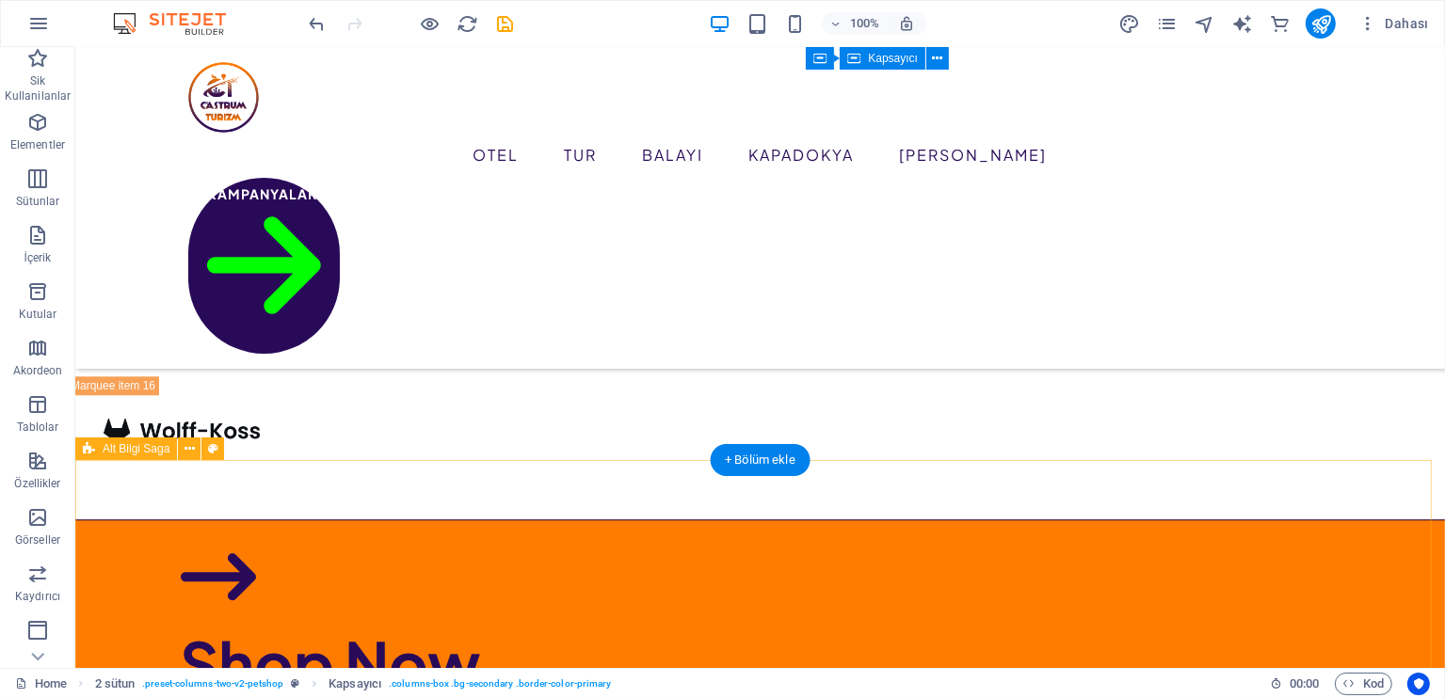
scroll to position [4887, 0]
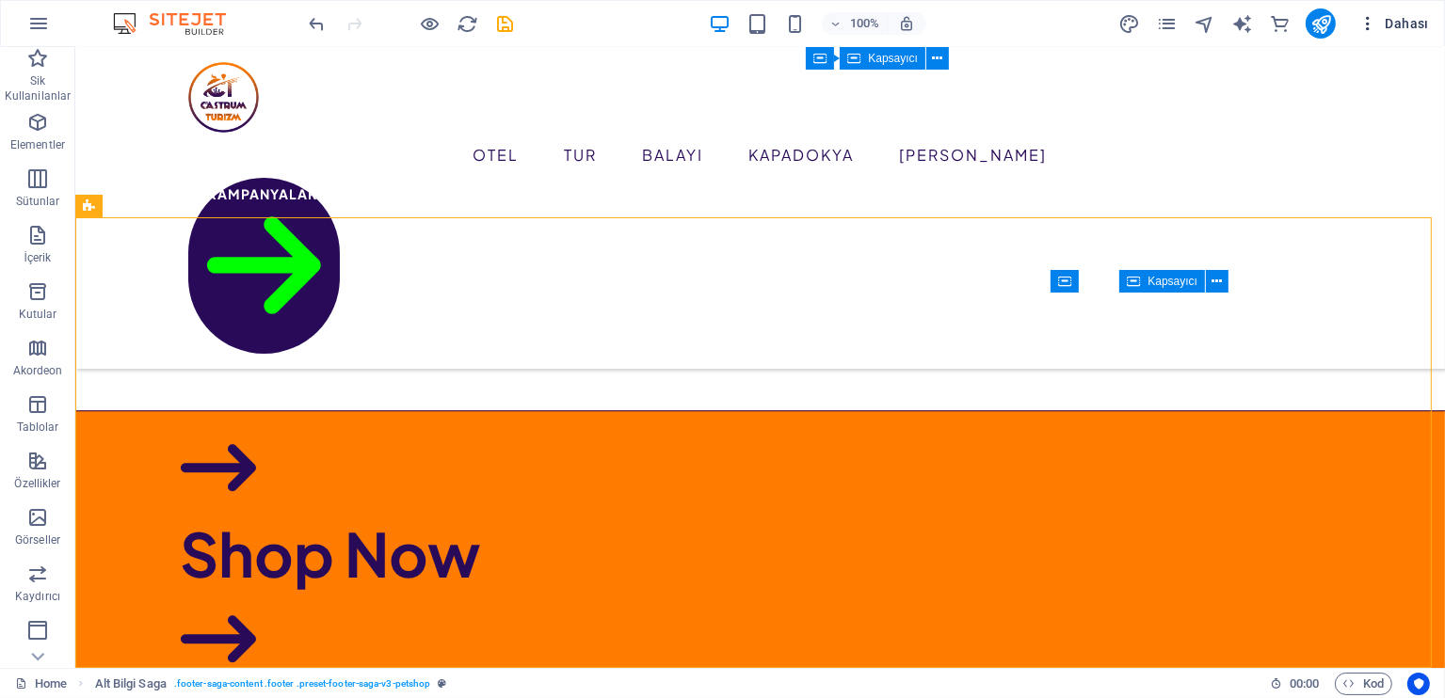
click at [0, 0] on button "Dahası" at bounding box center [0, 0] width 0 height 0
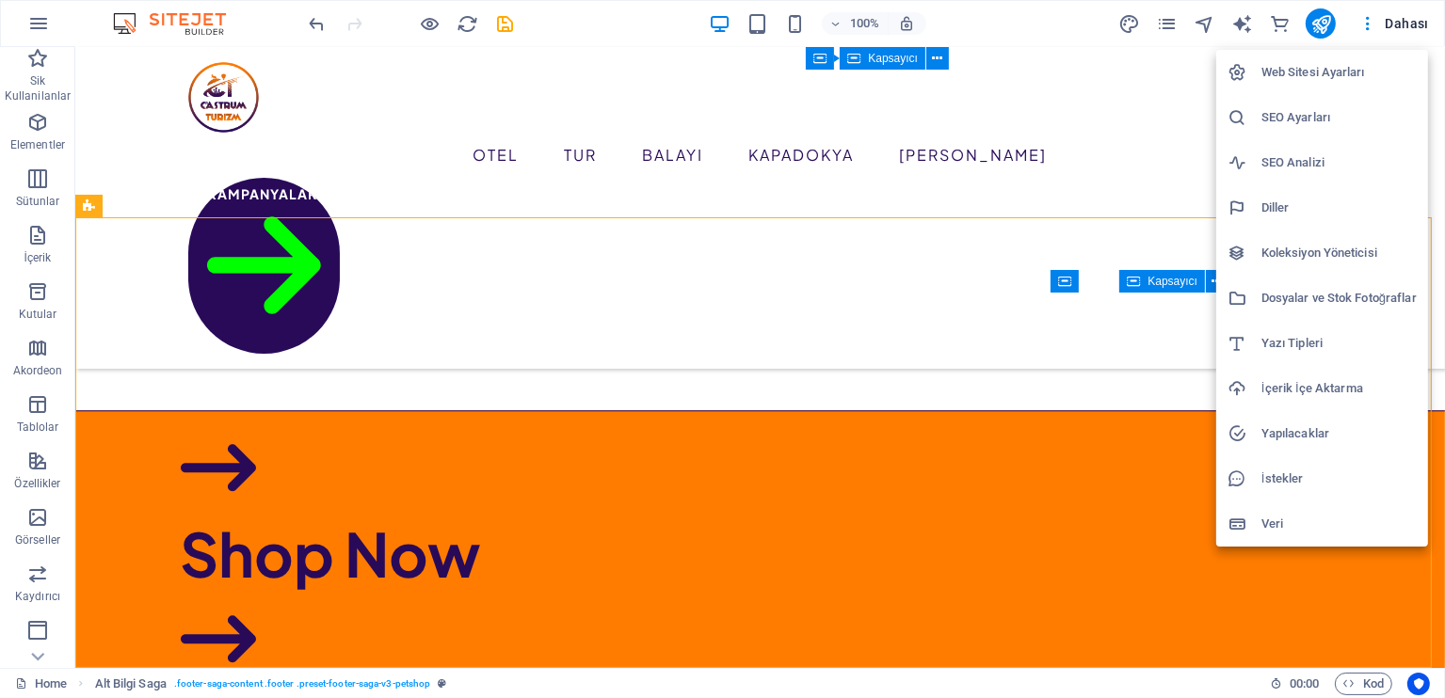
click at [1373, 81] on h6 "Web Sitesi Ayarları" at bounding box center [1338, 72] width 155 height 23
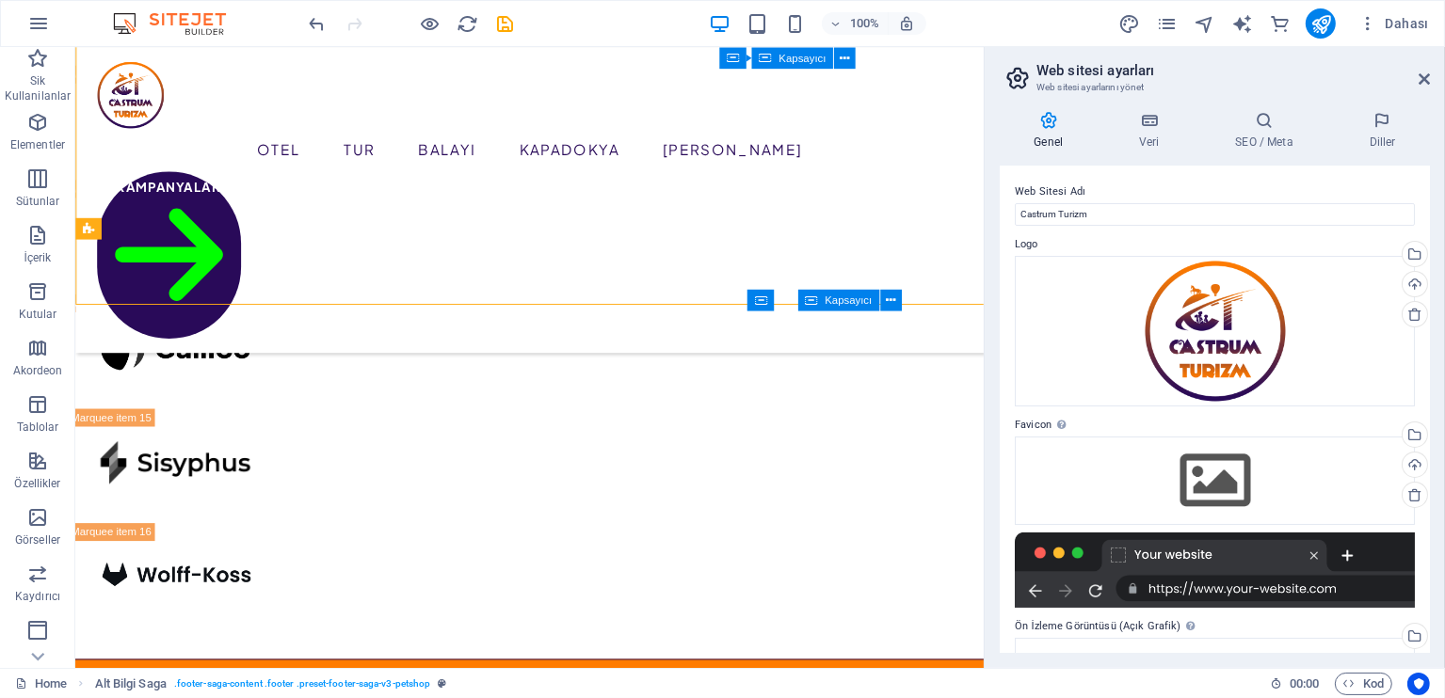
scroll to position [5238, 0]
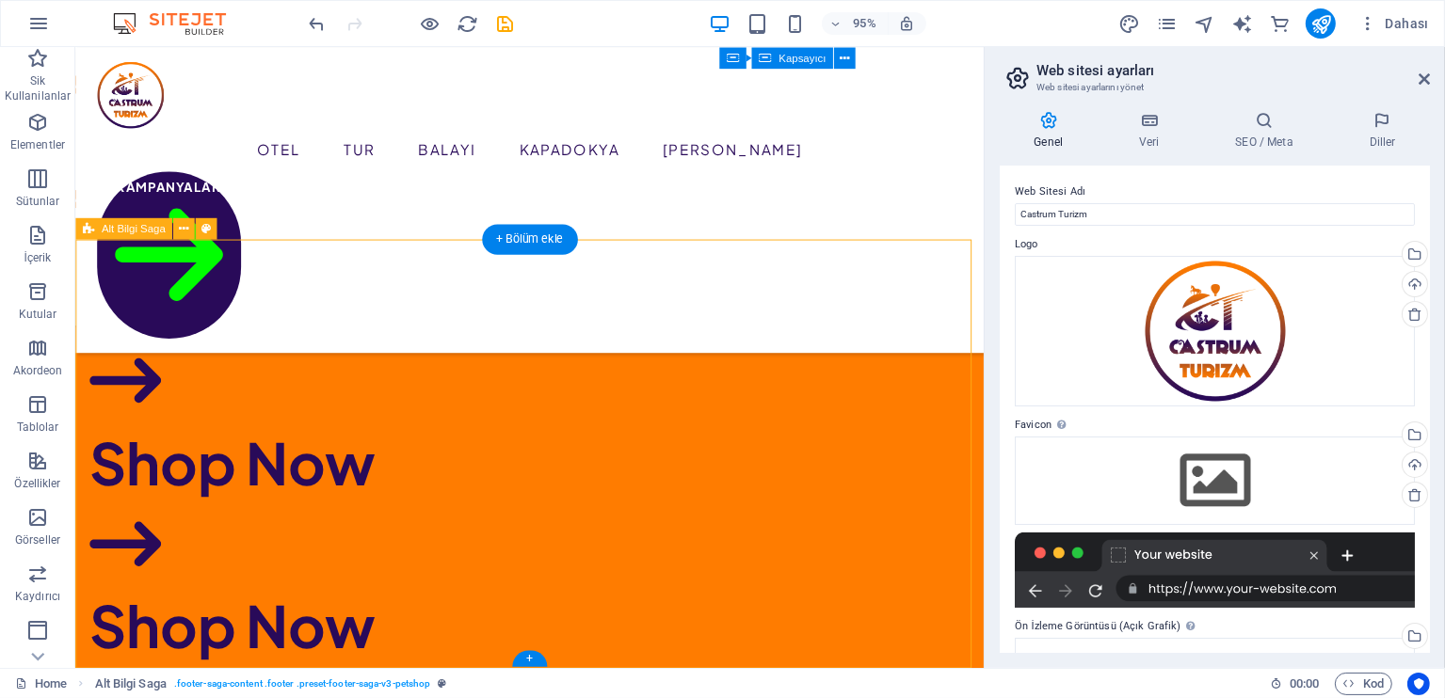
click at [192, 227] on button at bounding box center [184, 229] width 22 height 22
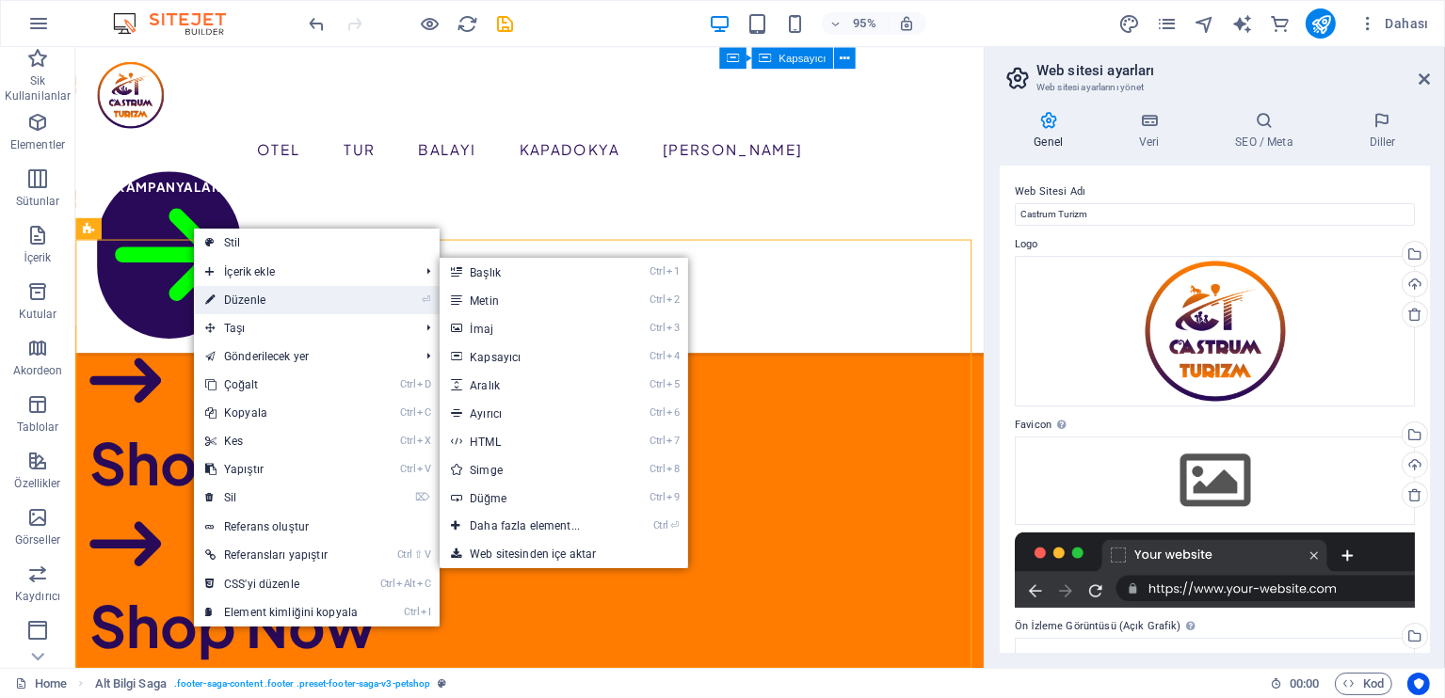
click at [273, 297] on link "⏎ Düzenle" at bounding box center [281, 300] width 175 height 28
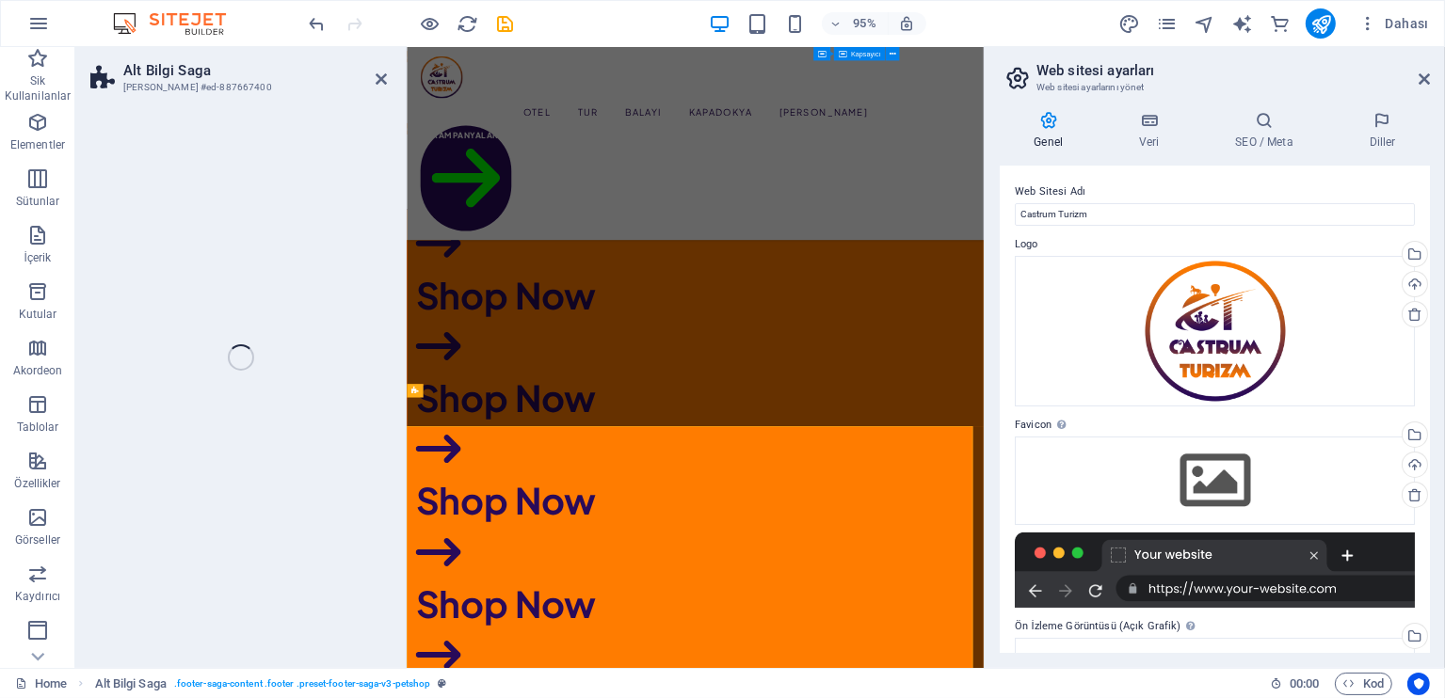
select select "footer"
select select "rem"
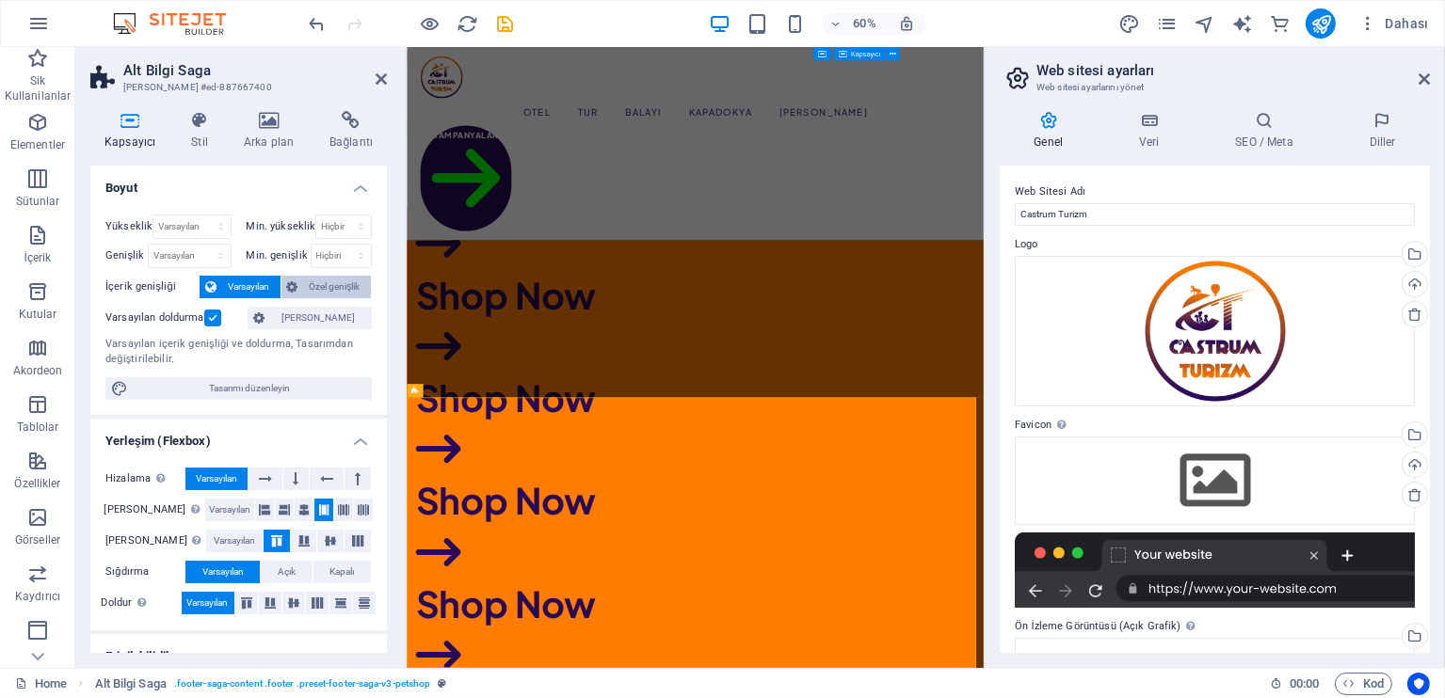
scroll to position [4807, 0]
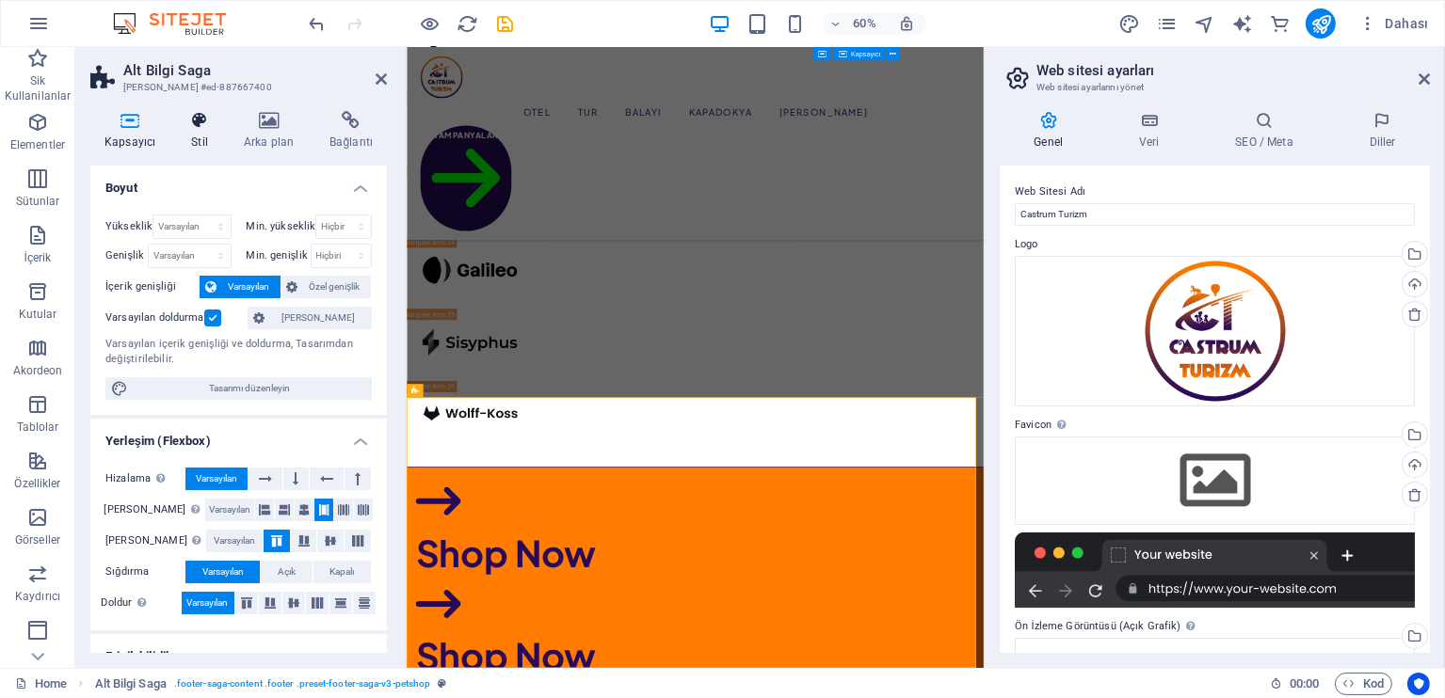
click at [209, 122] on icon at bounding box center [199, 120] width 45 height 19
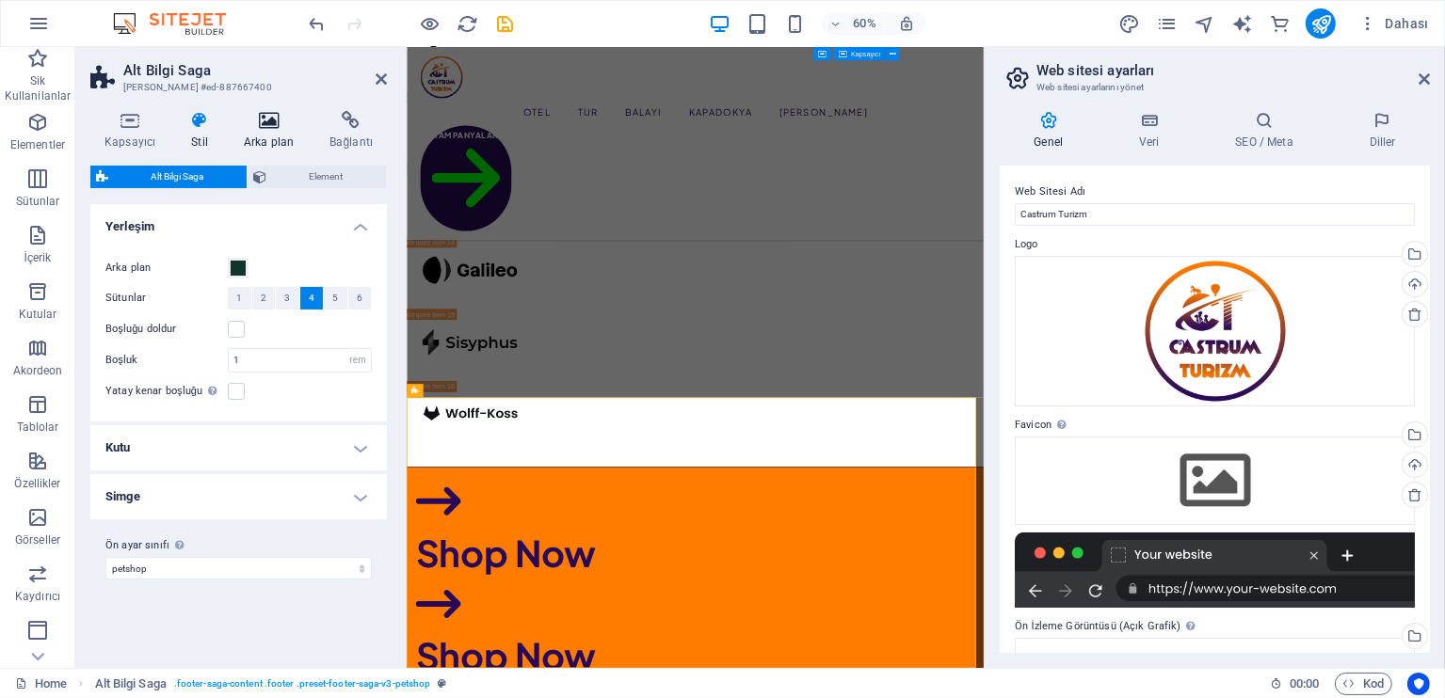
click at [274, 128] on icon at bounding box center [269, 120] width 78 height 19
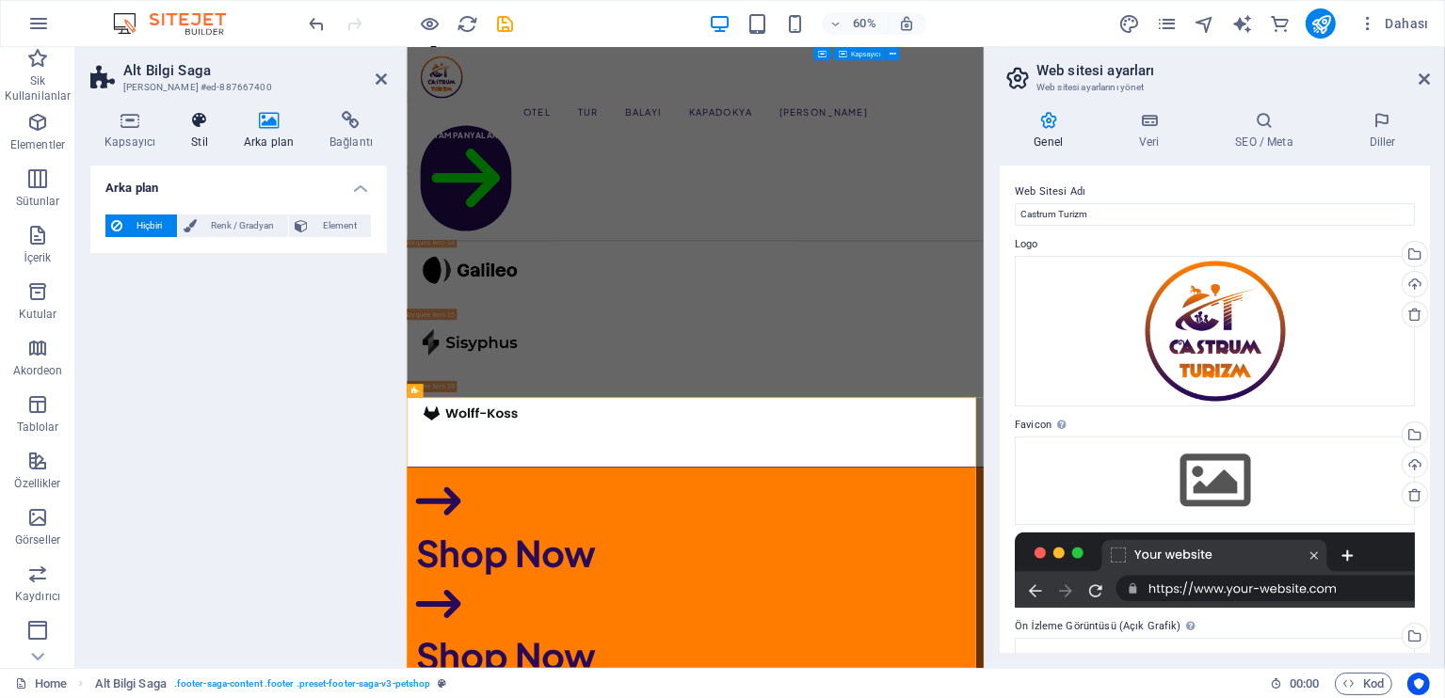
click at [189, 112] on icon at bounding box center [199, 120] width 45 height 19
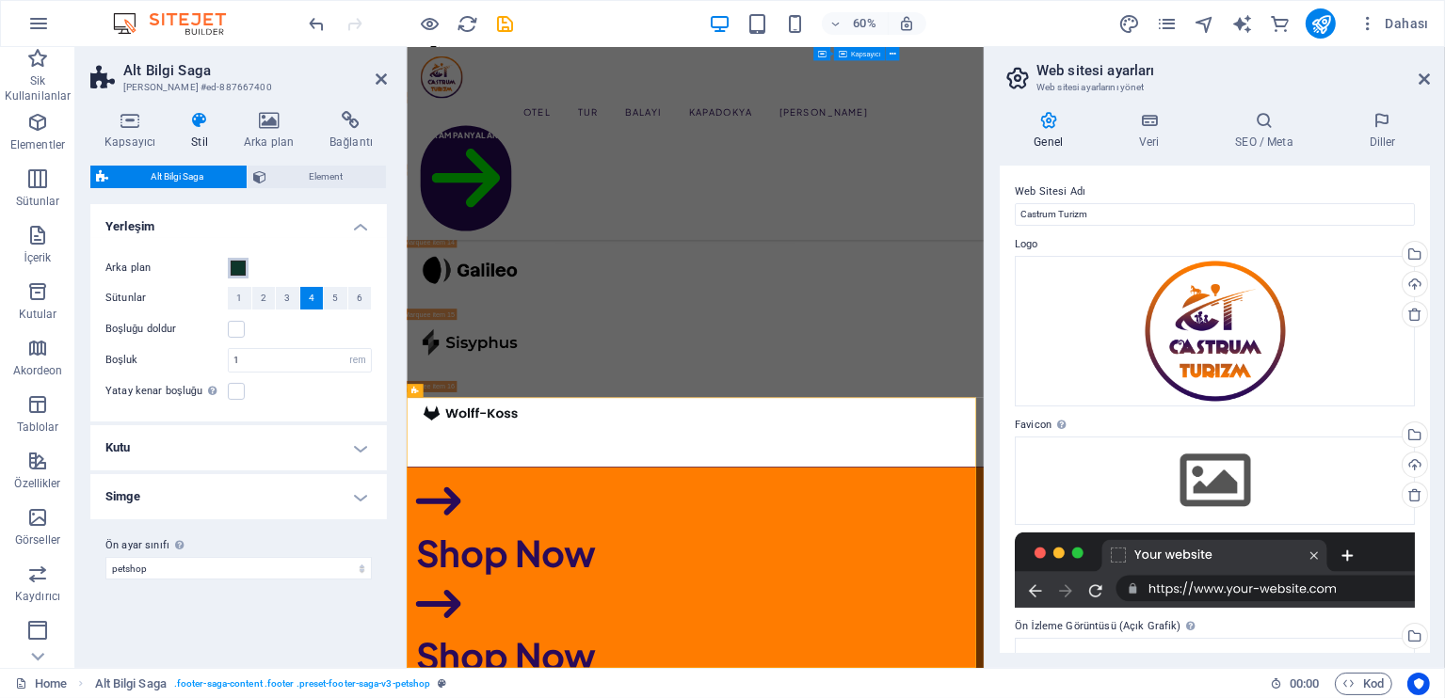
click at [240, 265] on span at bounding box center [238, 268] width 15 height 15
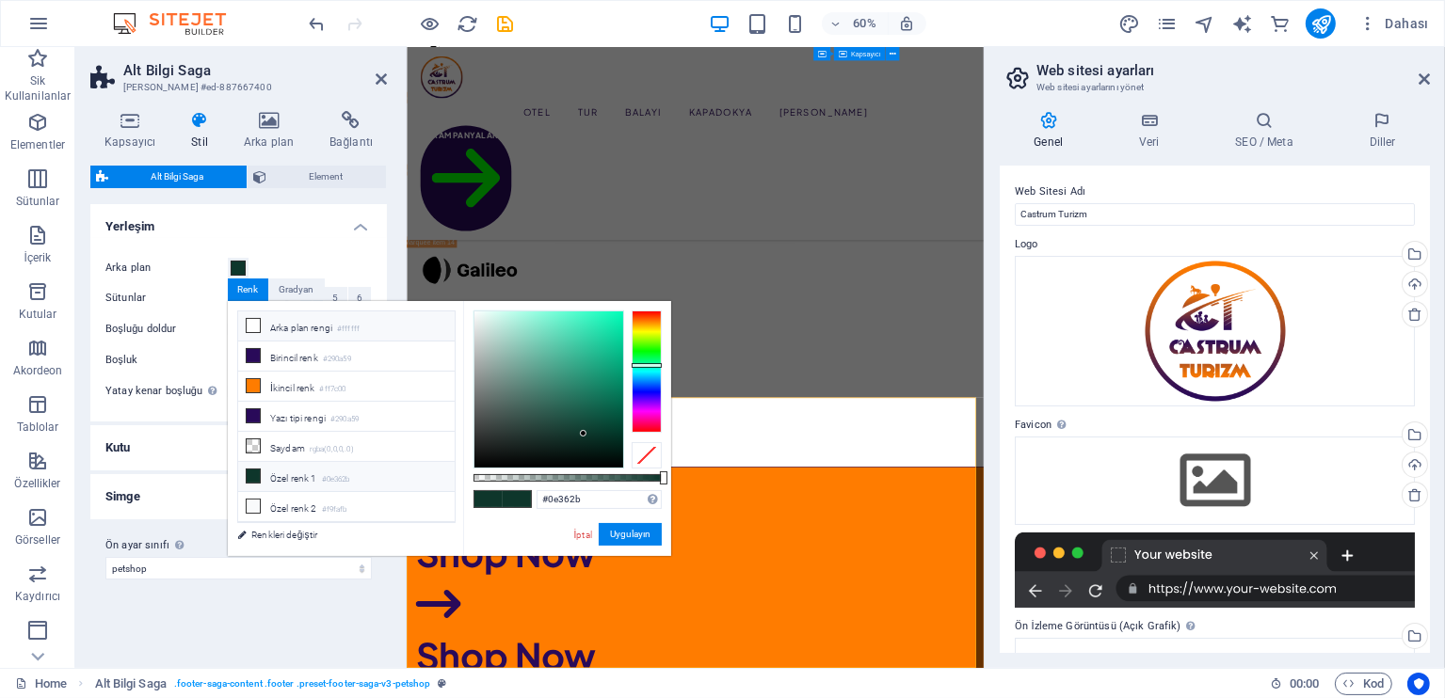
click at [319, 333] on li "Arka plan rengi #ffffff" at bounding box center [346, 327] width 217 height 30
type input "#ffffff"
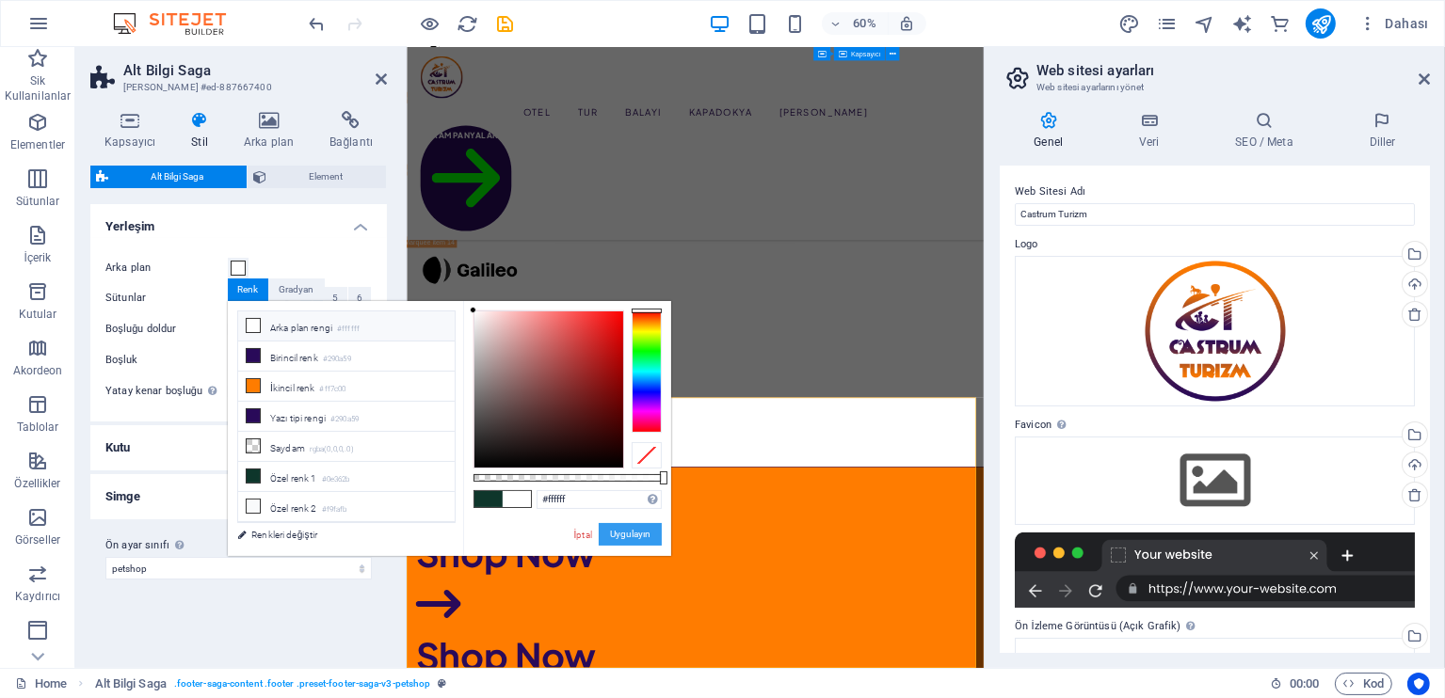
click at [629, 533] on button "Uygulayın" at bounding box center [630, 534] width 63 height 23
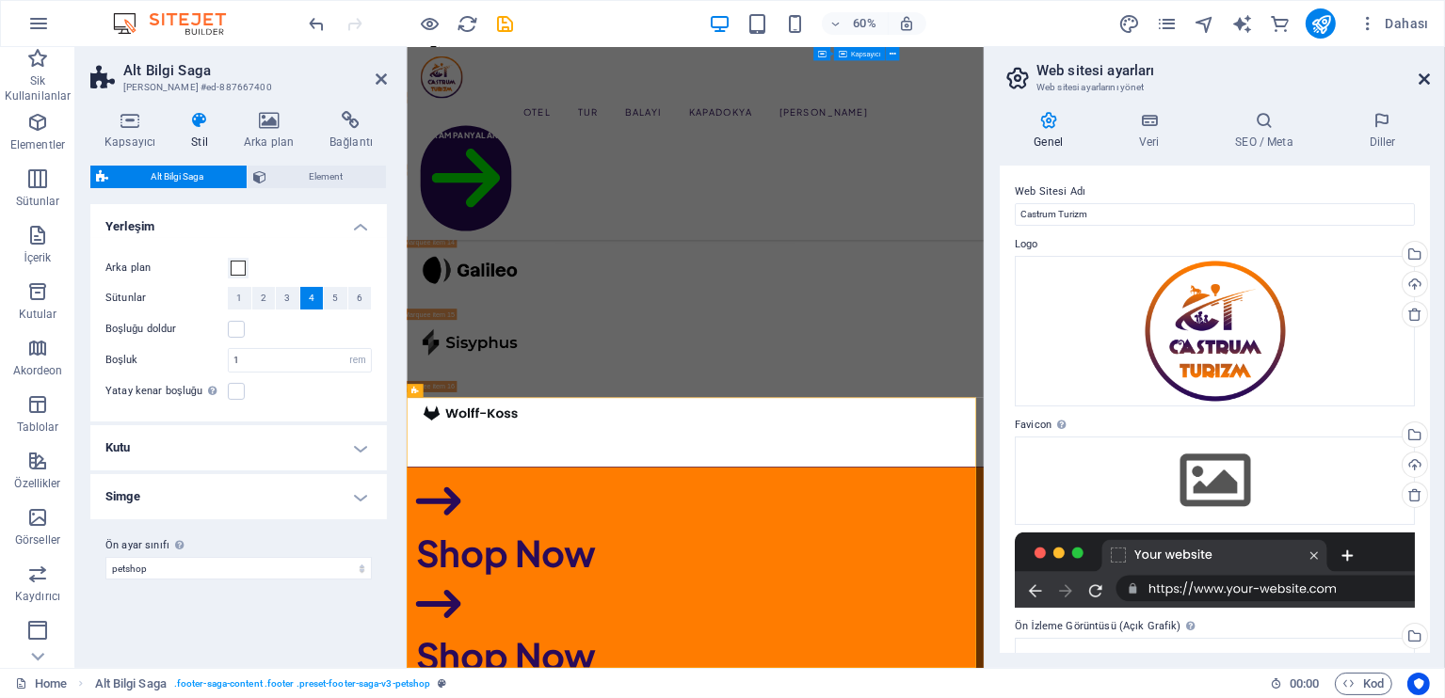
click at [1425, 77] on icon at bounding box center [1424, 79] width 11 height 15
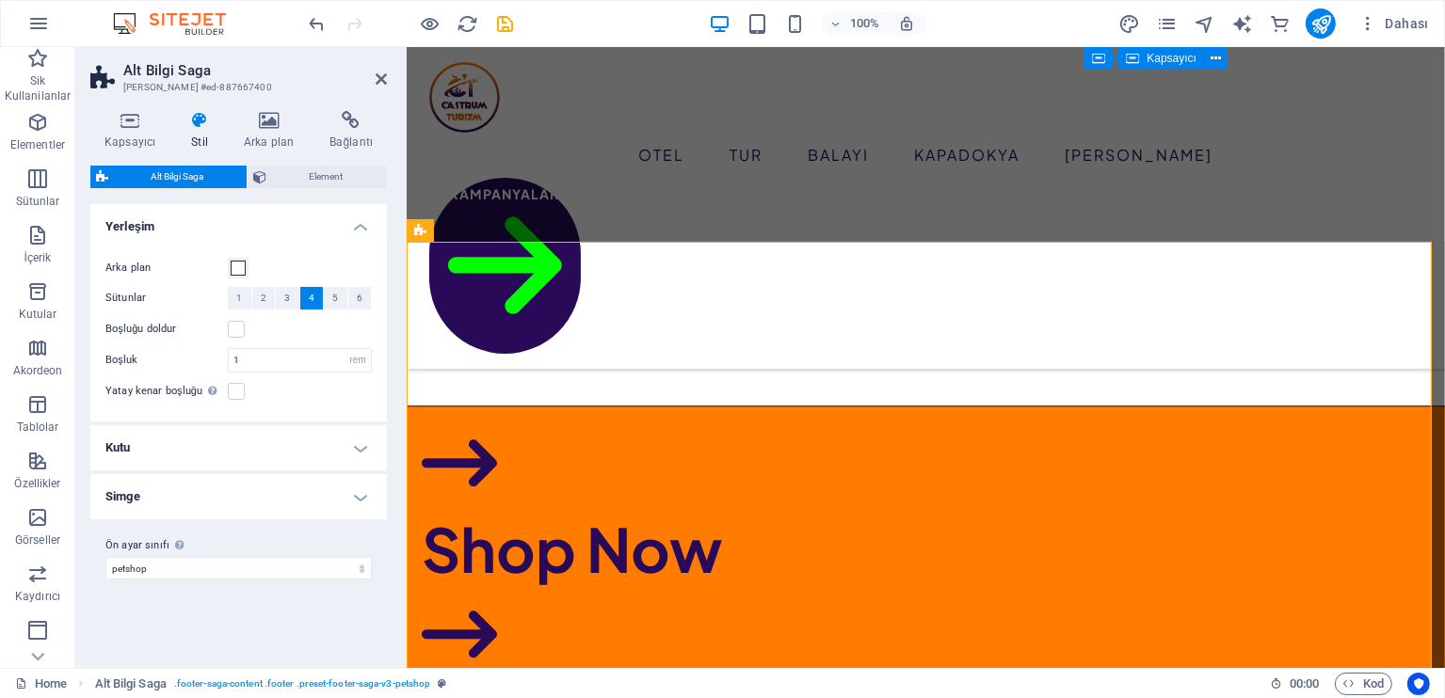
click at [377, 70] on h2 "Alt Bilgi Saga" at bounding box center [255, 70] width 264 height 17
click at [377, 75] on icon at bounding box center [381, 79] width 11 height 15
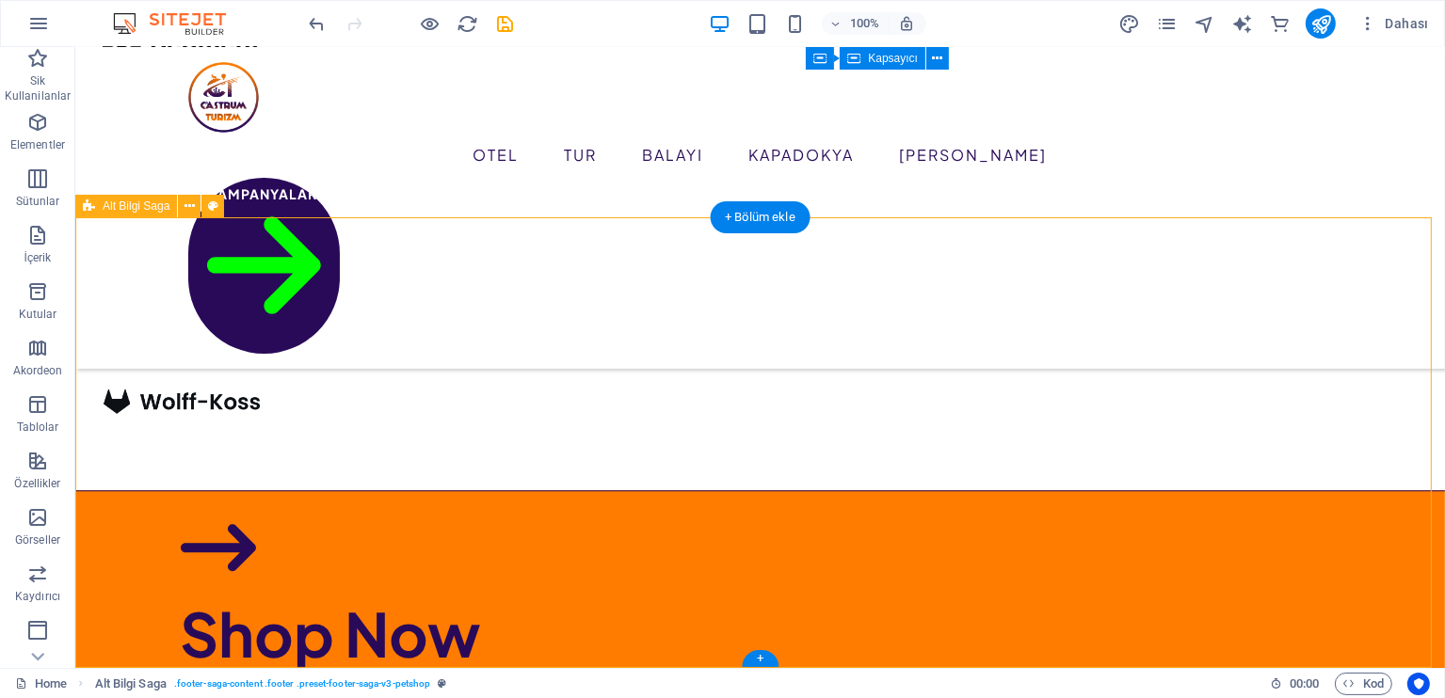
scroll to position [4511, 0]
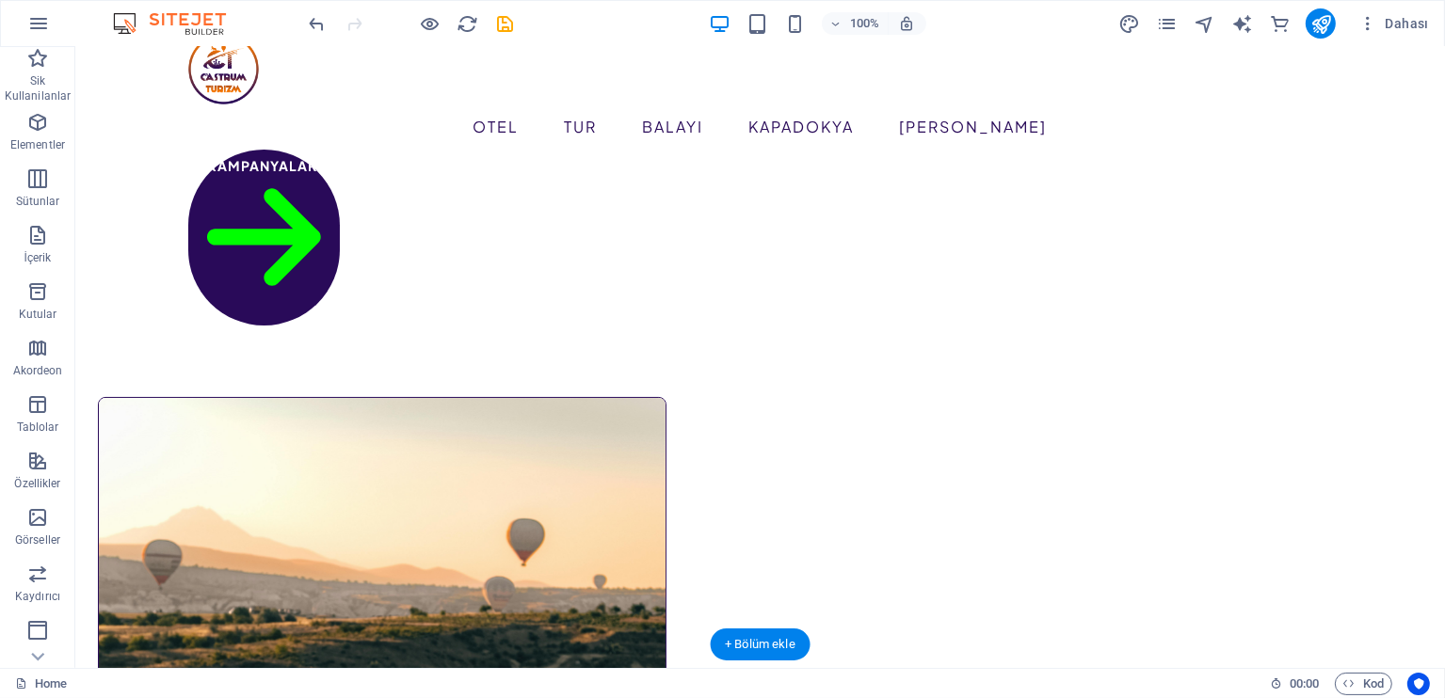
scroll to position [0, 0]
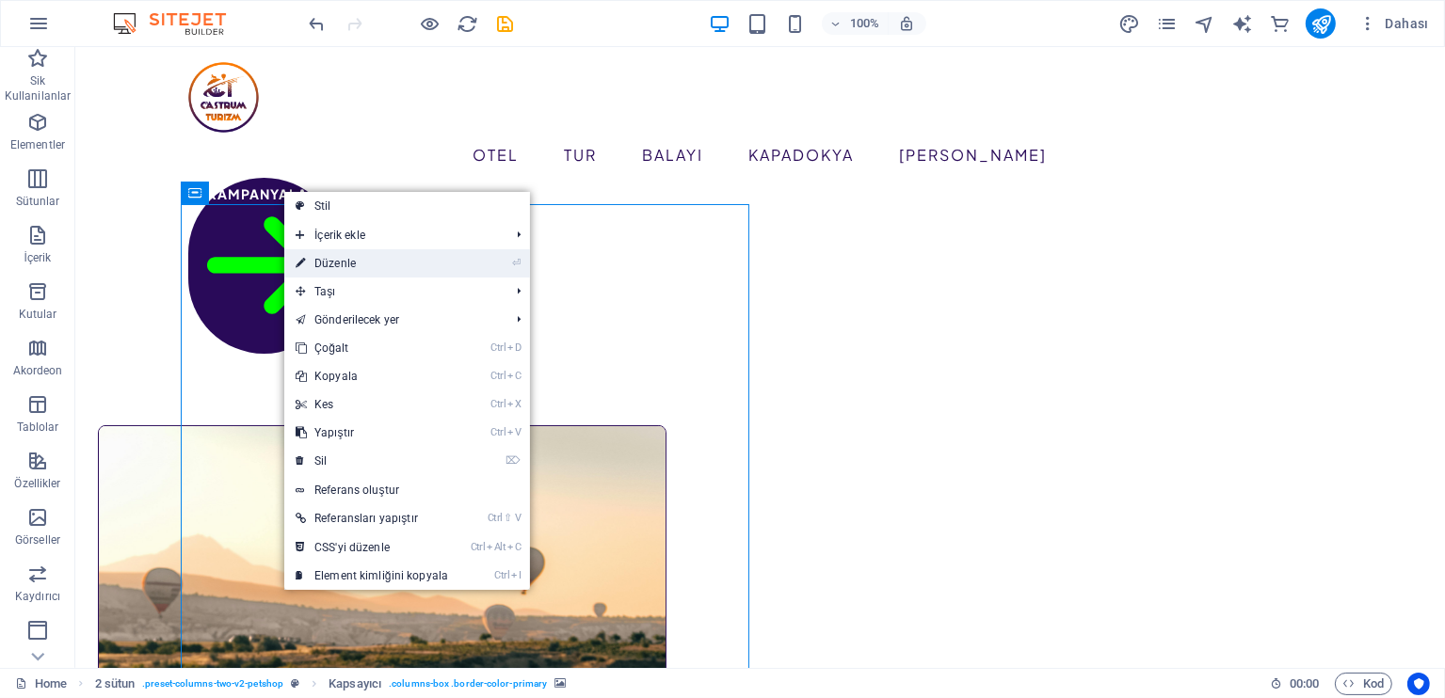
click at [398, 257] on link "⏎ Düzenle" at bounding box center [371, 263] width 175 height 28
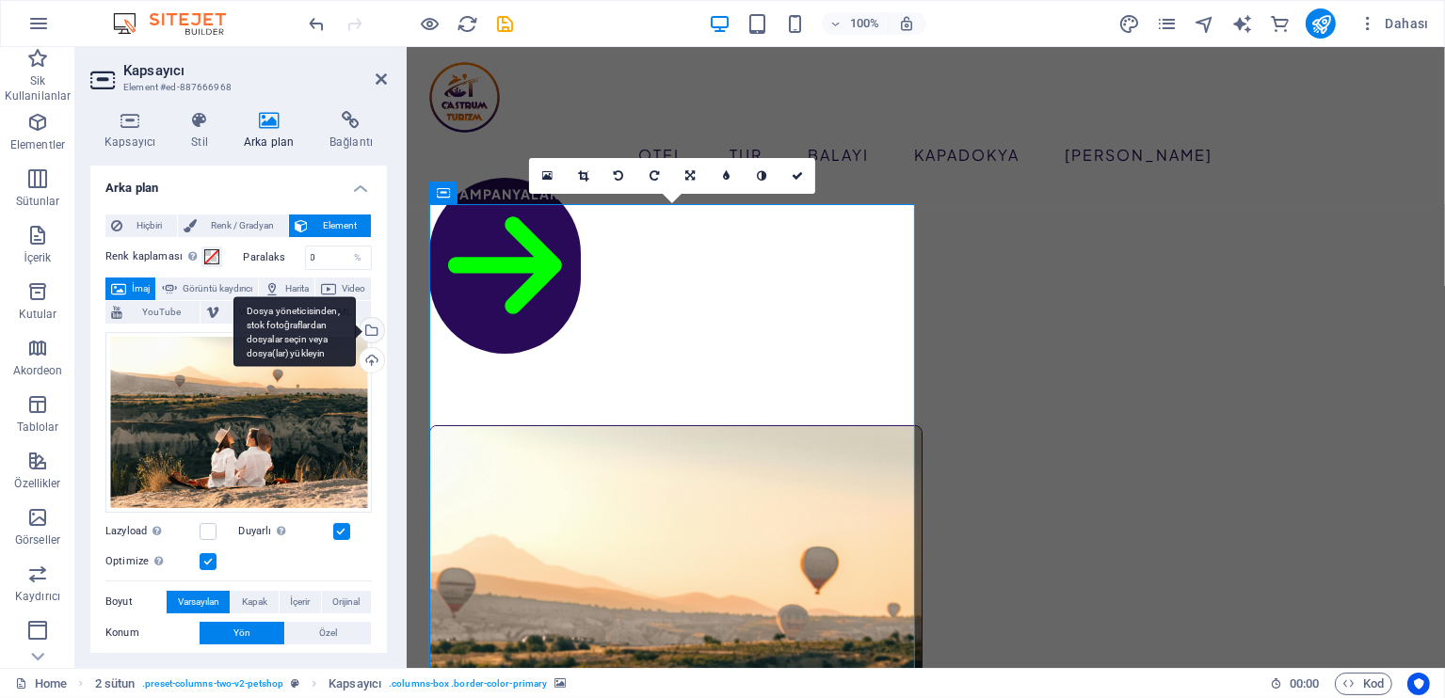
click at [375, 333] on div "Dosya yöneticisinden, stok fotoğraflardan dosyalar seçin veya dosya(lar) yükley…" at bounding box center [370, 332] width 28 height 28
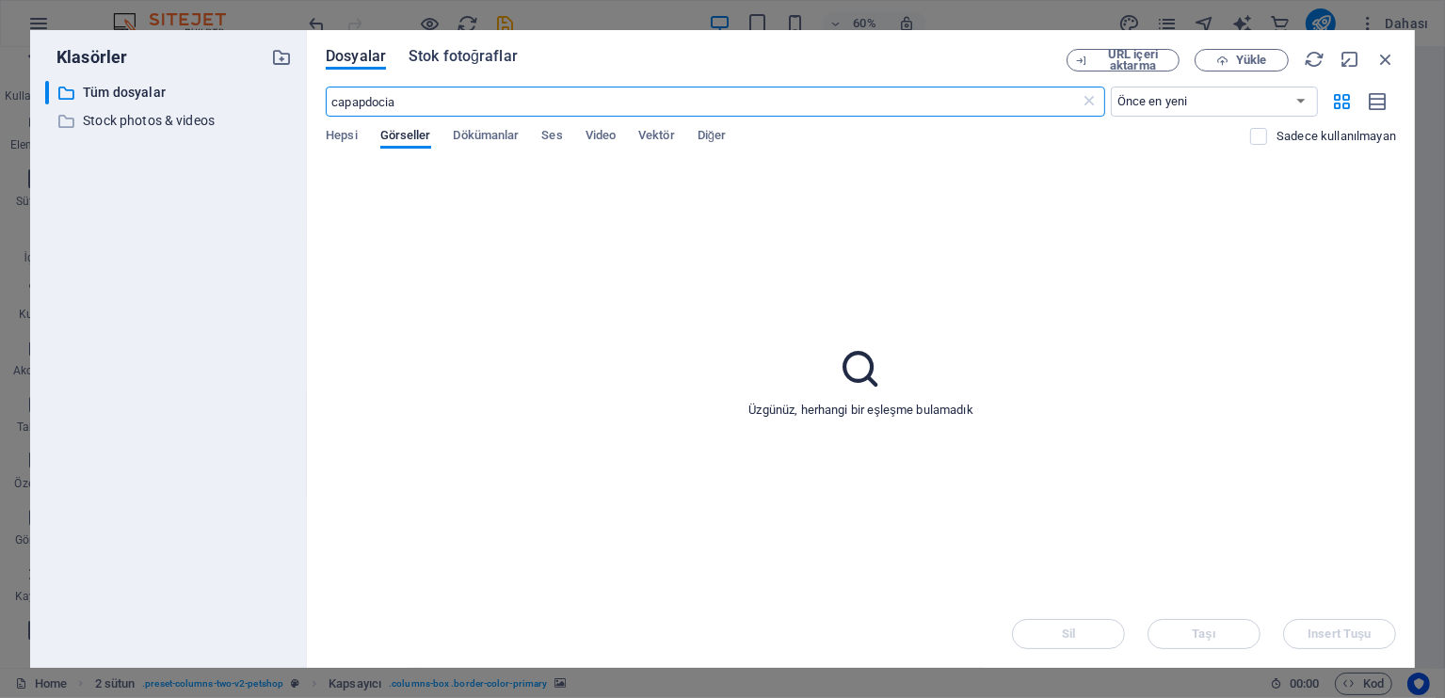
type input "capapdocia"
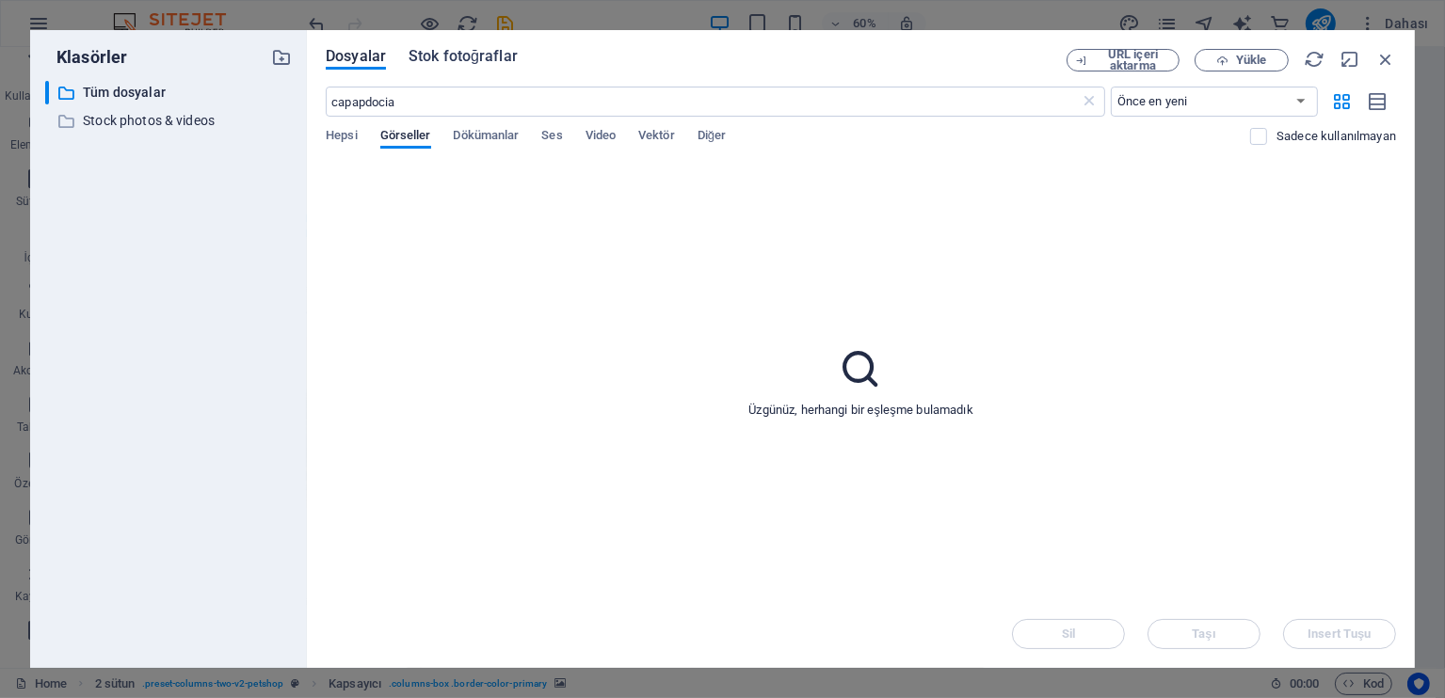
click at [486, 66] on span "Stok fotoğraflar" at bounding box center [463, 56] width 109 height 23
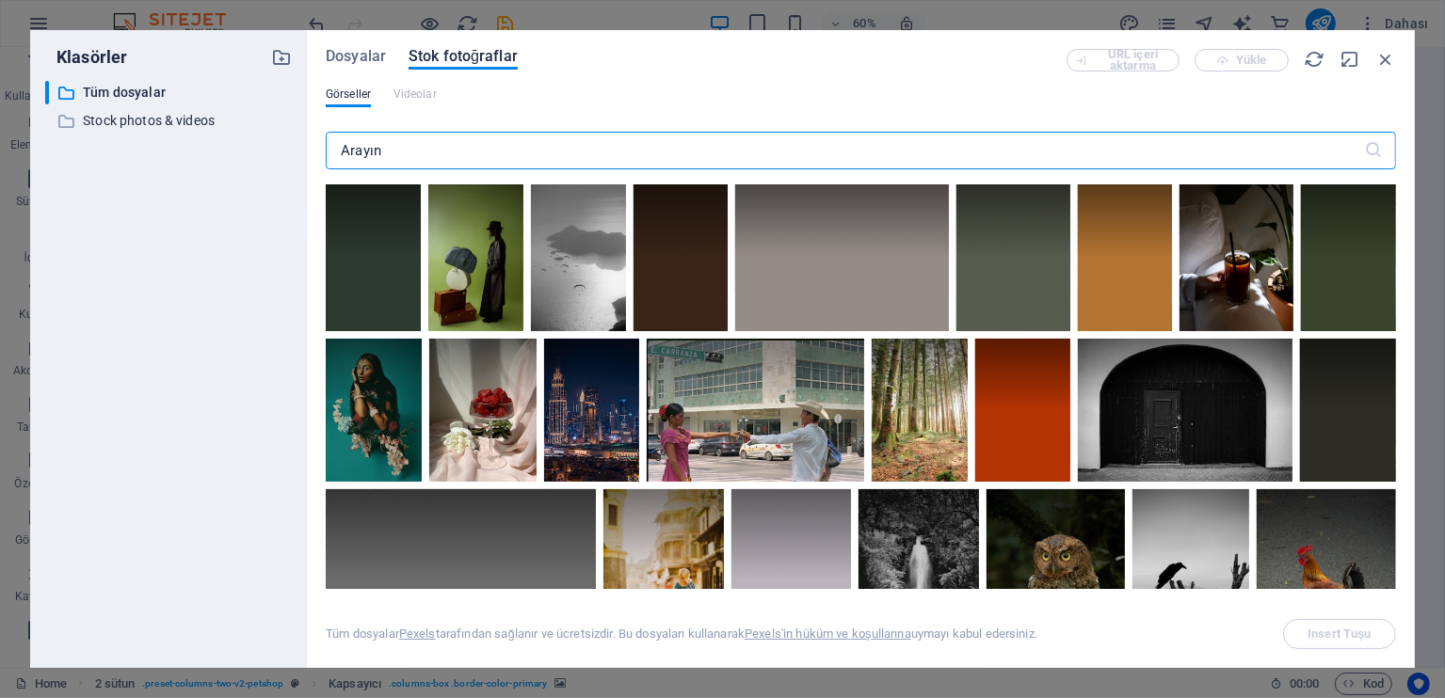
click at [456, 148] on input "text" at bounding box center [845, 151] width 1038 height 38
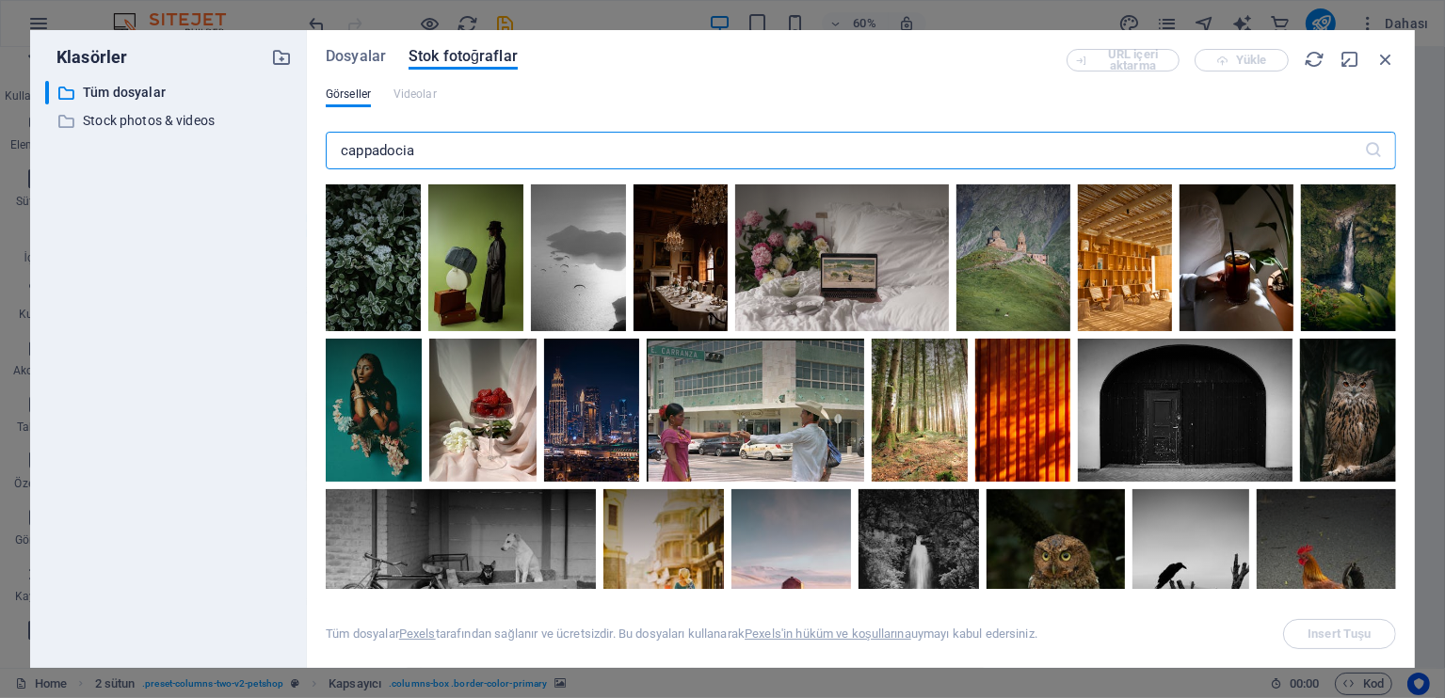
type input "cappadocia"
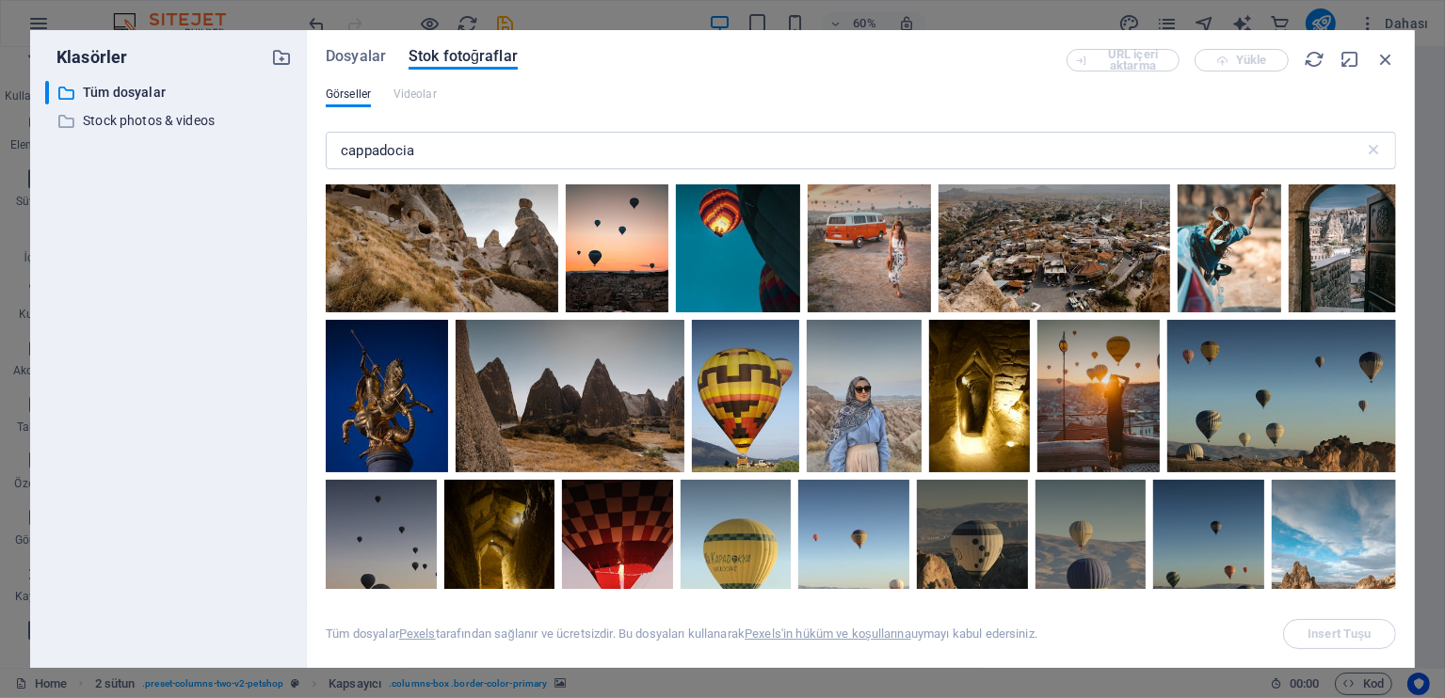
scroll to position [6903, 0]
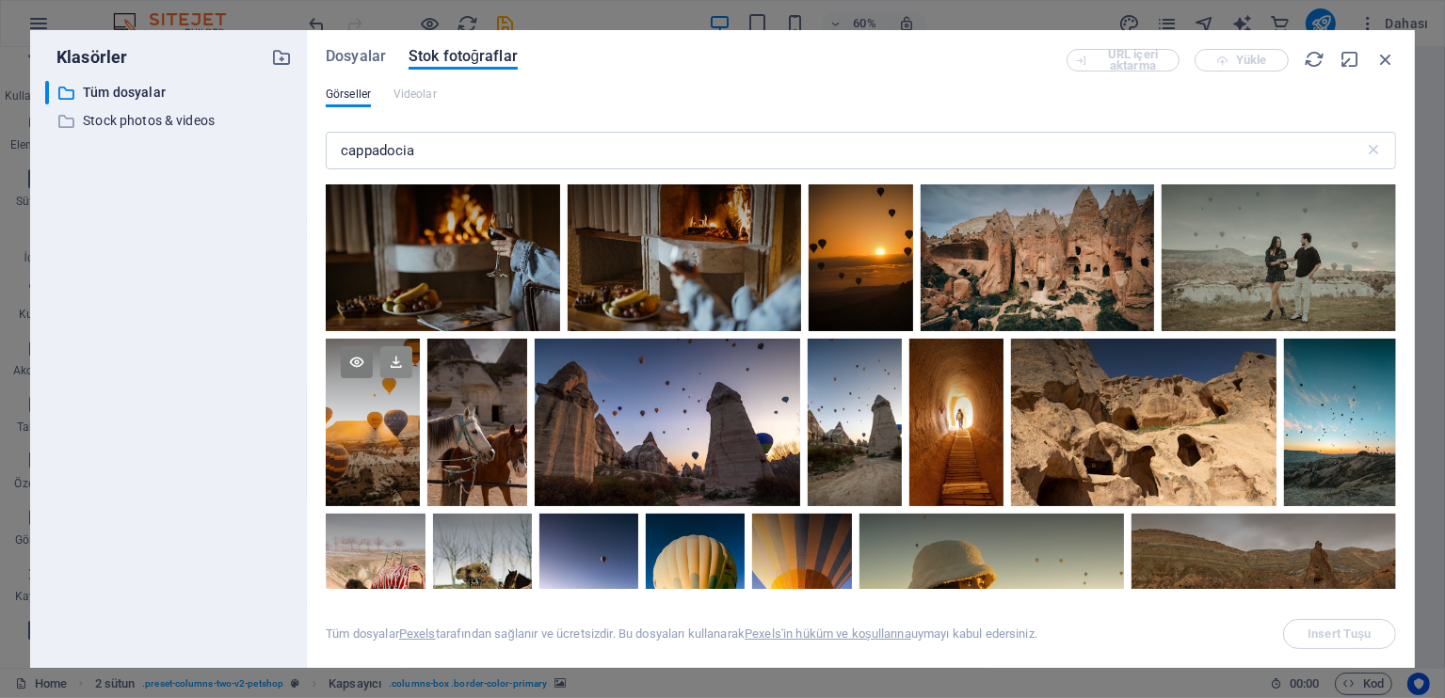
click at [390, 346] on icon at bounding box center [396, 362] width 32 height 32
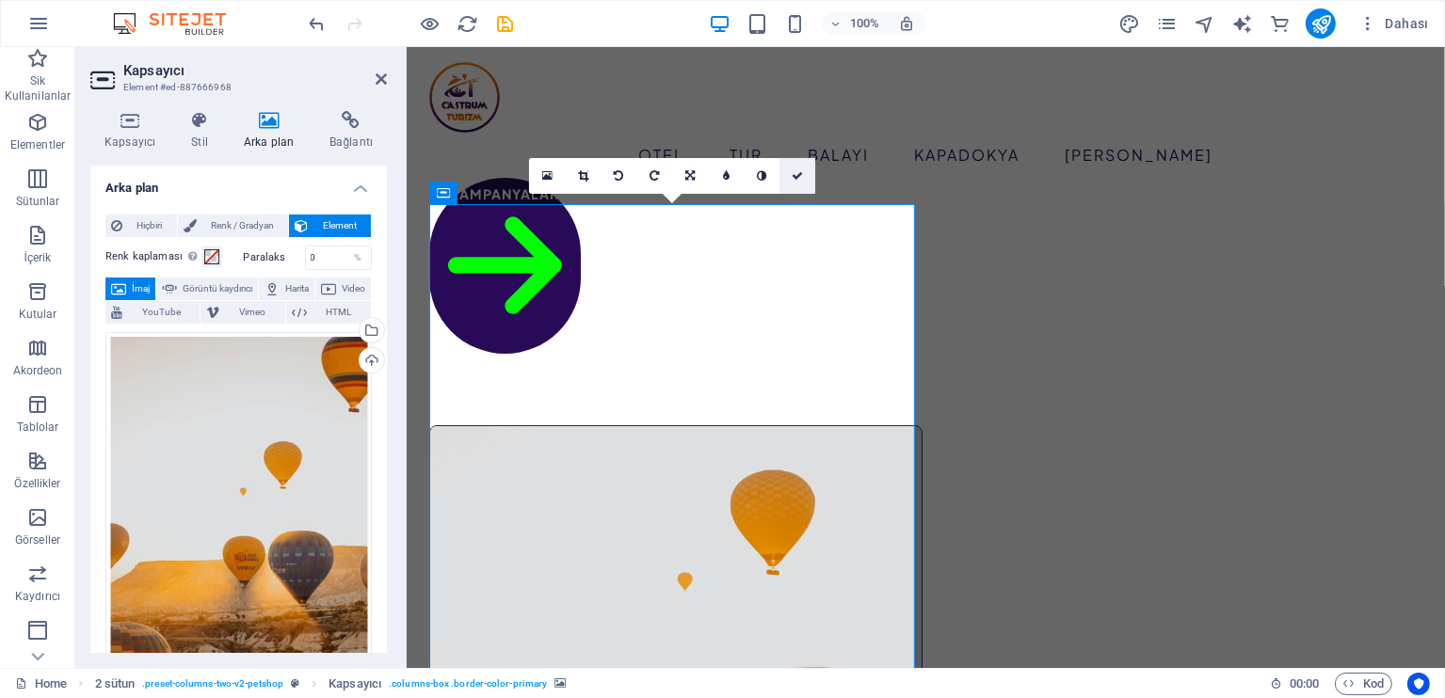
click at [798, 175] on icon at bounding box center [797, 175] width 11 height 11
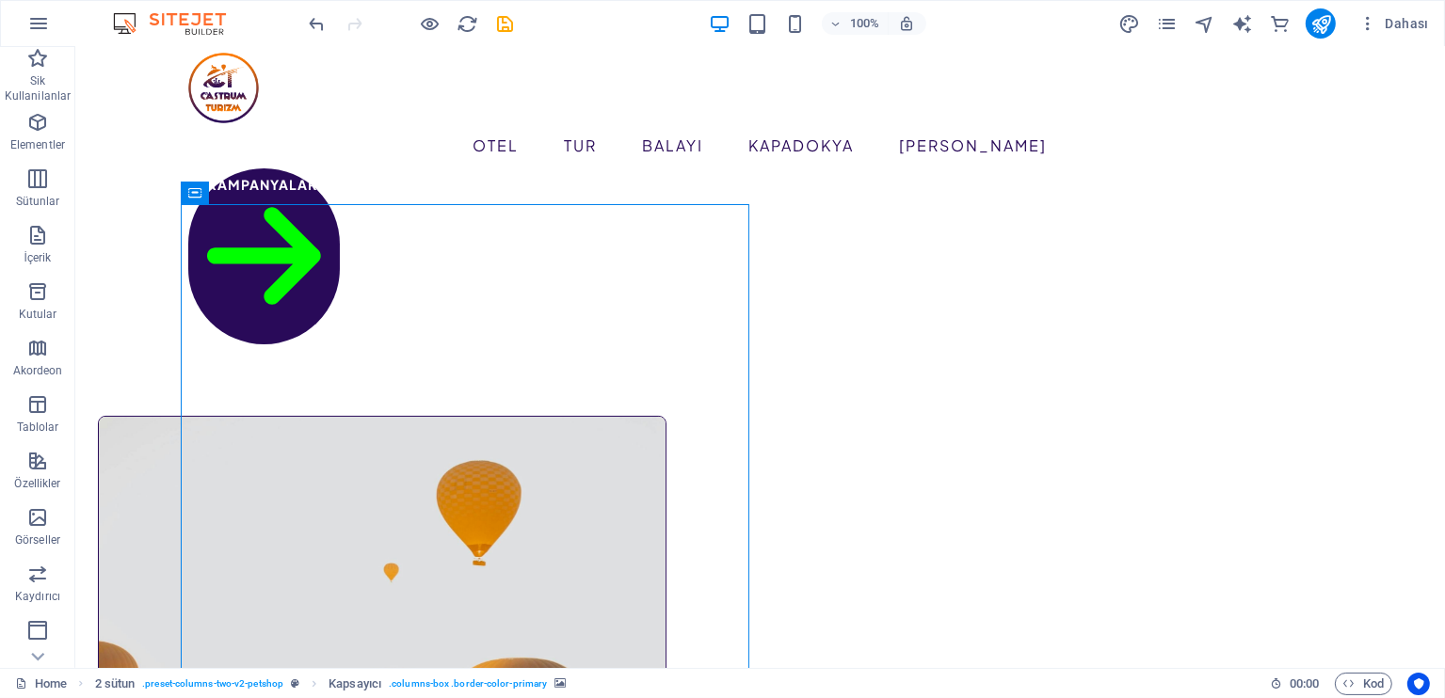
scroll to position [0, 0]
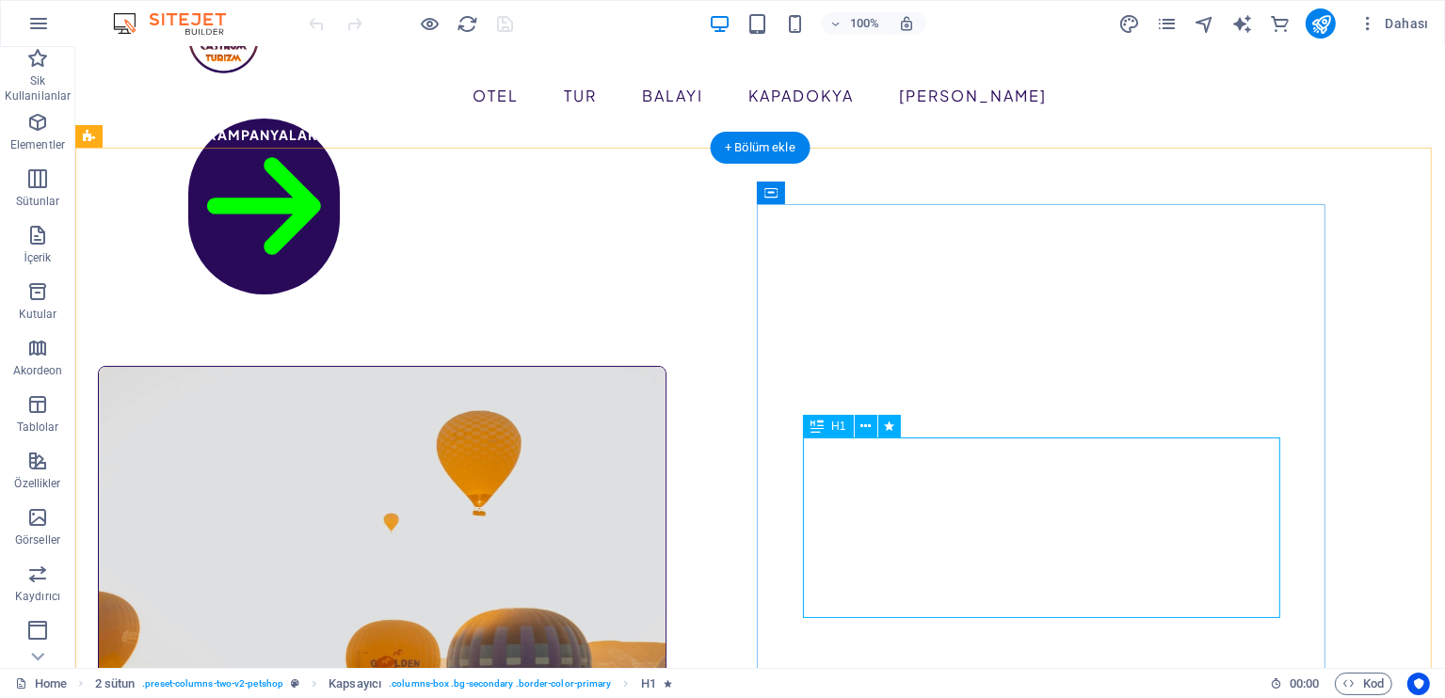
scroll to position [62, 0]
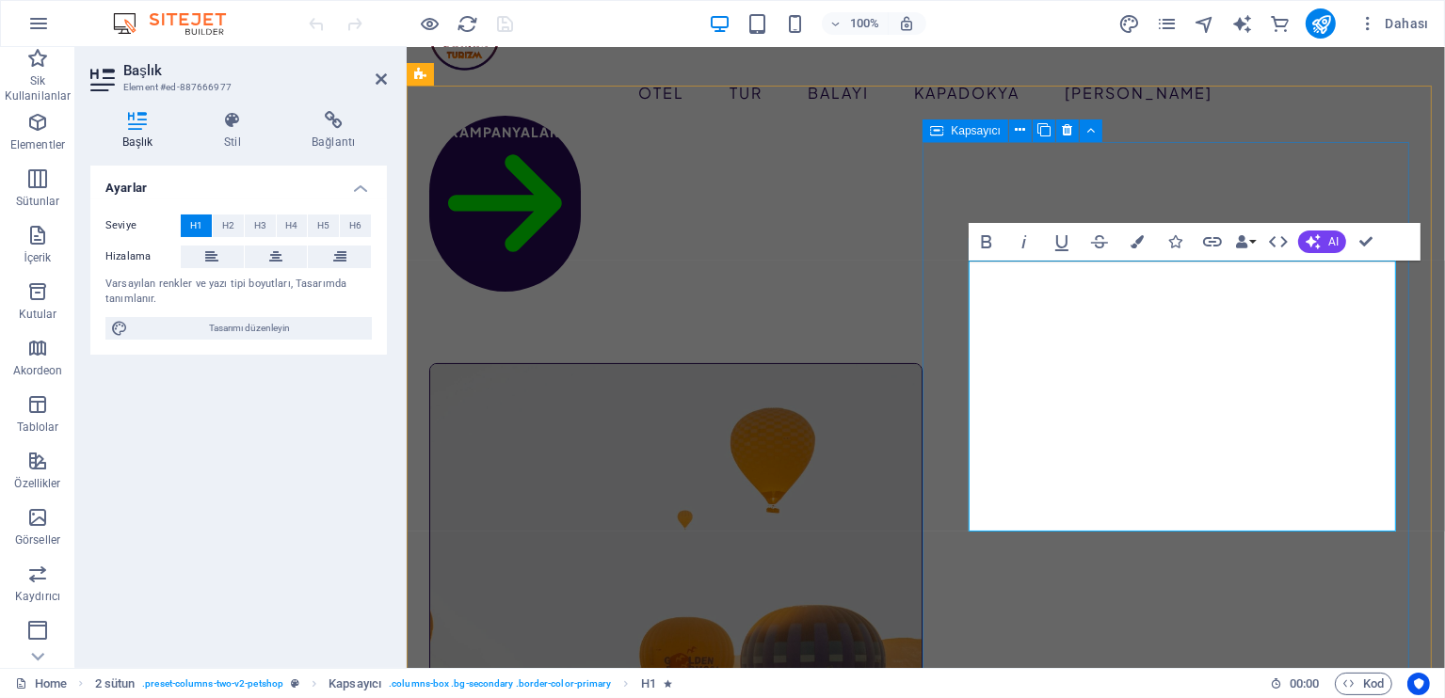
scroll to position [8, 4]
drag, startPoint x: 1265, startPoint y: 394, endPoint x: 1159, endPoint y: 412, distance: 107.9
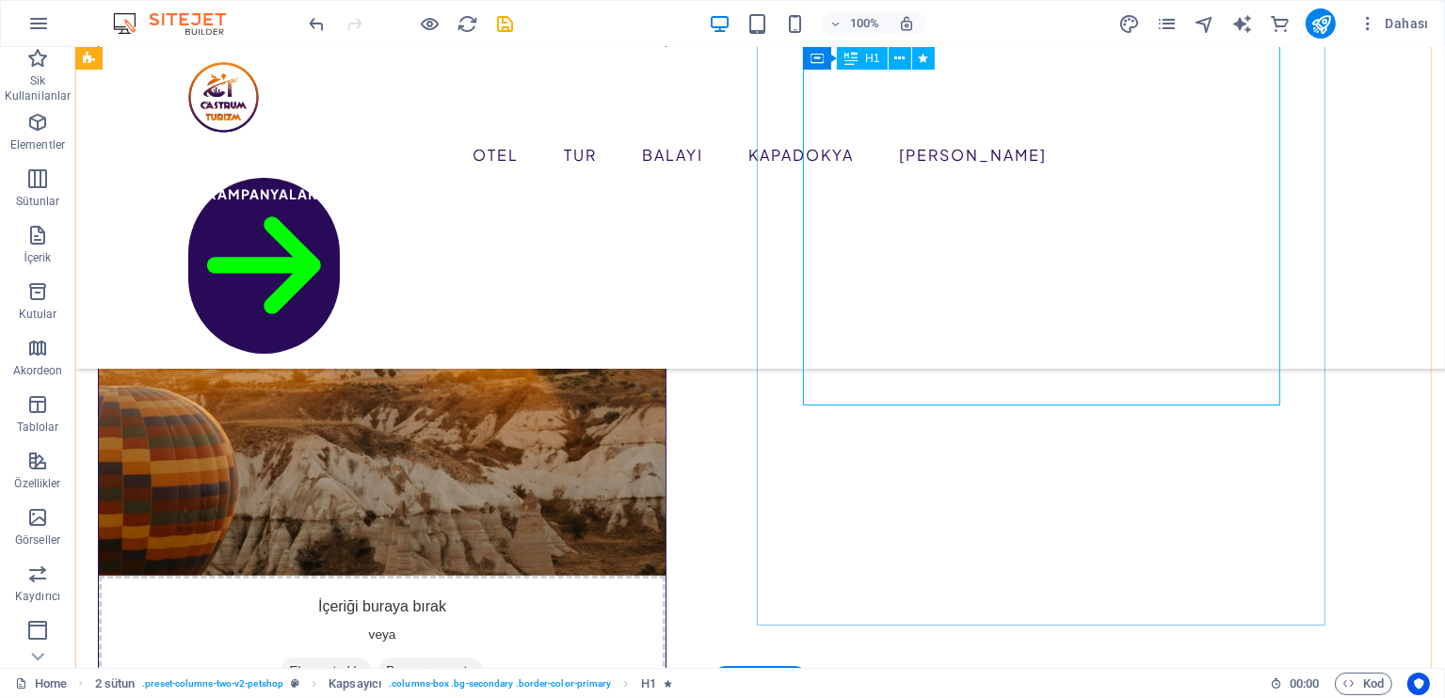
scroll to position [125, 0]
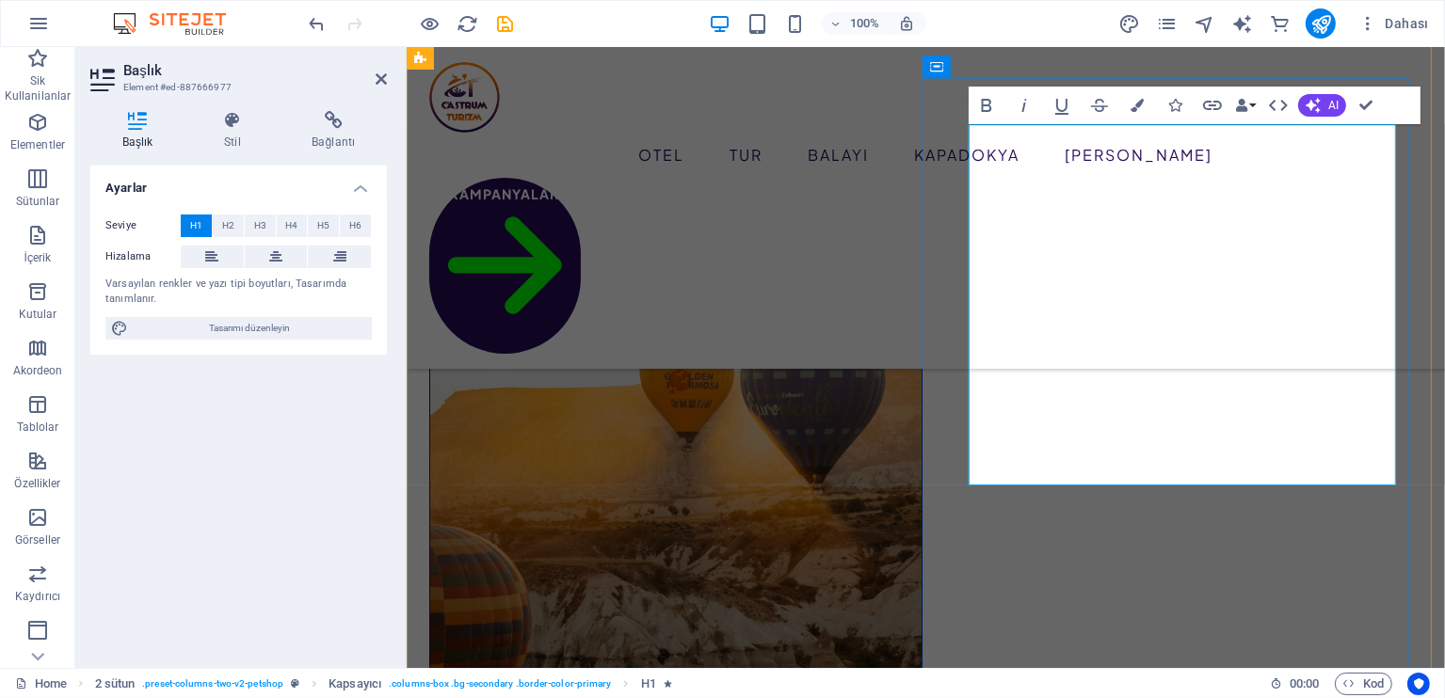
drag, startPoint x: 996, startPoint y: 265, endPoint x: 1000, endPoint y: 220, distance: 45.3
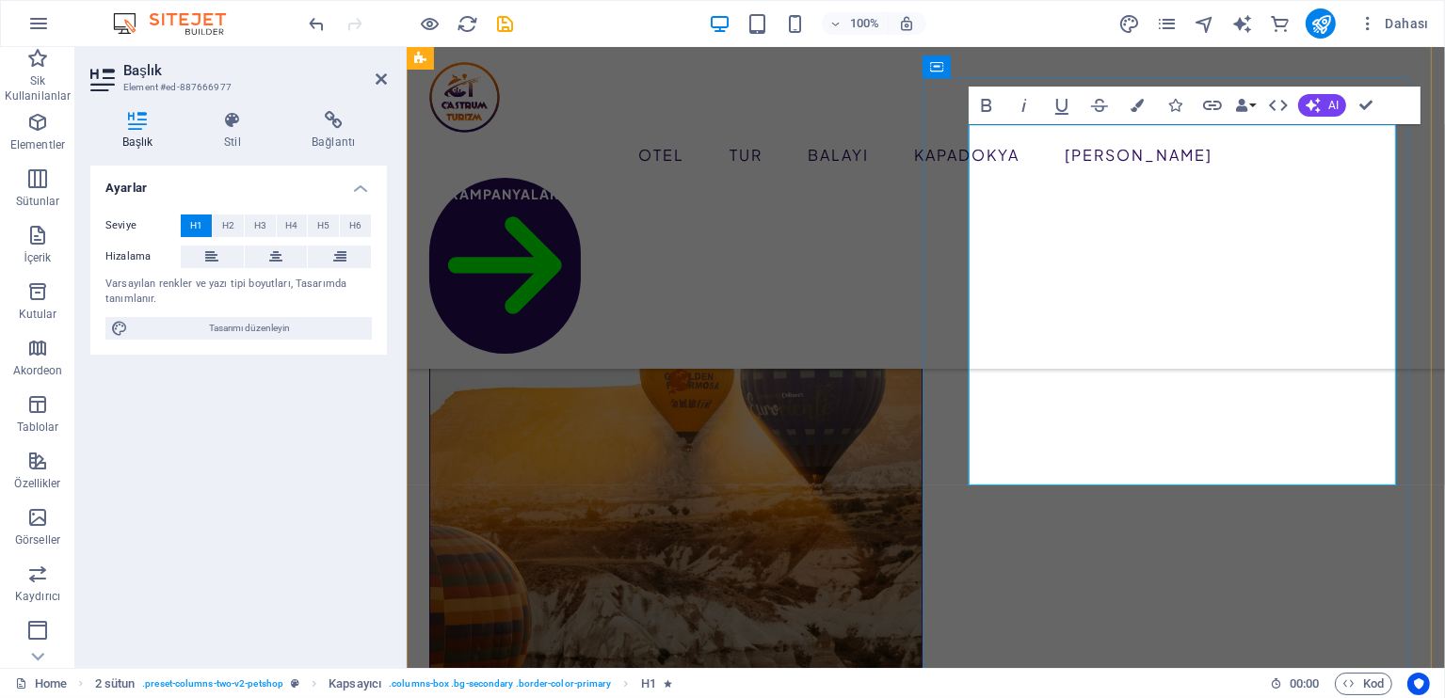
drag, startPoint x: 977, startPoint y: 186, endPoint x: 1388, endPoint y: 175, distance: 411.5
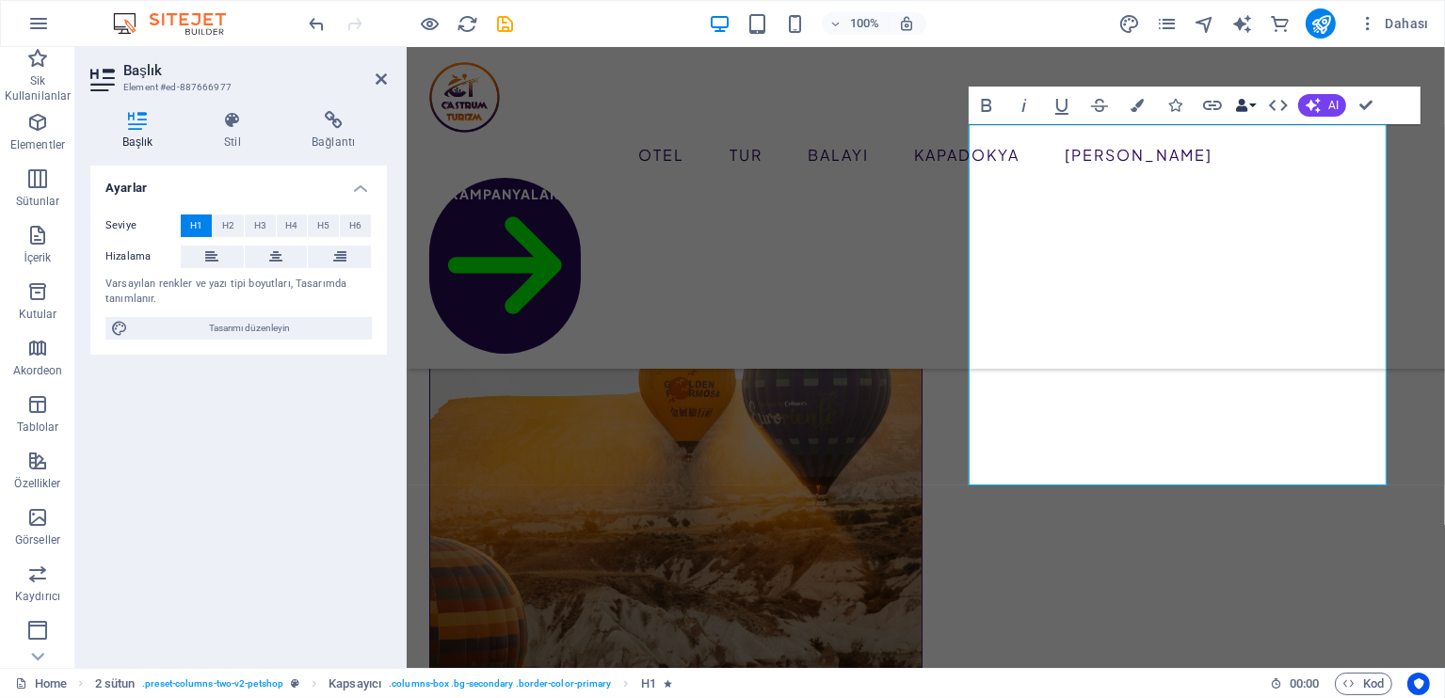
click at [1249, 113] on button "Data Bindings" at bounding box center [1245, 106] width 26 height 38
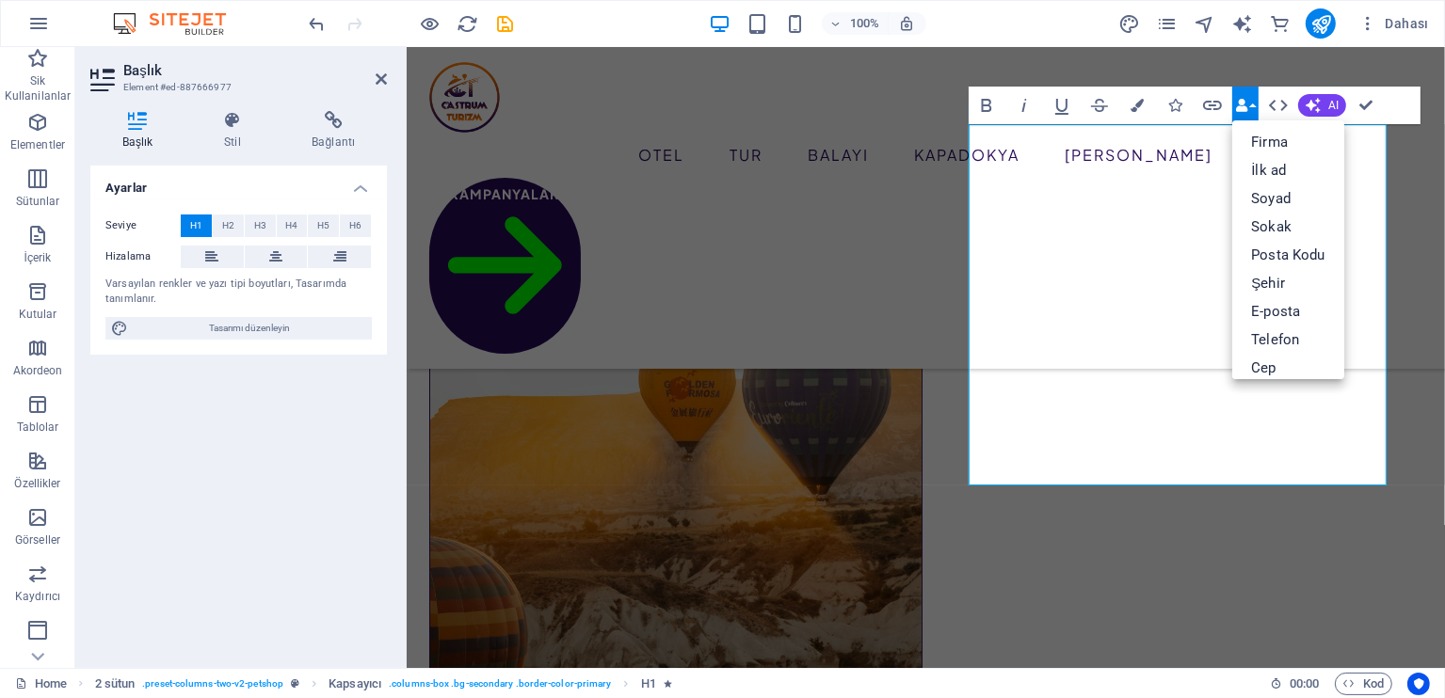
click at [1260, 104] on div "Bold Italic Underline Strikethrough Colors Icons Link Data Bindings Firma İlk a…" at bounding box center [1176, 106] width 415 height 38
click at [189, 336] on span "Tasarımı düzenleyin" at bounding box center [250, 328] width 233 height 23
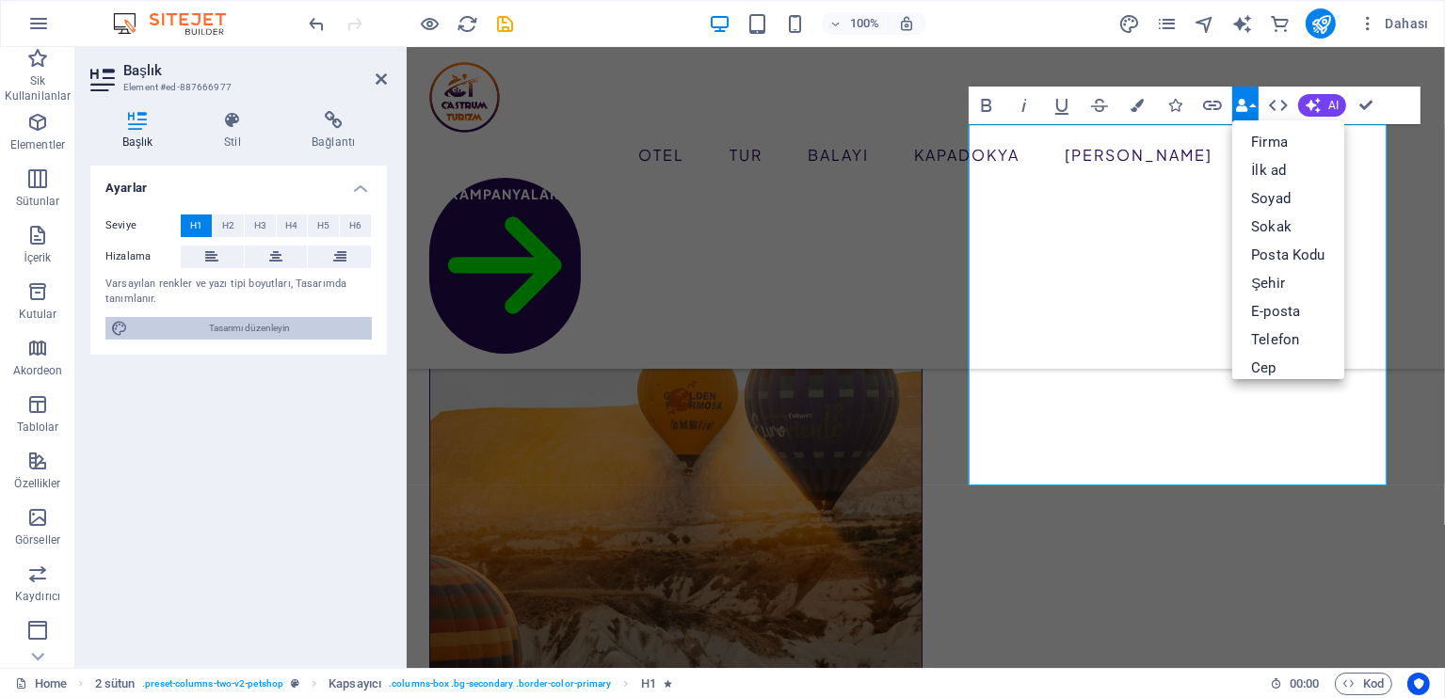
select select "px"
select select "500"
select select "px"
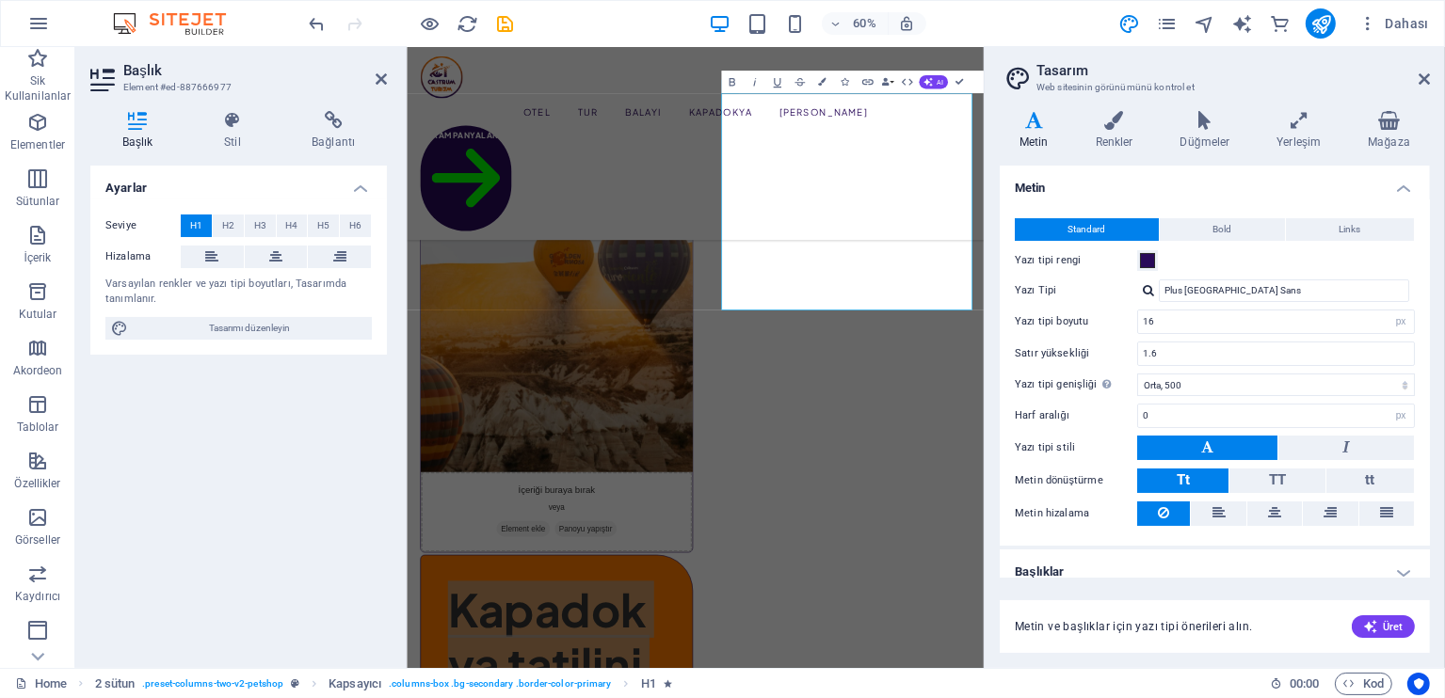
click at [1418, 72] on h2 "Tasarım" at bounding box center [1232, 70] width 393 height 17
click at [1427, 81] on icon at bounding box center [1424, 79] width 11 height 15
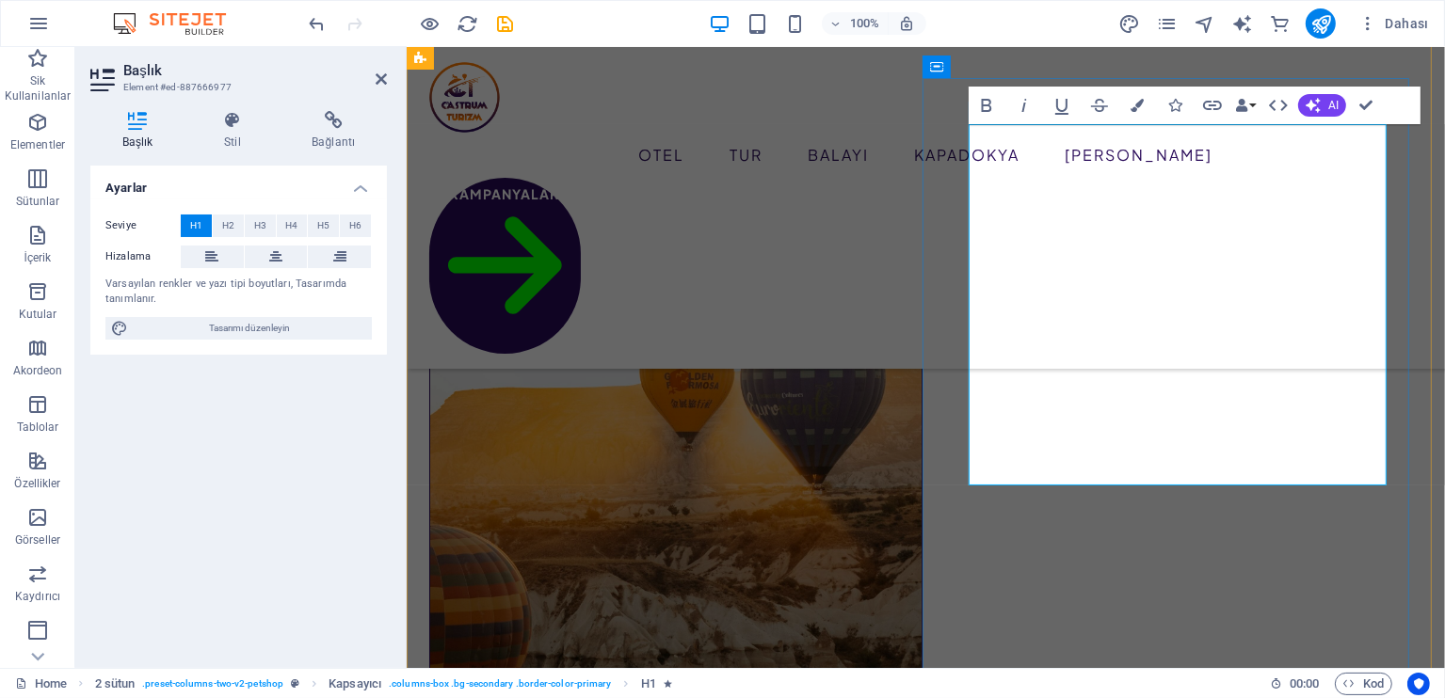
drag, startPoint x: 1237, startPoint y: 249, endPoint x: 1368, endPoint y: 201, distance: 139.4
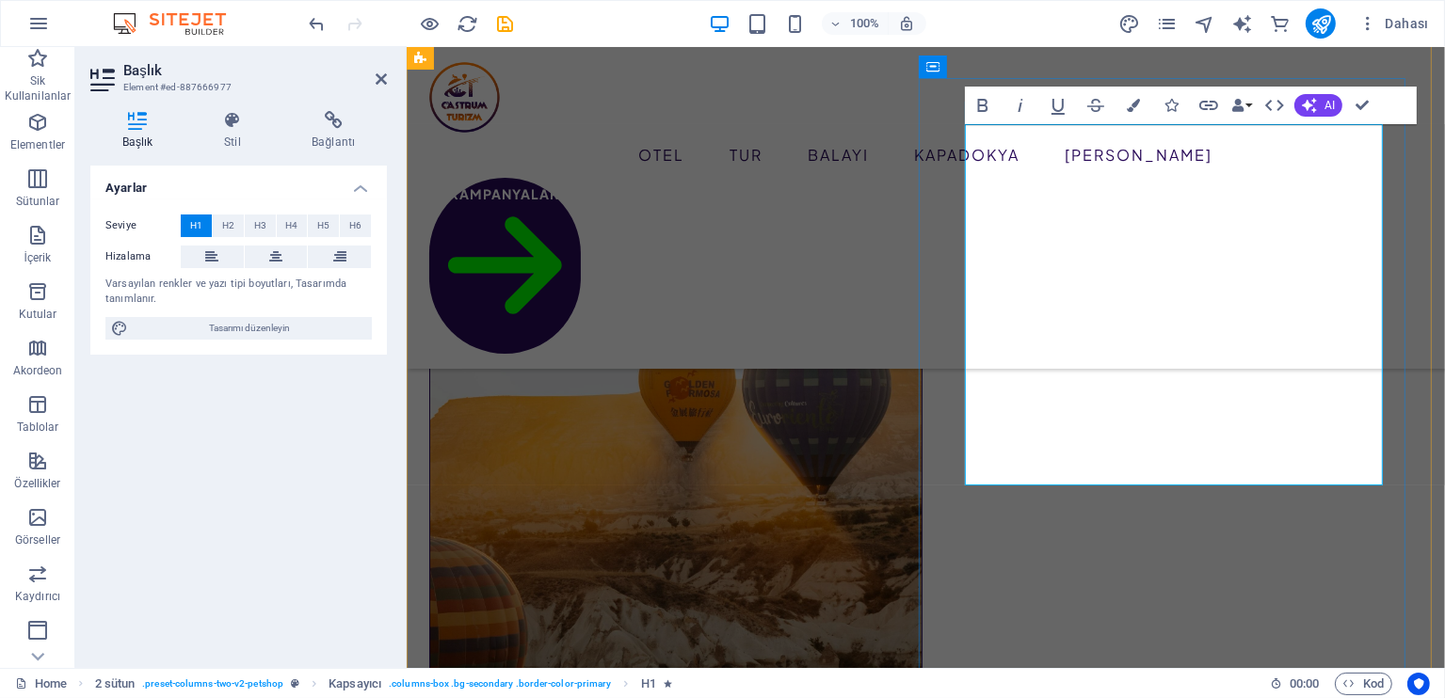
drag, startPoint x: 1006, startPoint y: 348, endPoint x: 1276, endPoint y: 437, distance: 283.4
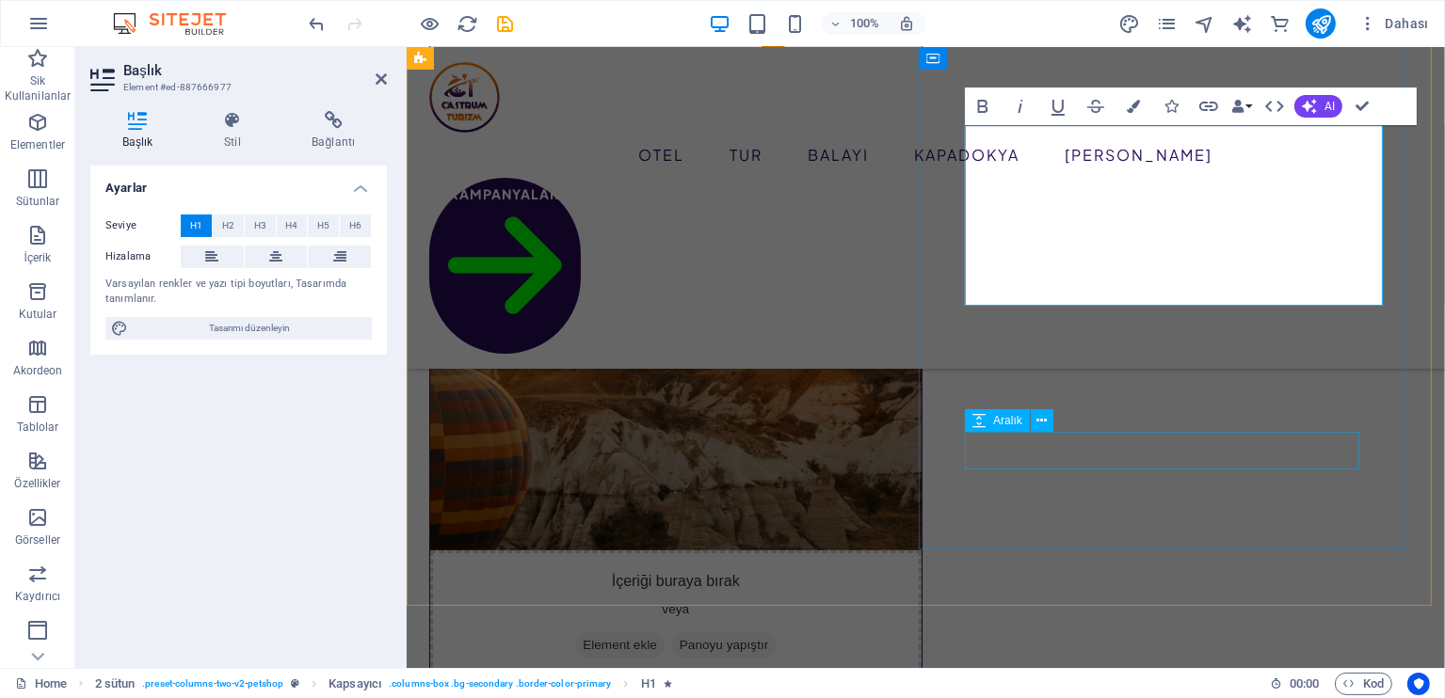
scroll to position [379, 0]
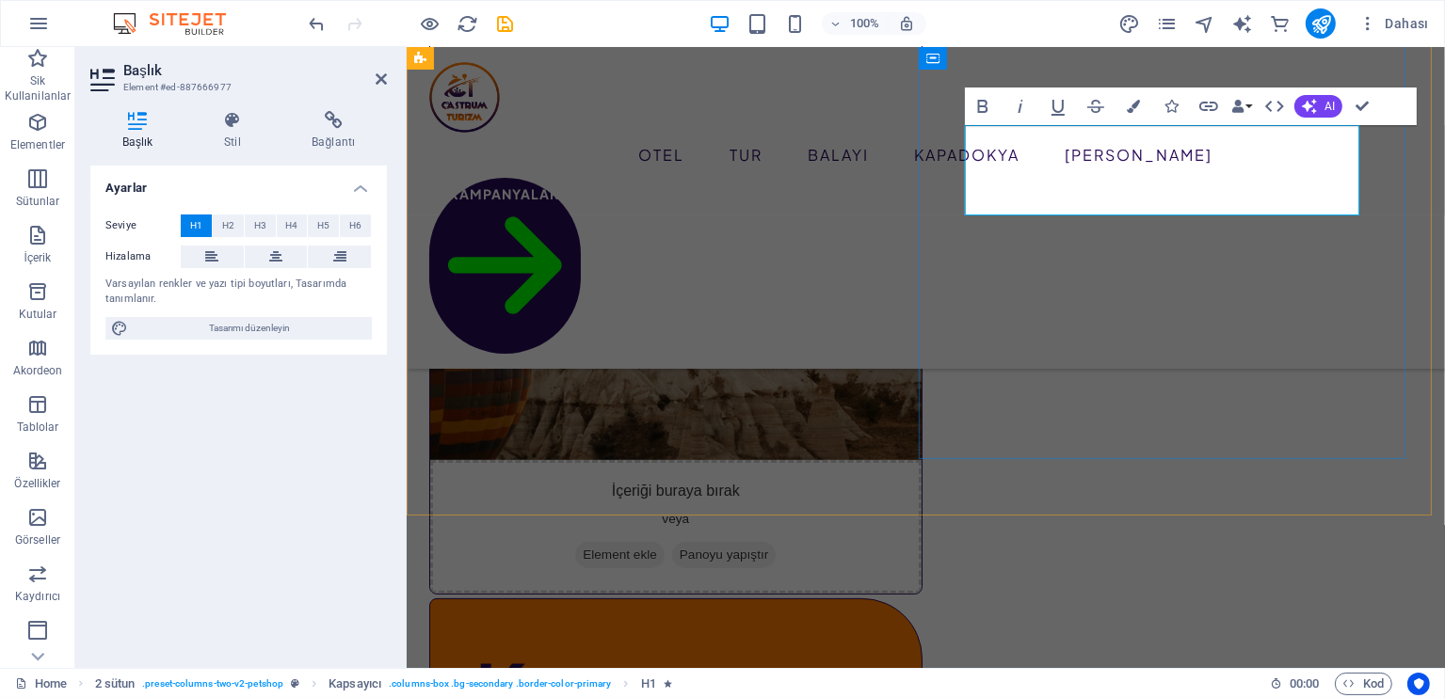
click at [875, 645] on h1 "K" at bounding box center [674, 690] width 401 height 90
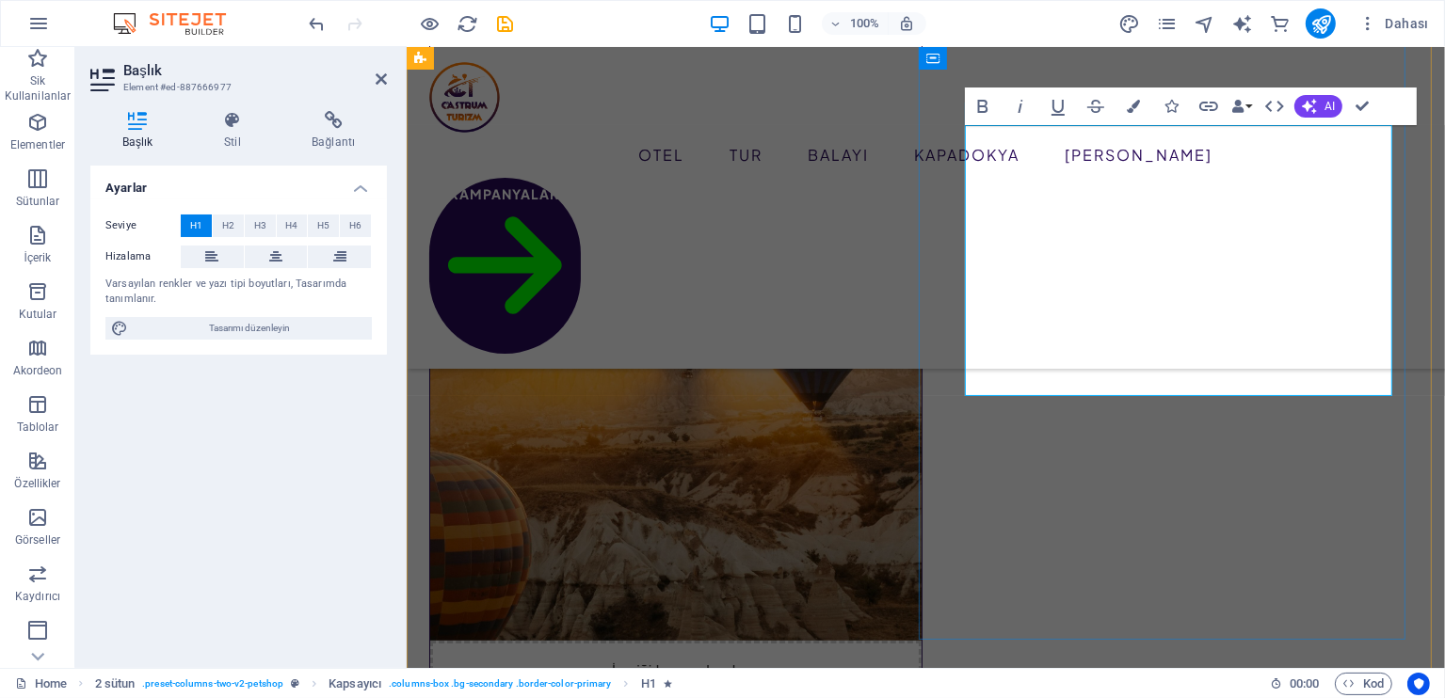
scroll to position [8, 4]
drag, startPoint x: 1154, startPoint y: 274, endPoint x: 1276, endPoint y: 282, distance: 121.7
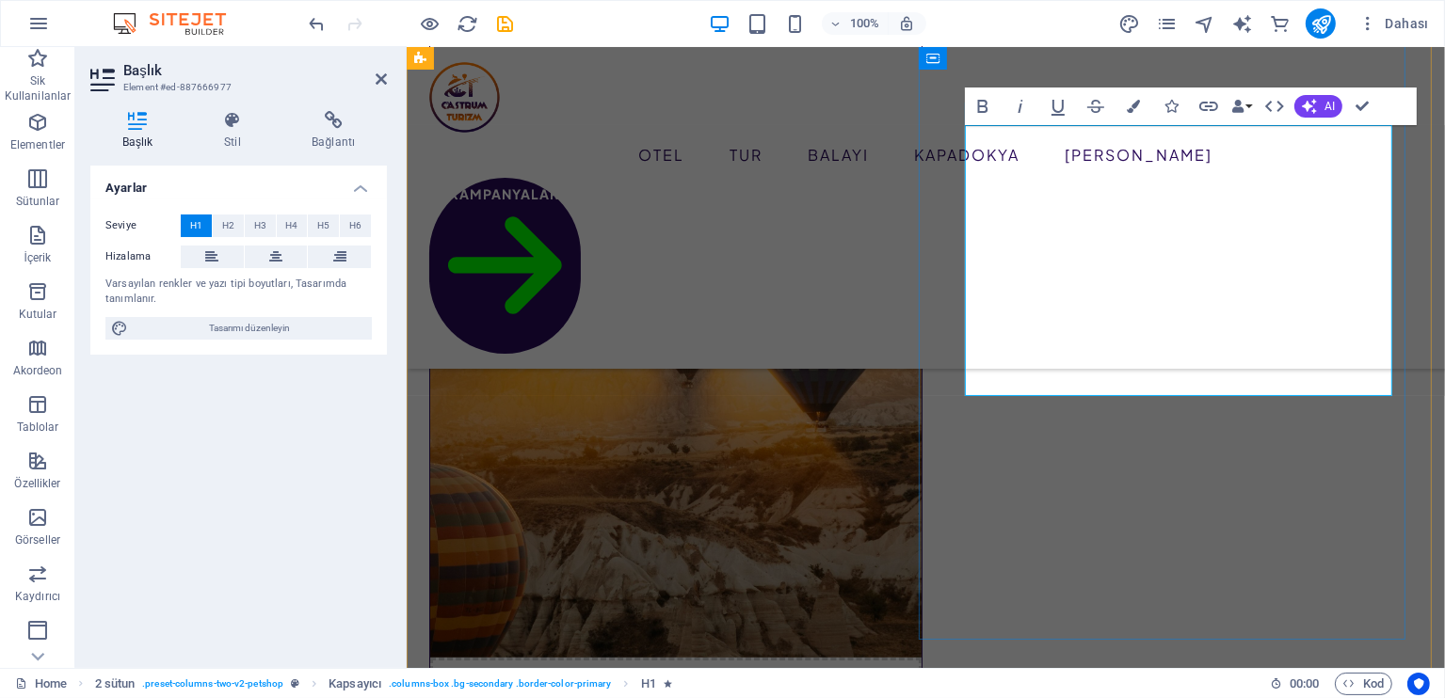
scroll to position [125, 0]
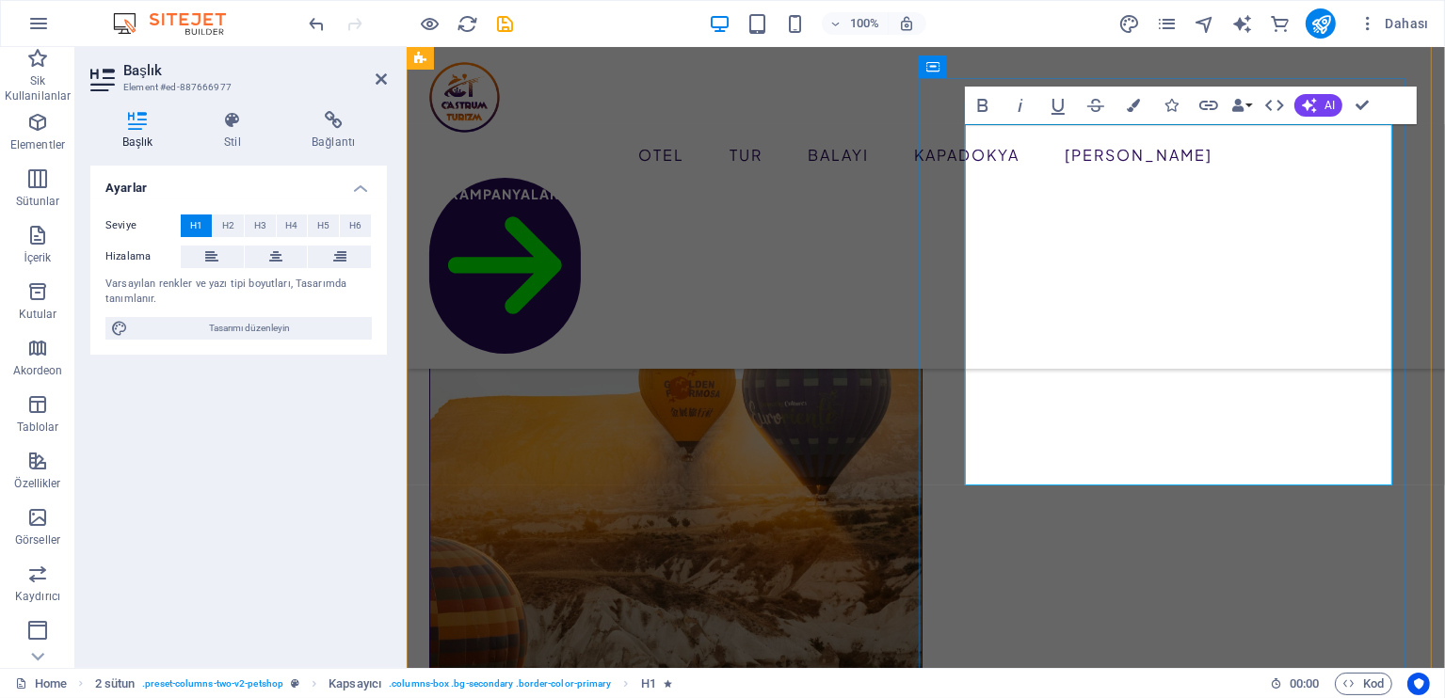
drag, startPoint x: 1243, startPoint y: 439, endPoint x: 1147, endPoint y: 367, distance: 119.7
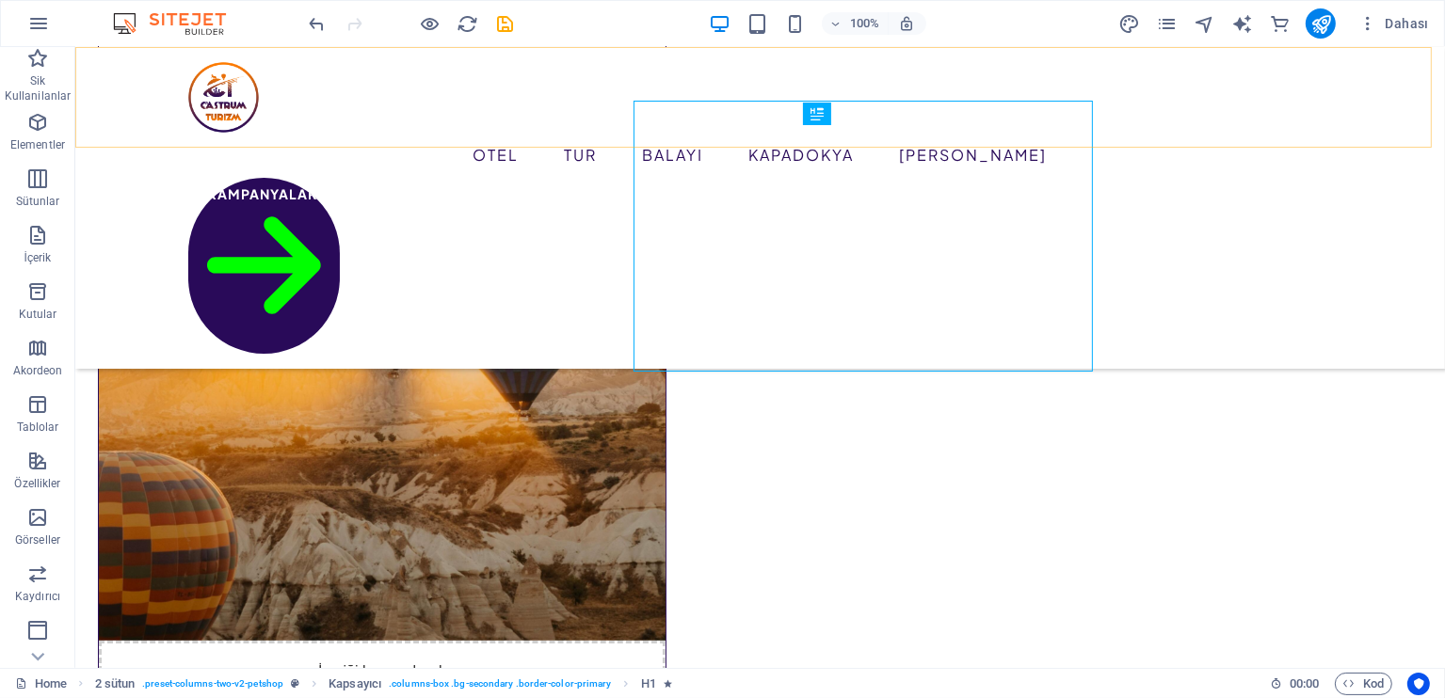
scroll to position [0, 0]
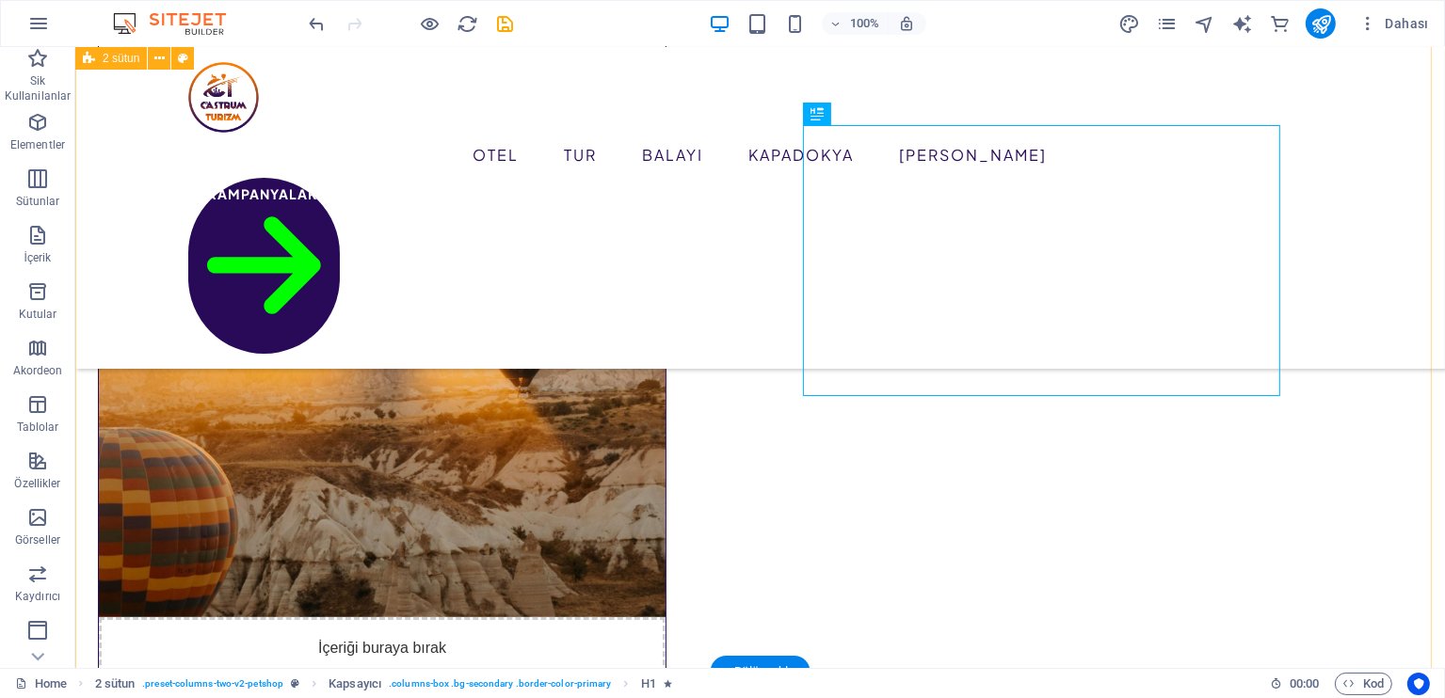
click at [1411, 426] on div "İçeriği buraya bırak veya Element ekle Panoyu yapıştır Hayalindeki Kapadokya Ca…" at bounding box center [759, 624] width 1370 height 1598
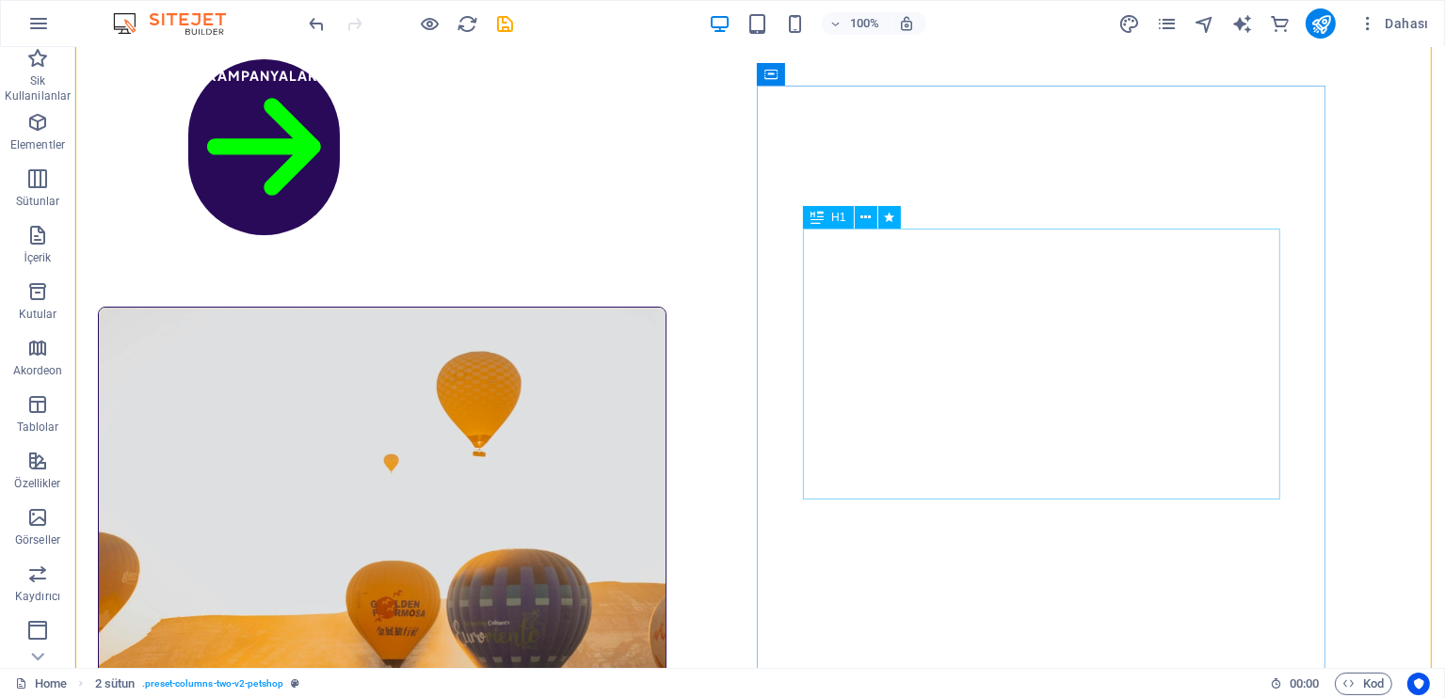
scroll to position [250, 0]
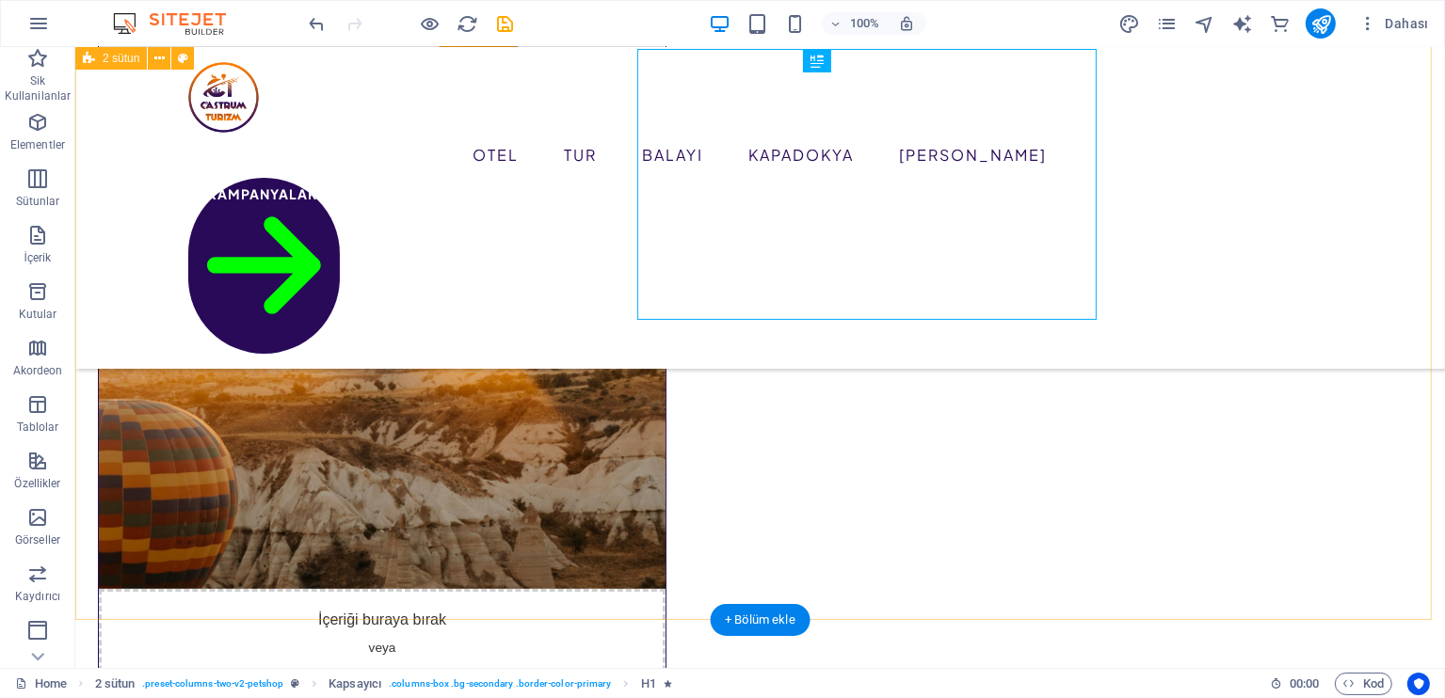
scroll to position [275, 0]
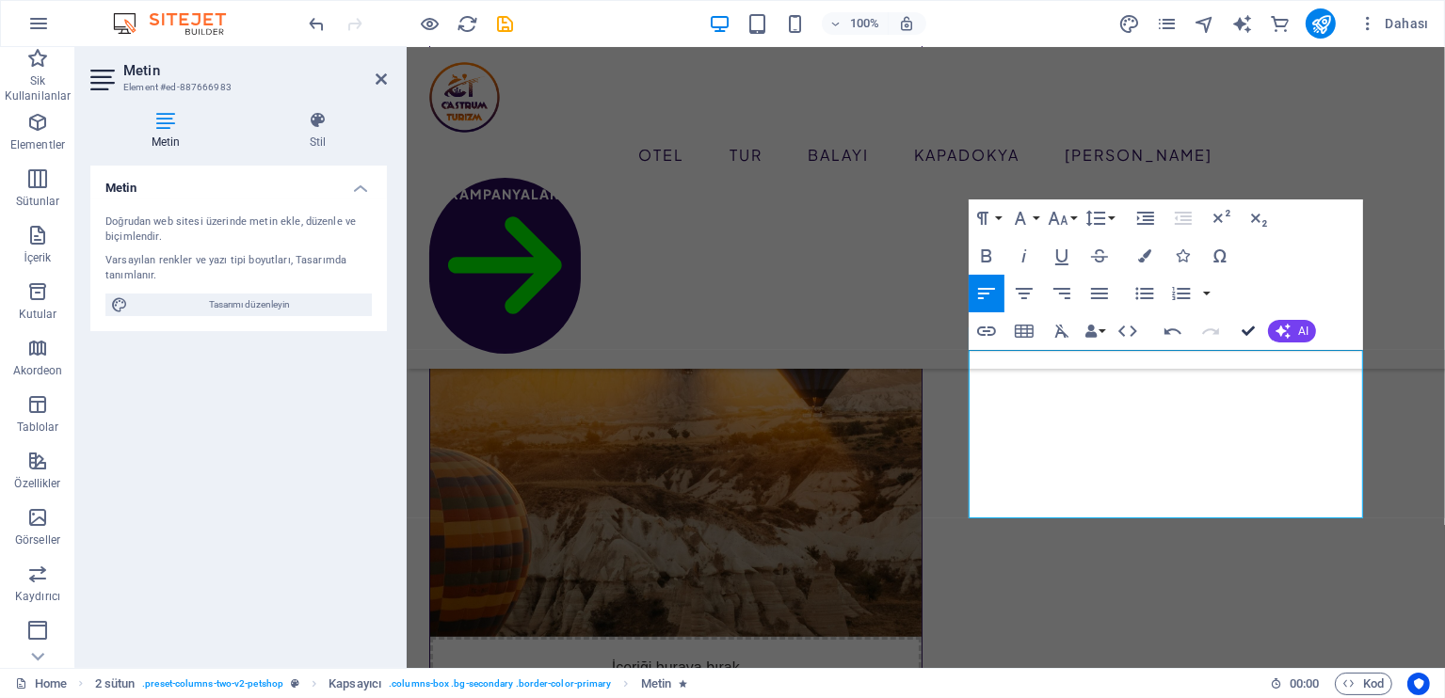
scroll to position [226, 0]
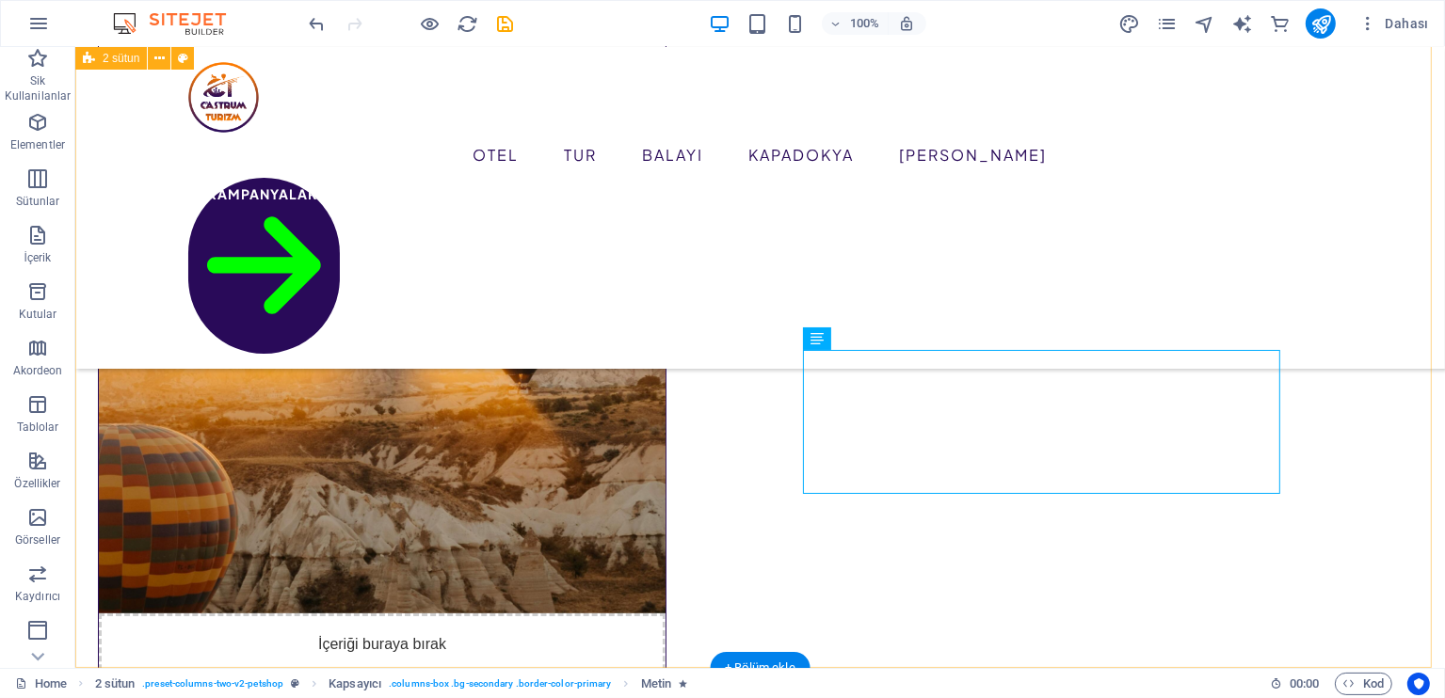
click at [1388, 393] on div "İçeriği buraya bırak veya Element ekle Panoyu yapıştır Hayalindeki Kapadokya Ca…" at bounding box center [759, 656] width 1370 height 1671
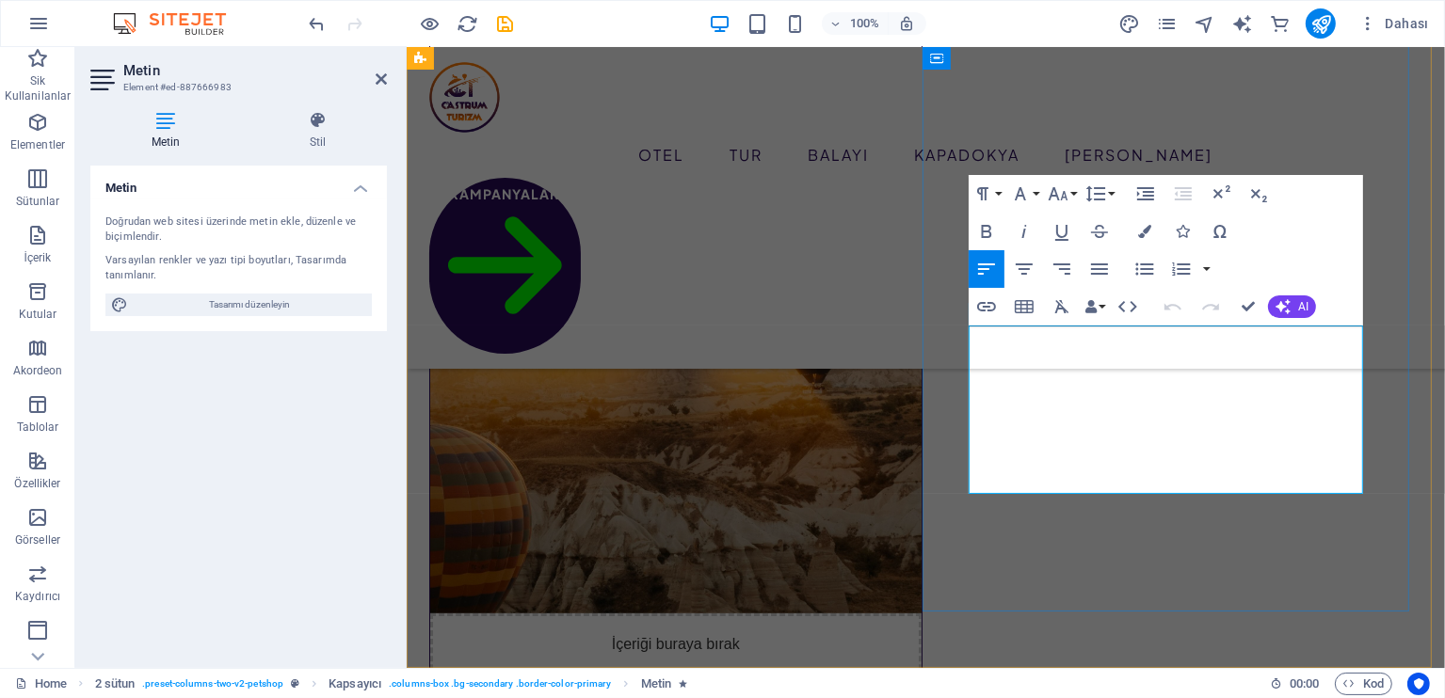
drag, startPoint x: 1030, startPoint y: 459, endPoint x: 1063, endPoint y: 461, distance: 33.0
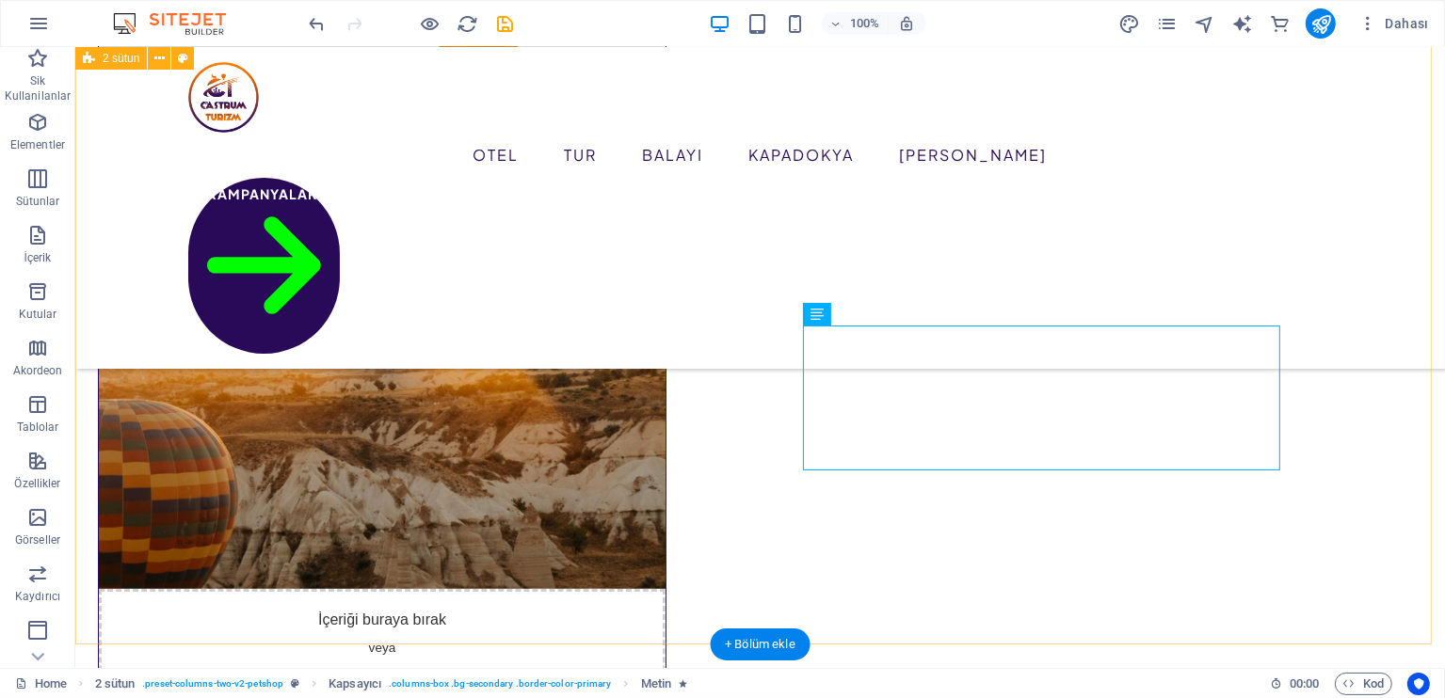
click at [1357, 385] on div "İçeriği buraya bırak veya Element ekle Panoyu yapıştır Hayalindeki Kapadokya Ca…" at bounding box center [759, 632] width 1370 height 1671
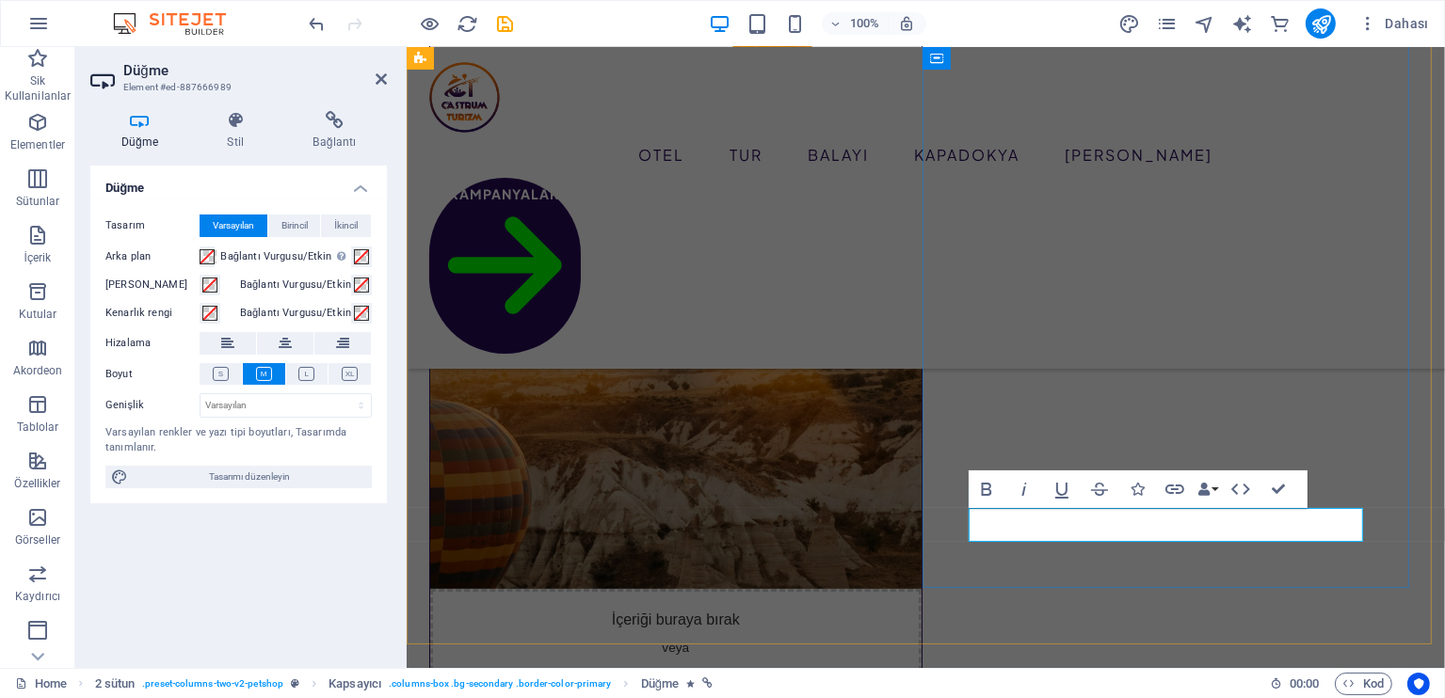
drag, startPoint x: 1109, startPoint y: 528, endPoint x: 990, endPoint y: 529, distance: 118.6
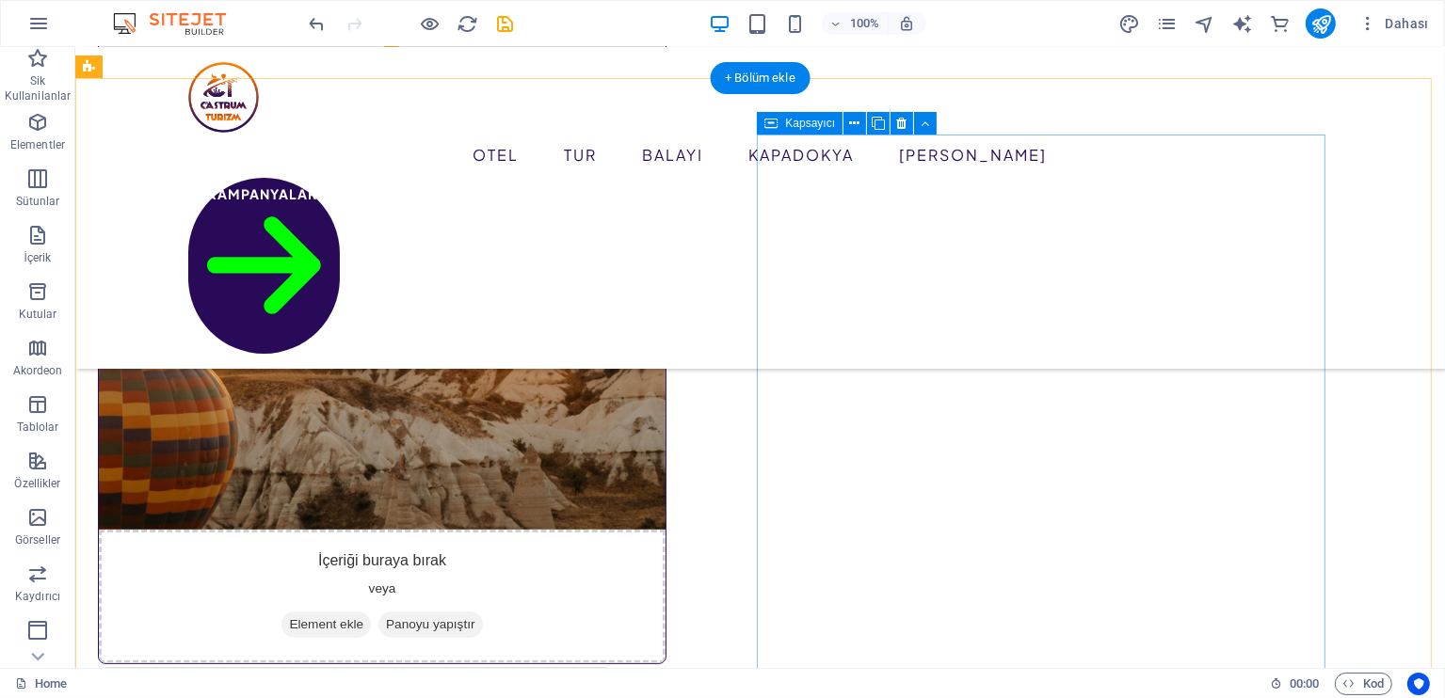
scroll to position [313, 0]
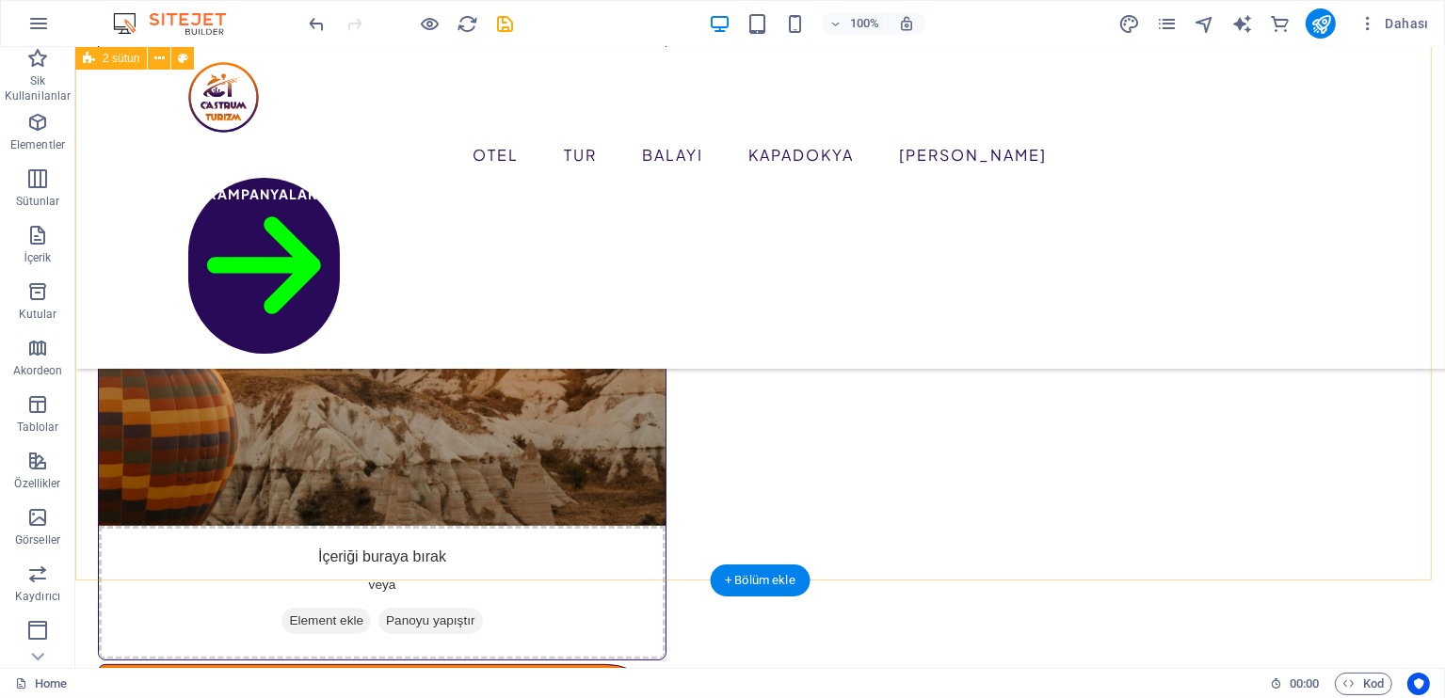
click at [1370, 375] on div "İçeriği buraya bırak veya Element ekle Panoyu yapıştır Hayalindeki Kapadokya Ca…" at bounding box center [759, 594] width 1370 height 1720
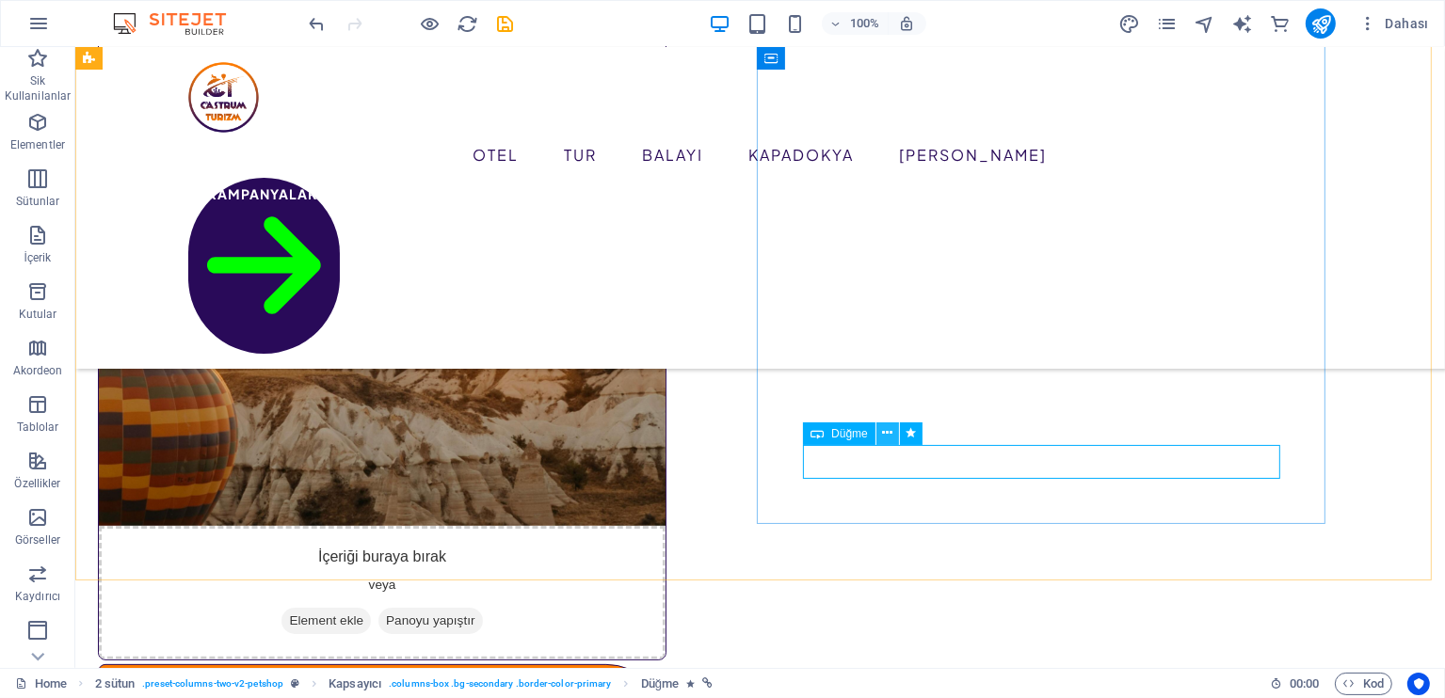
click at [887, 432] on icon at bounding box center [887, 434] width 10 height 20
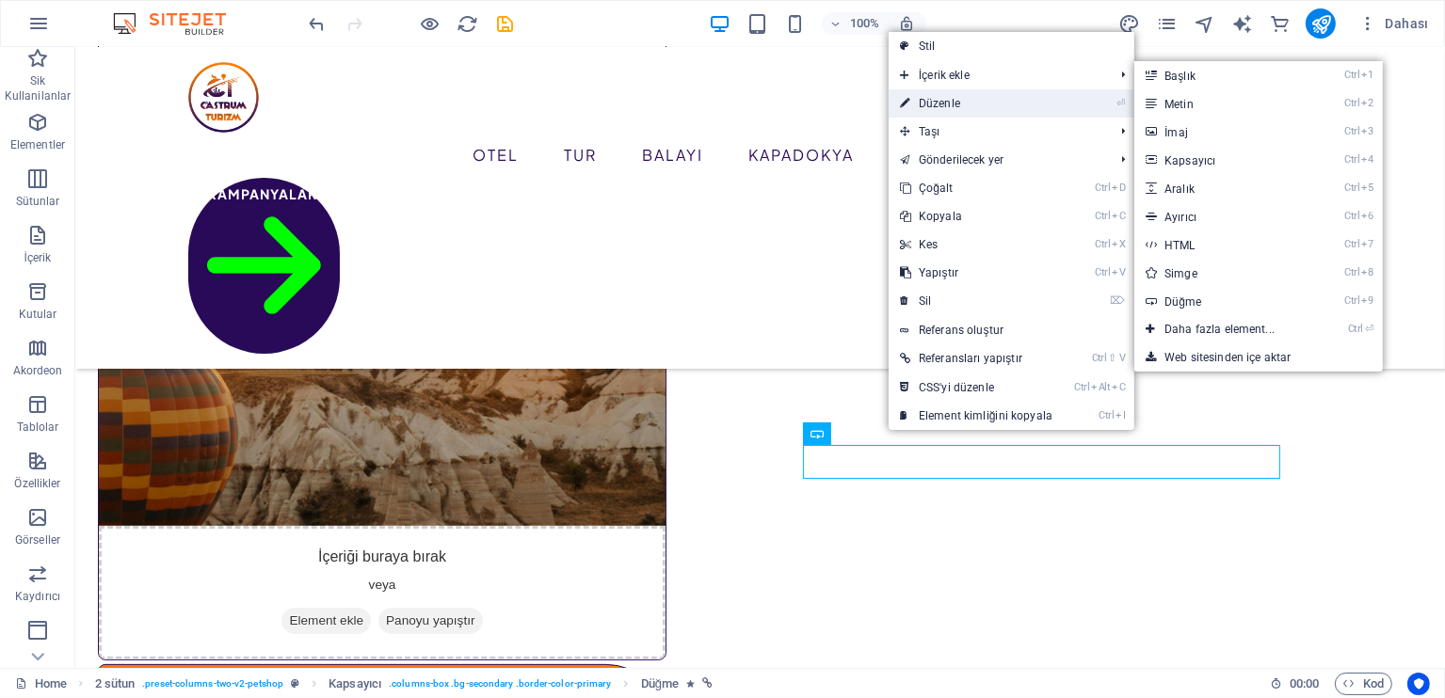
click at [987, 101] on link "⏎ Düzenle" at bounding box center [976, 103] width 175 height 28
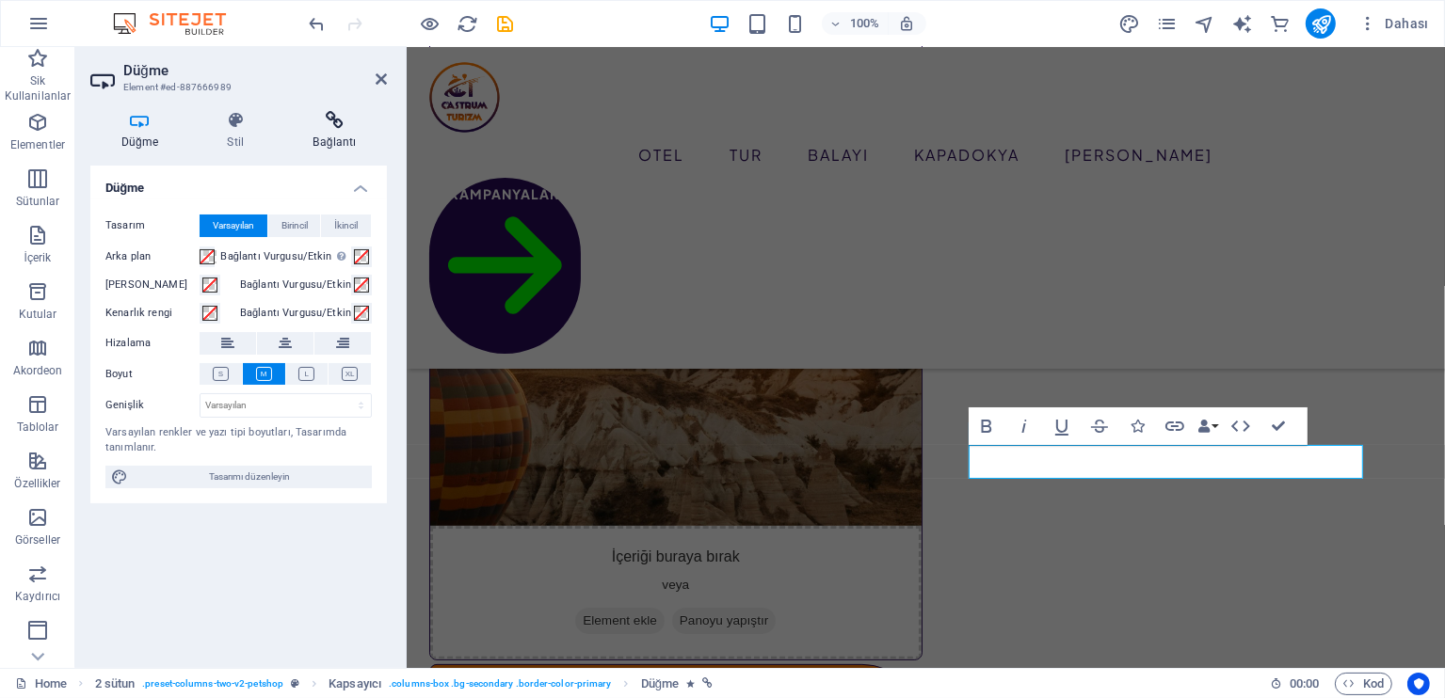
click at [369, 120] on icon at bounding box center [334, 120] width 104 height 19
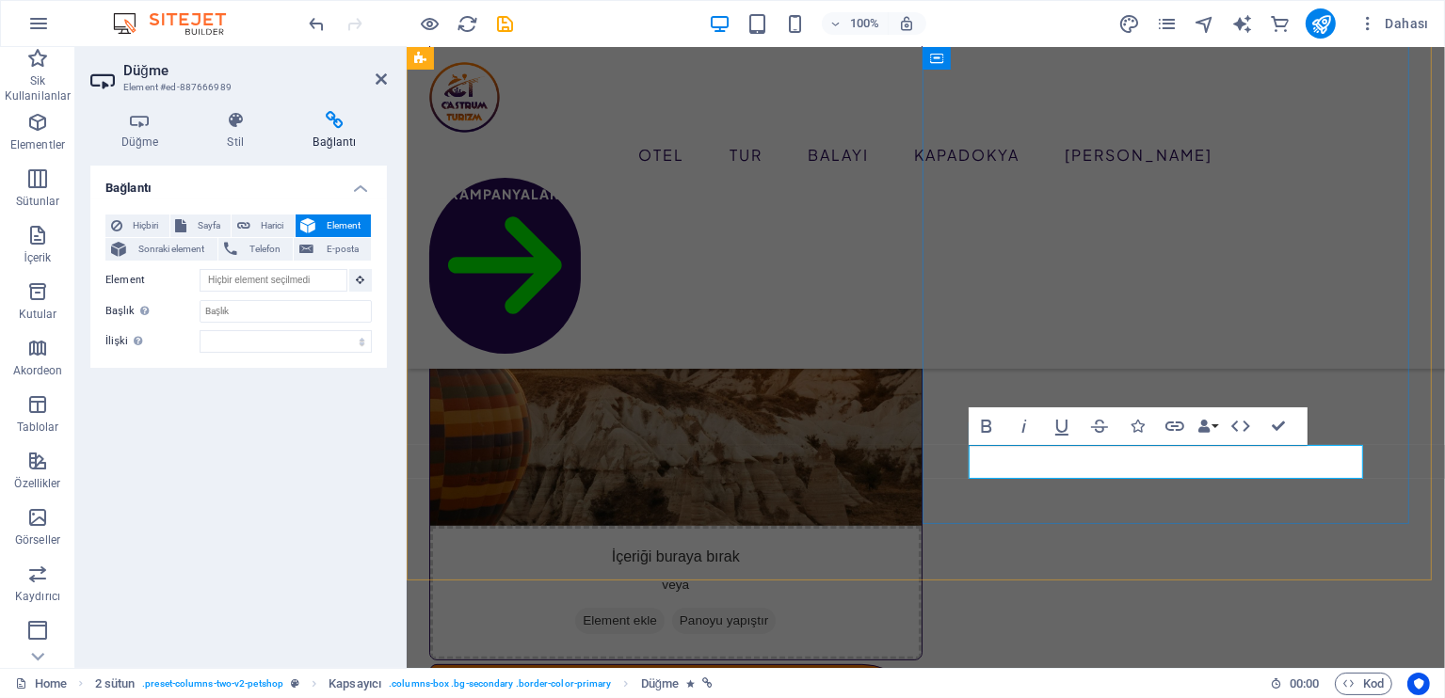
click at [1166, 426] on icon "button" at bounding box center [1174, 426] width 19 height 9
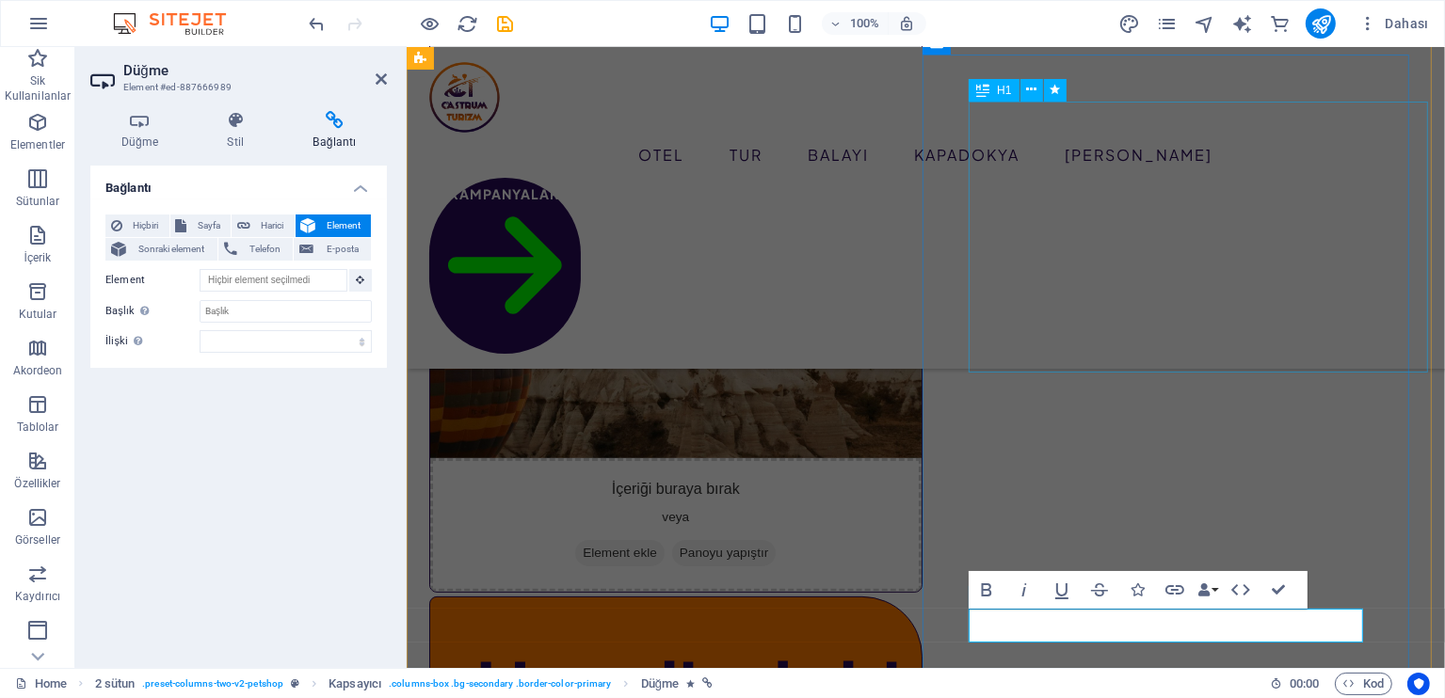
scroll to position [425, 0]
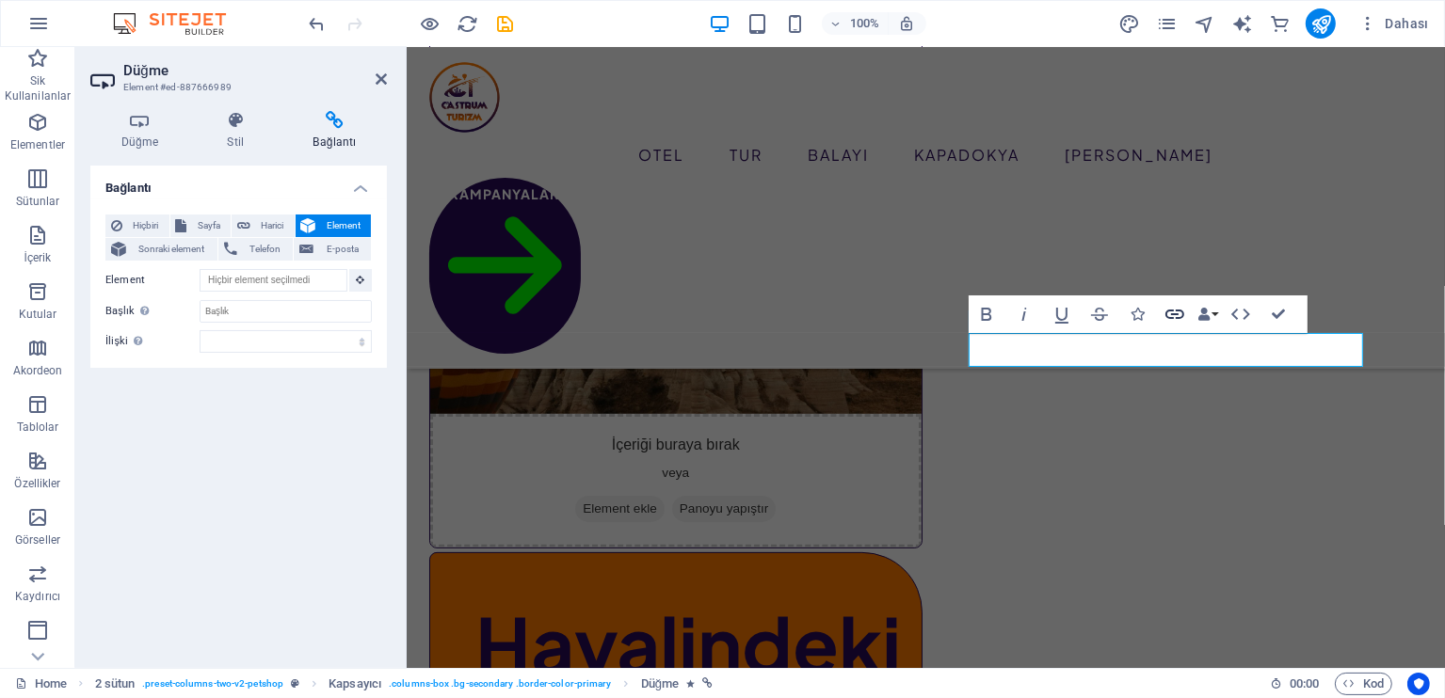
click at [1170, 315] on icon "button" at bounding box center [1174, 314] width 23 height 23
click at [323, 123] on icon at bounding box center [334, 120] width 104 height 19
click at [261, 215] on span "Harici" at bounding box center [272, 226] width 33 height 23
select select "blank"
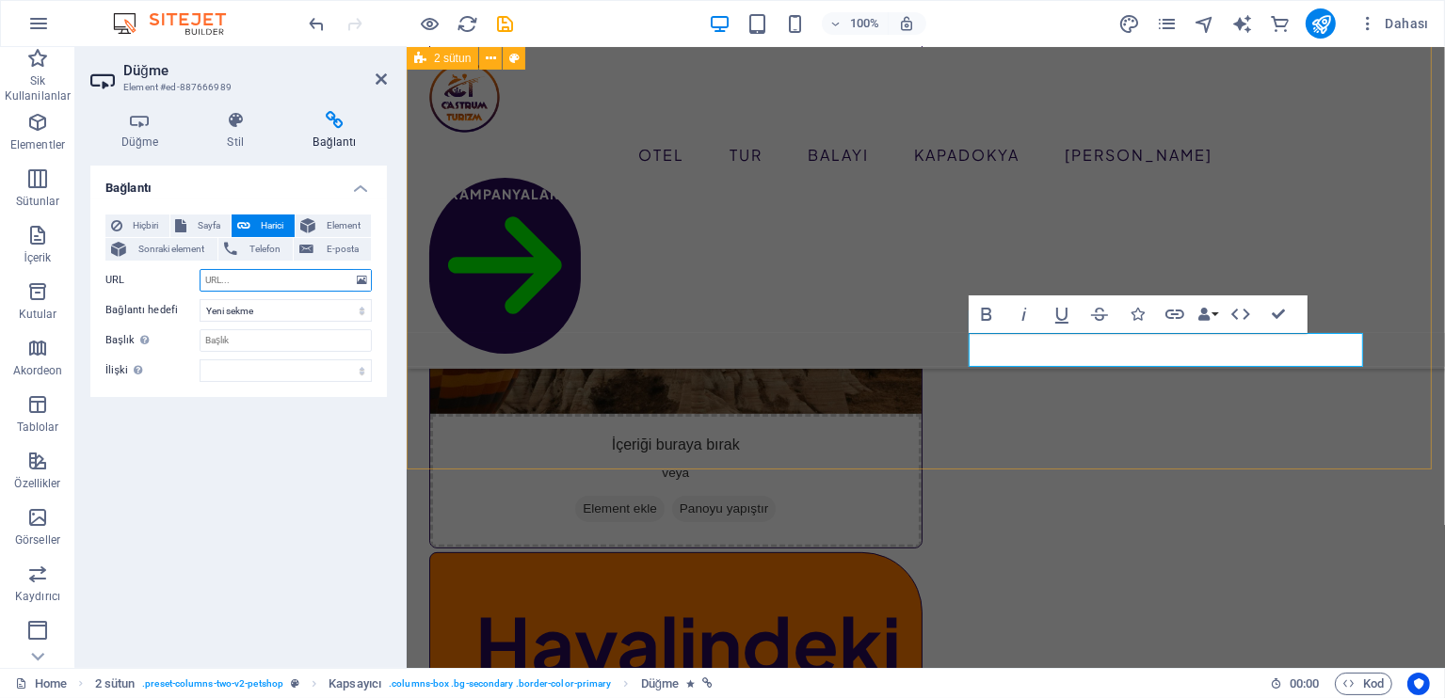
paste input "https://api.whatsapp.com/send?phone=905443303959&text=Kapadokya+Hakkında+Bilgi+…"
drag, startPoint x: 263, startPoint y: 287, endPoint x: 297, endPoint y: 286, distance: 33.9
click at [297, 286] on input "https://api.whatsapp.com/send?phone=905443303959&text=Kapadokya+Hakkında+Bilgi+…" at bounding box center [286, 280] width 172 height 23
click at [287, 281] on input "https://api.whatsapp.com/send?phone=905443303959&text=Kapadokya+Hakkında+Bilgi+…" at bounding box center [286, 280] width 172 height 23
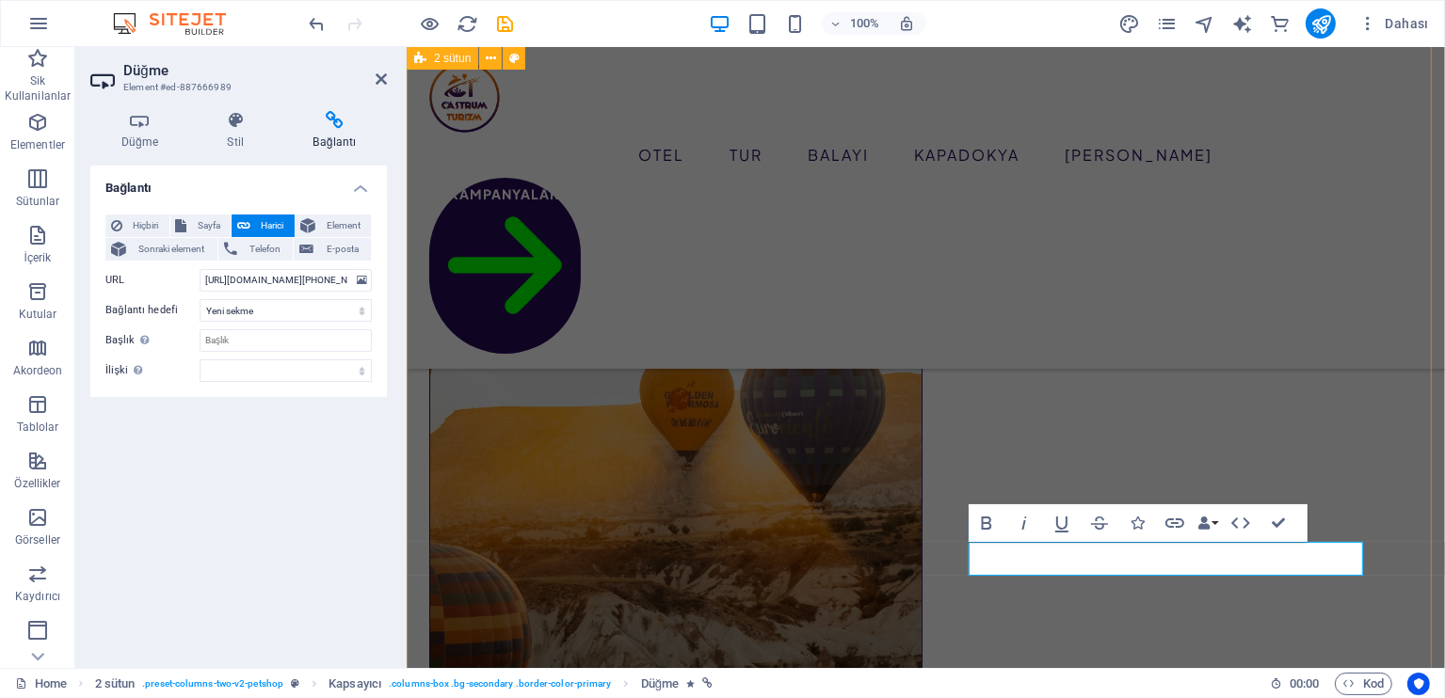
scroll to position [49, 0]
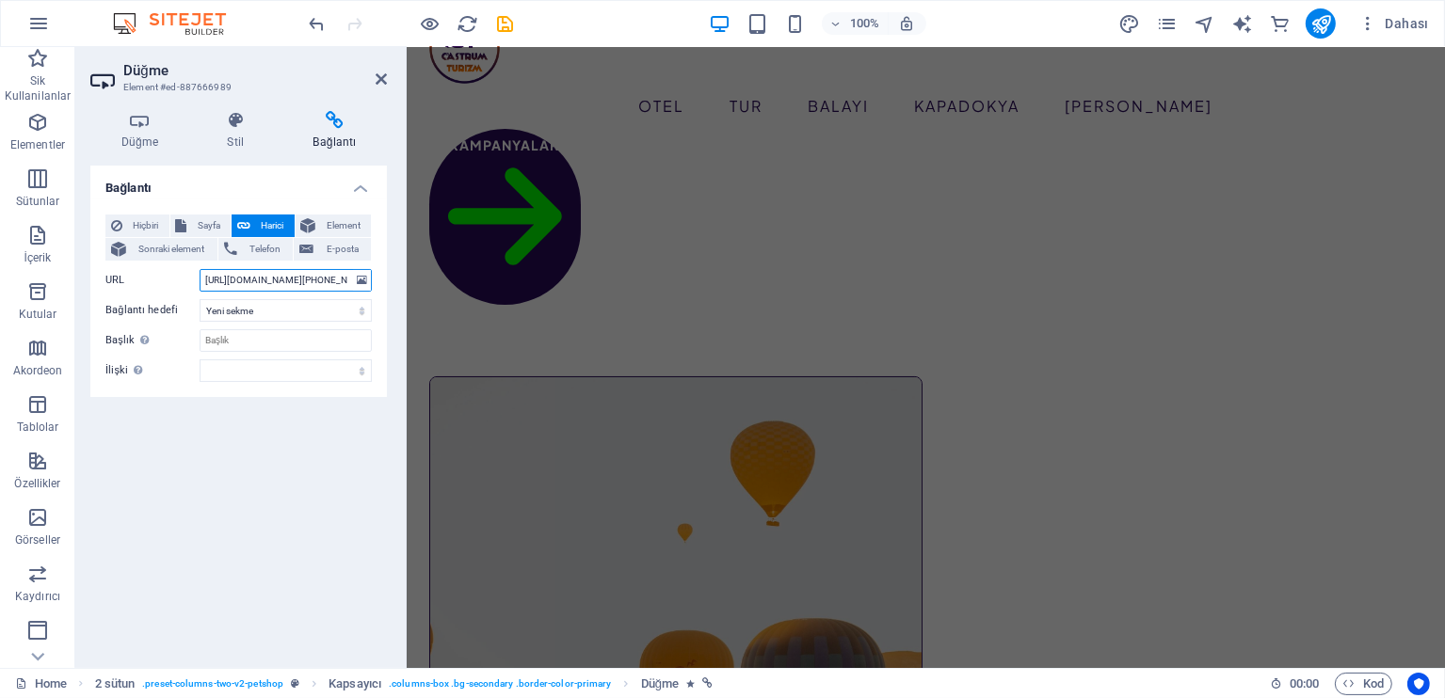
click at [317, 273] on input "https://api.whatsapp.com/send?phone=905443303959&text=Kapadokya+Hakkında+Bilgi+…" at bounding box center [286, 280] width 172 height 23
drag, startPoint x: 316, startPoint y: 287, endPoint x: 248, endPoint y: 285, distance: 68.7
click at [248, 285] on input "https://api.whatsapp.com/send?phone=905443303959&text=Kapadokya+Hakkında+Bilgi+…" at bounding box center [286, 280] width 172 height 23
click at [244, 287] on input "https://api.whatsapp.com/send?phone=905443303959&text=Kapadokya+Hakkında+Bilgi+…" at bounding box center [286, 280] width 172 height 23
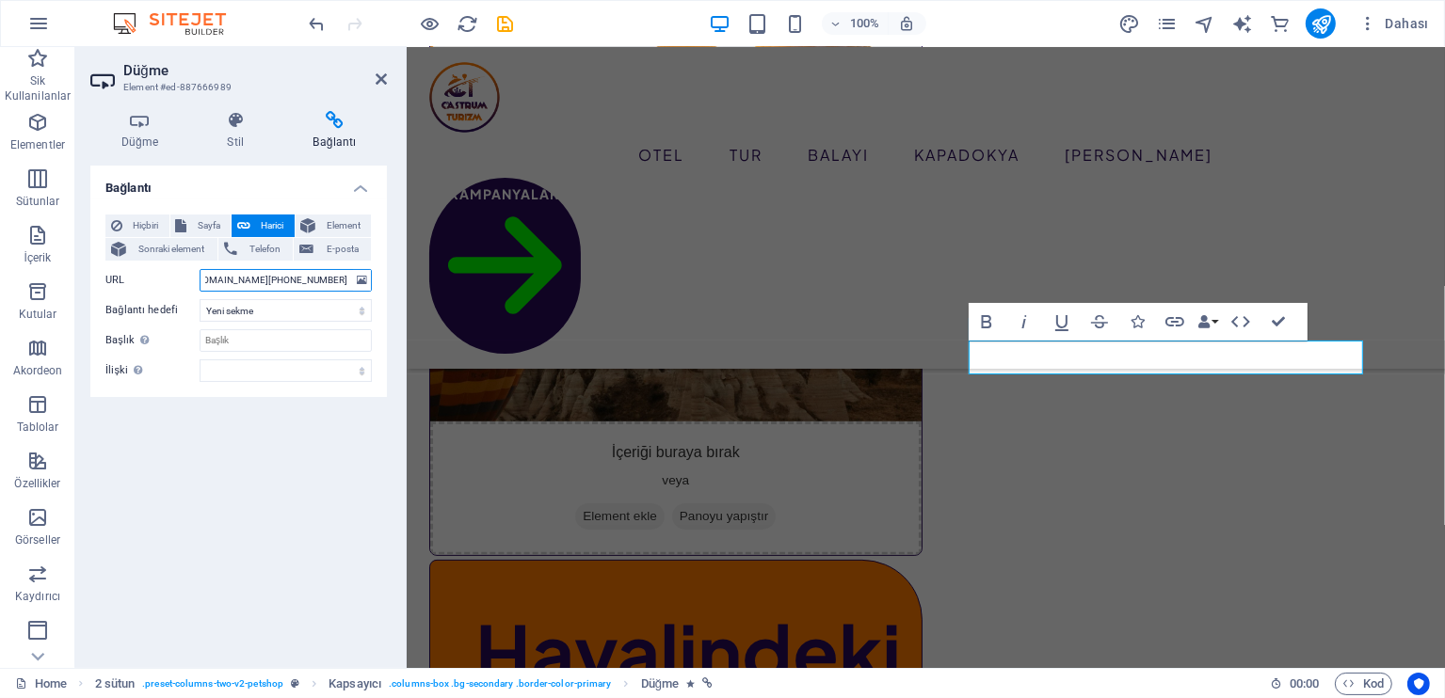
scroll to position [0, 377]
type input "https://api.whatsapp.com/send?phone=905443303959&text=Kapadokyayı+Keşfetmek+İçi…"
click at [300, 442] on div "Bağlantı Hiçbiri Sayfa Harici Element Sonraki element Telefon E-posta Sayfa Hom…" at bounding box center [238, 410] width 297 height 488
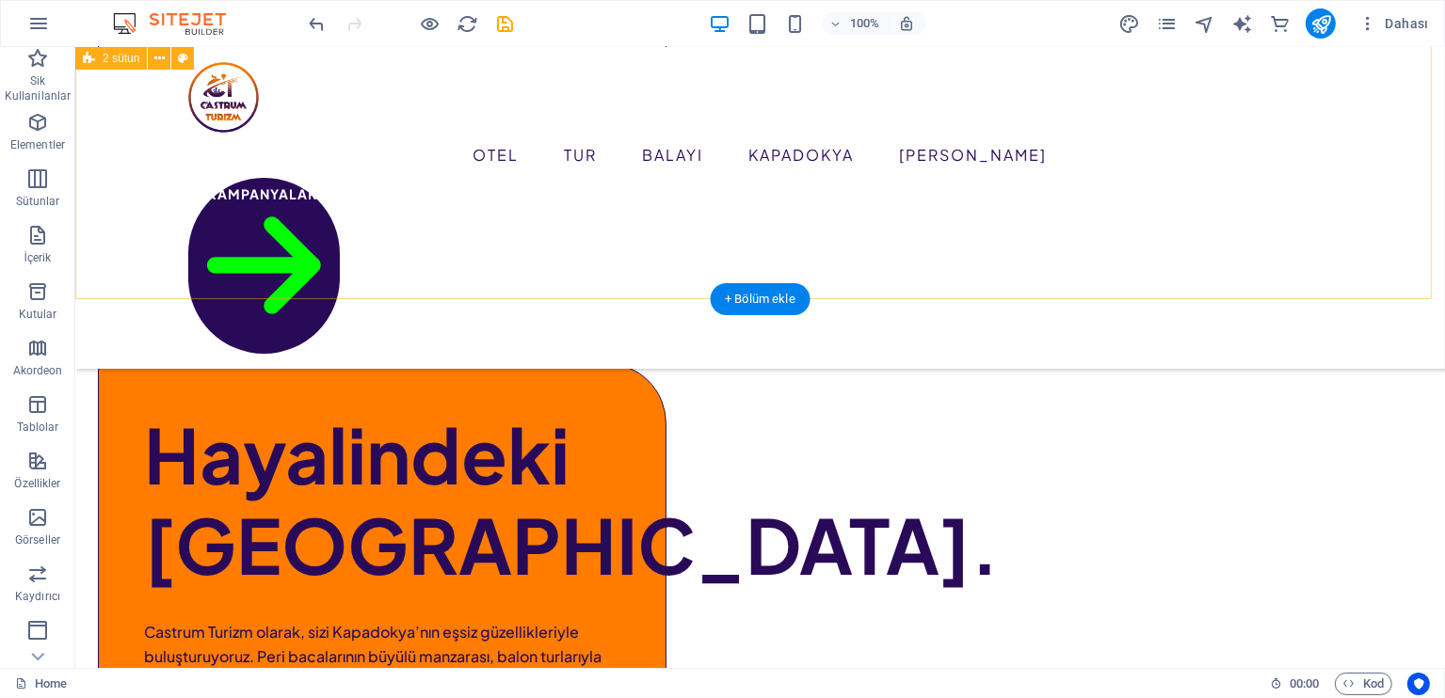
scroll to position [690, 0]
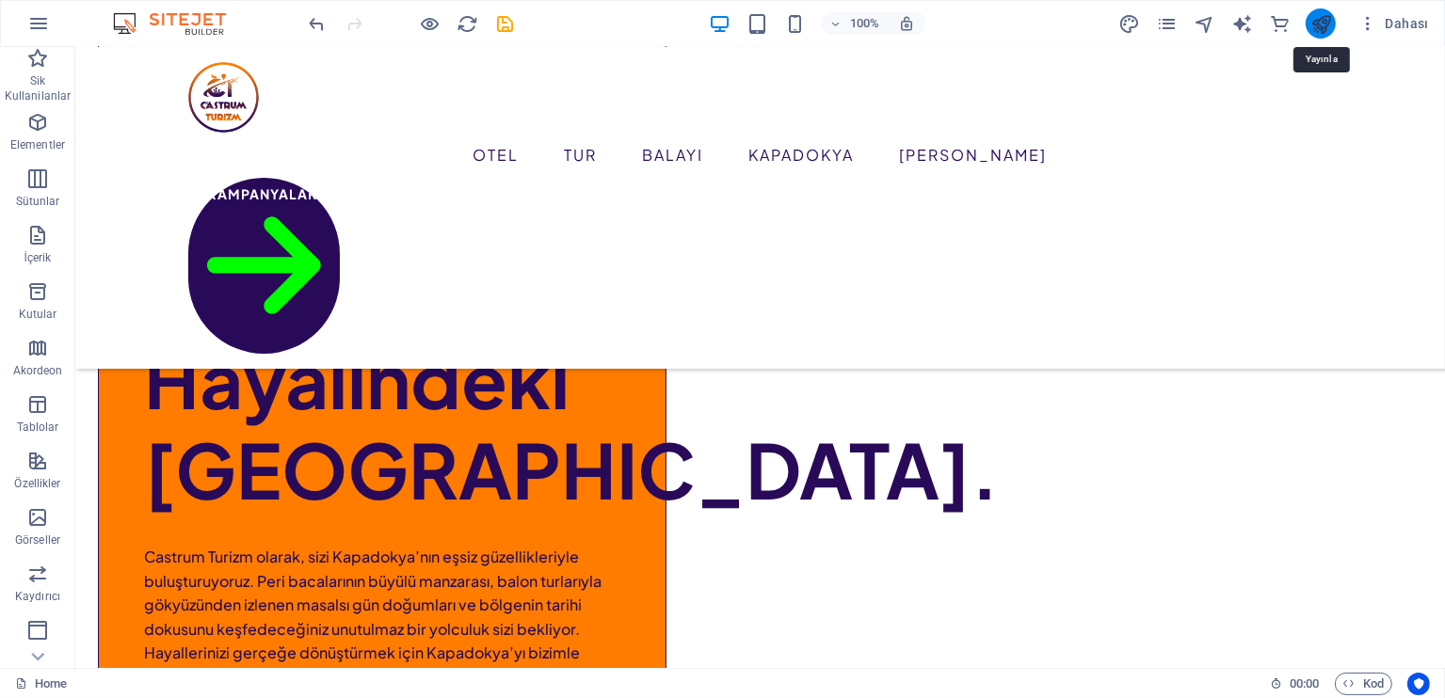
click at [1331, 28] on icon "publish" at bounding box center [1321, 24] width 22 height 22
